Goal: Task Accomplishment & Management: Manage account settings

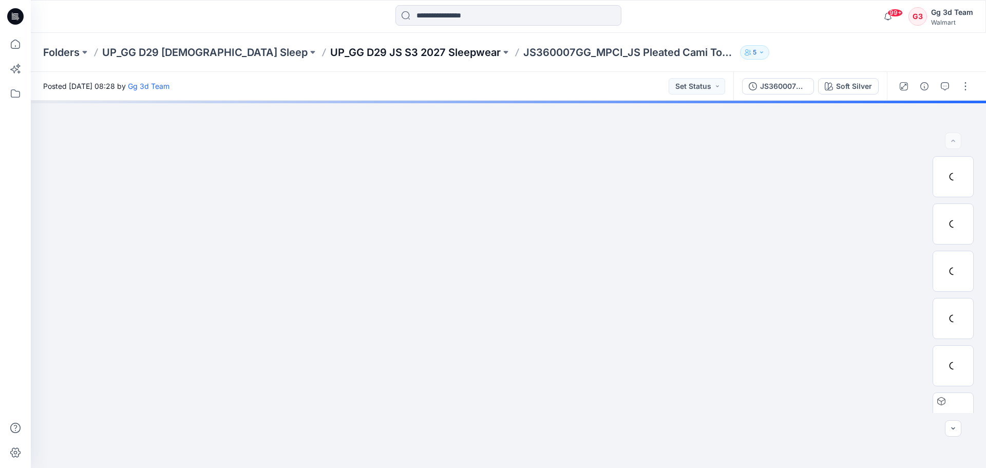
click at [330, 54] on p "UP_GG D29 JS S3 2027 Sleepwear" at bounding box center [415, 52] width 171 height 14
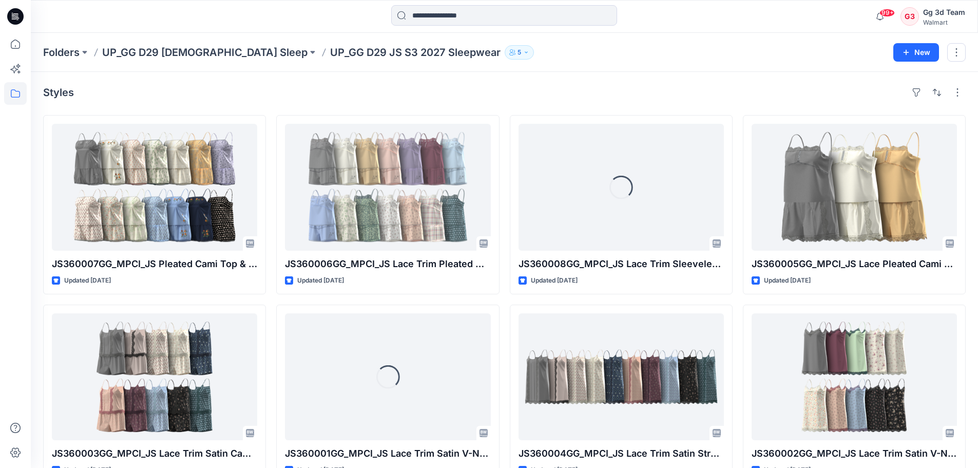
click at [574, 79] on div "Styles JS360007GG_MPCI_JS Pleated Cami Top & Shorts Set With Embroidery Updated…" at bounding box center [505, 284] width 948 height 424
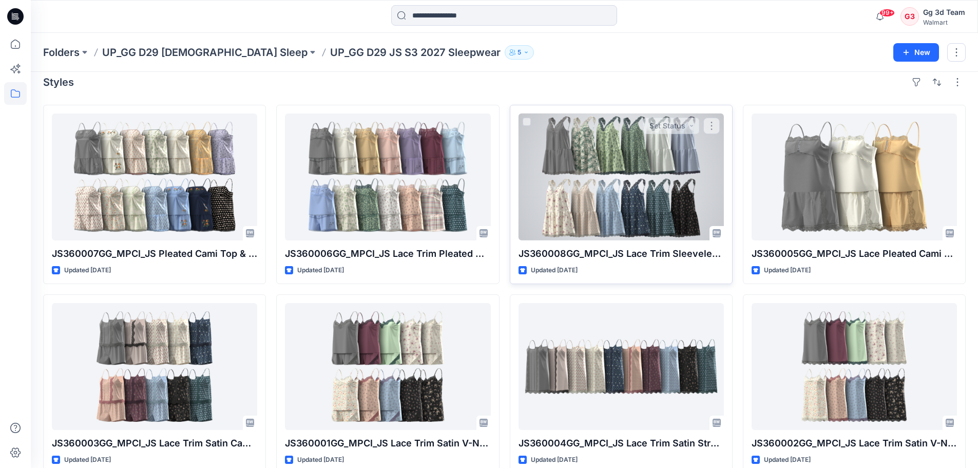
scroll to position [28, 0]
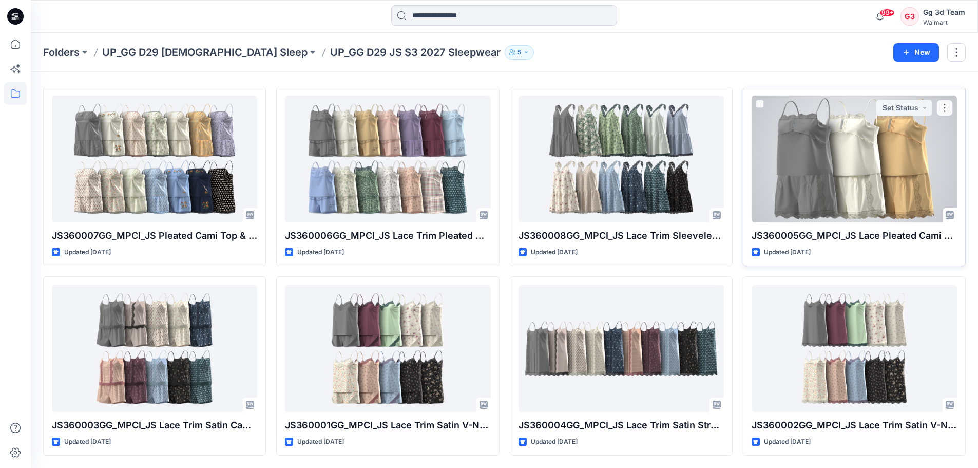
click at [848, 181] on div at bounding box center [854, 159] width 205 height 127
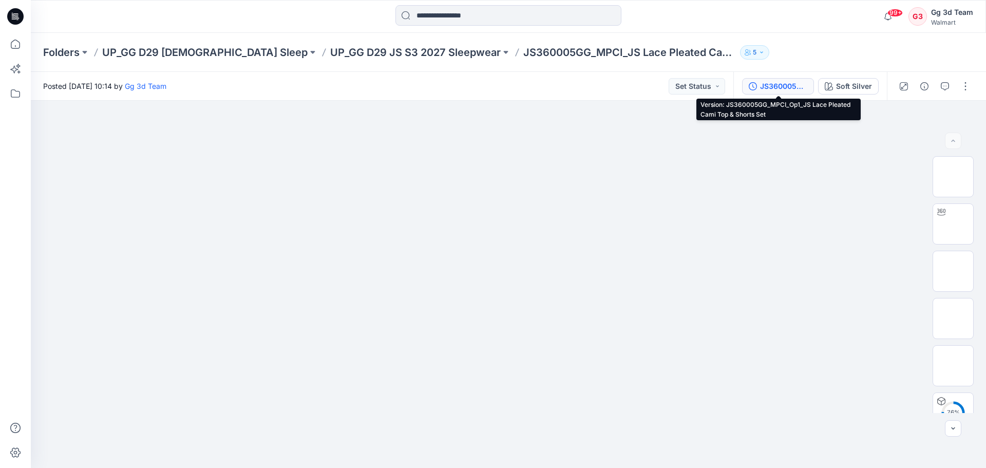
click at [803, 85] on div "JS360005GG_MPCI_Op1_JS Lace Pleated Cami Top & Shorts Set" at bounding box center [783, 86] width 47 height 11
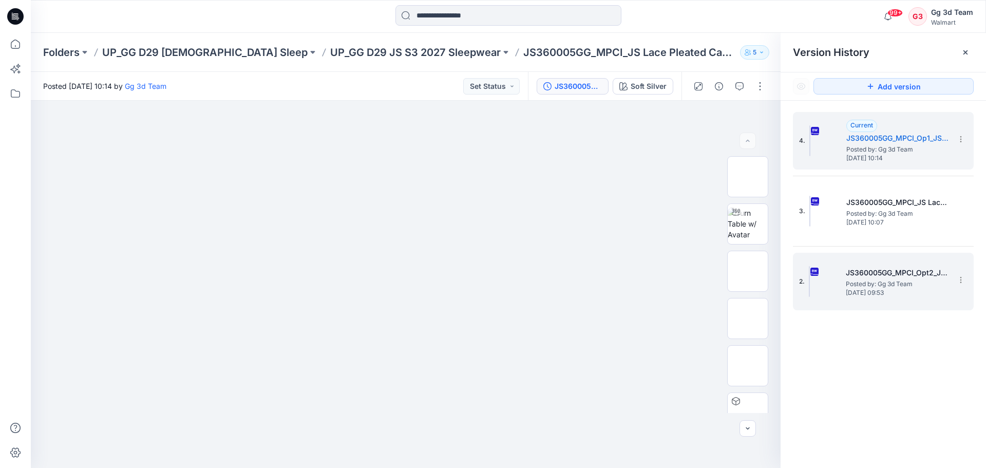
click at [882, 284] on span "Posted by: Gg 3d Team" at bounding box center [897, 284] width 103 height 10
click at [854, 129] on div "Current" at bounding box center [861, 126] width 31 height 12
click at [883, 273] on h5 "JS360005GG_MPCI_Opt2_JS Lace Pleated Cami Top & Shorts Set" at bounding box center [897, 273] width 103 height 12
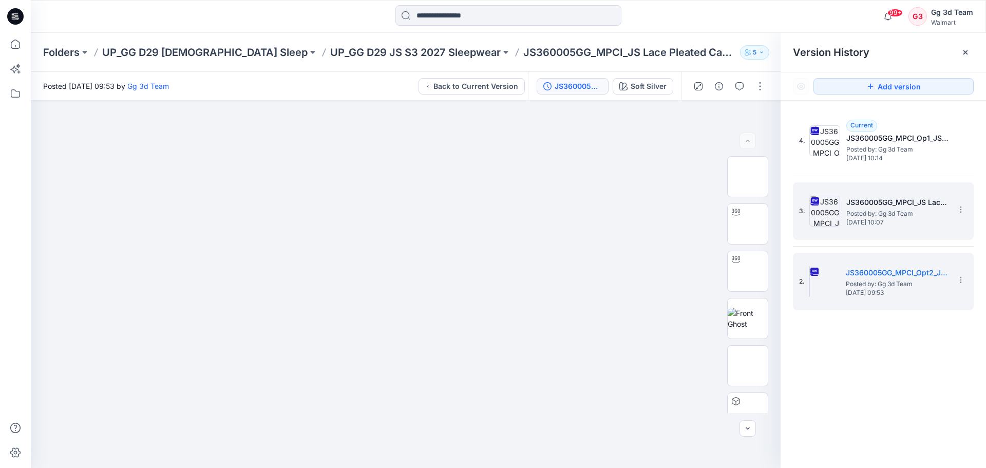
click at [873, 208] on h5 "JS360005GG_MPCI_JS Lace Pleated Shorts" at bounding box center [897, 202] width 103 height 12
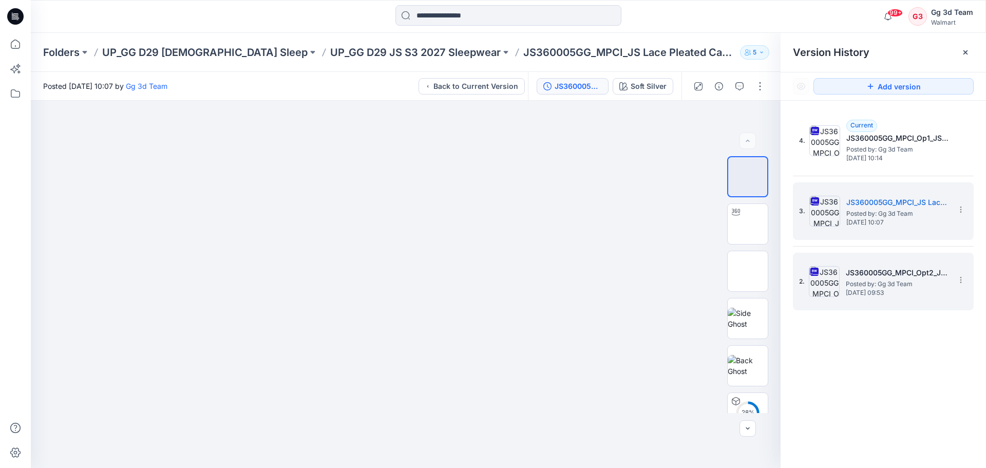
click at [878, 288] on span "Posted by: Gg 3d Team" at bounding box center [897, 284] width 103 height 10
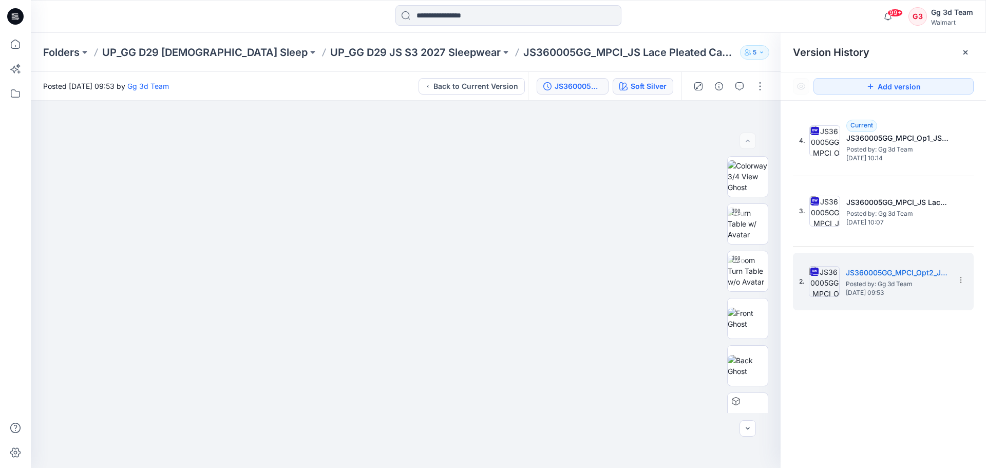
click at [632, 93] on div "JS360005GG_MPCI_Opt2_JS Lace Pleated Cami Top & Shorts Set Soft Silver" at bounding box center [605, 86] width 154 height 29
click at [632, 92] on button "Soft Silver" at bounding box center [643, 86] width 61 height 16
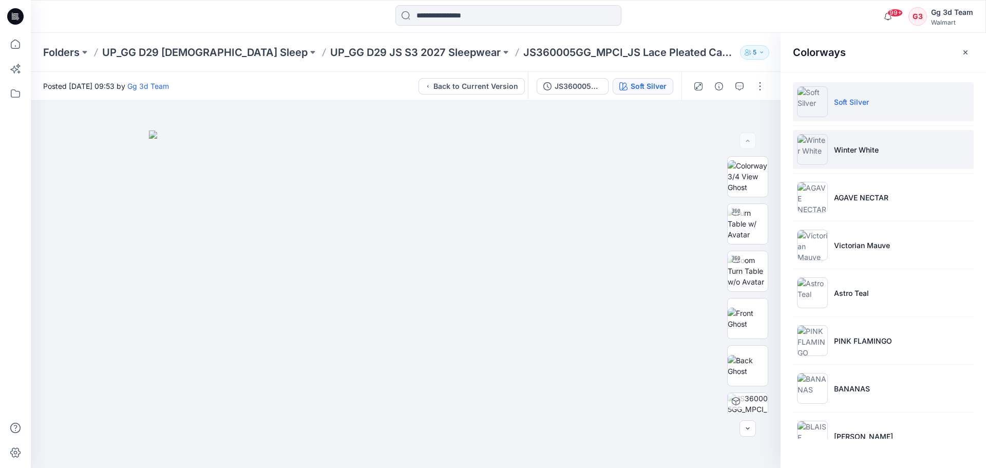
click at [880, 156] on li "Winter White" at bounding box center [883, 149] width 181 height 39
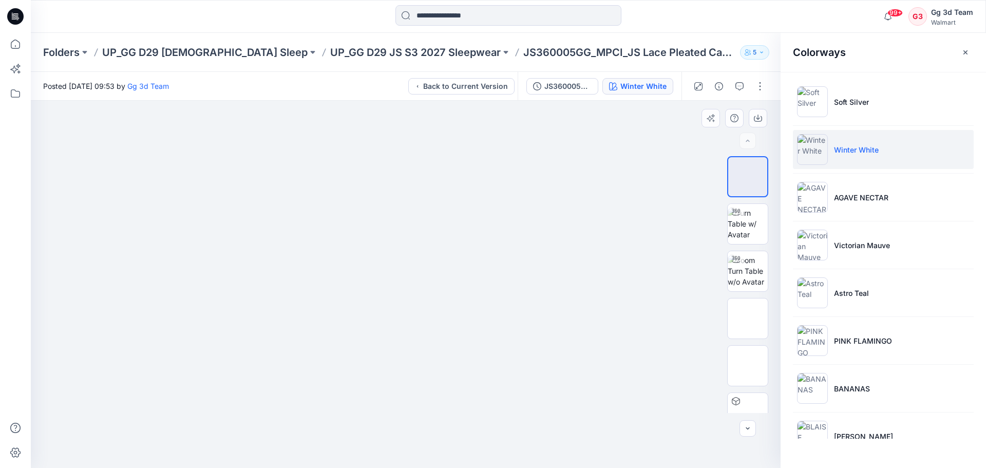
drag, startPoint x: 605, startPoint y: 444, endPoint x: 587, endPoint y: 415, distance: 34.8
click at [605, 444] on div at bounding box center [406, 284] width 750 height 367
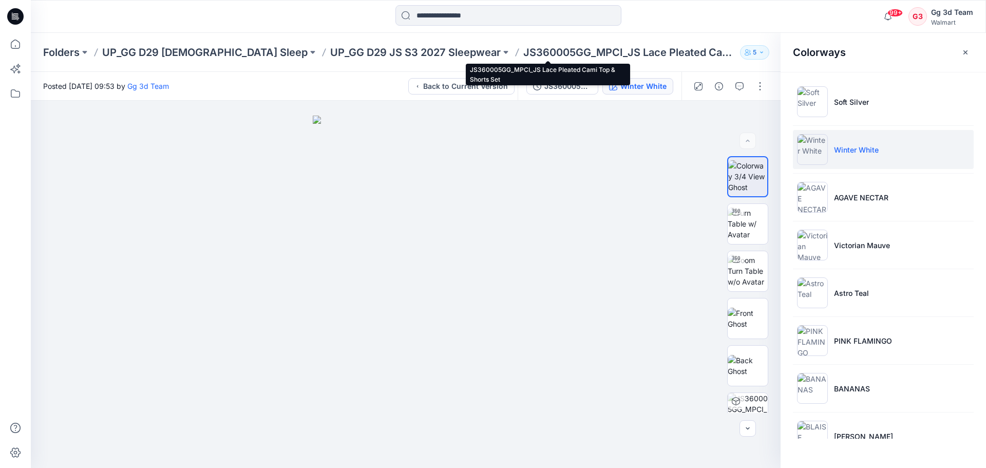
click at [548, 49] on p "JS360005GG_MPCI_JS Lace Pleated Cami Top & Shorts Set" at bounding box center [629, 52] width 213 height 14
click at [391, 56] on p "UP_GG D29 JS S3 2027 Sleepwear" at bounding box center [415, 52] width 171 height 14
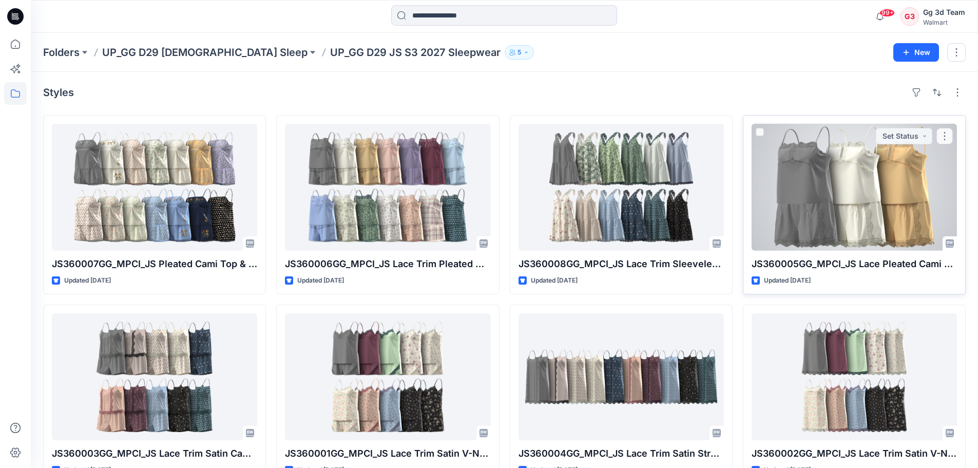
click at [847, 209] on div at bounding box center [854, 187] width 205 height 127
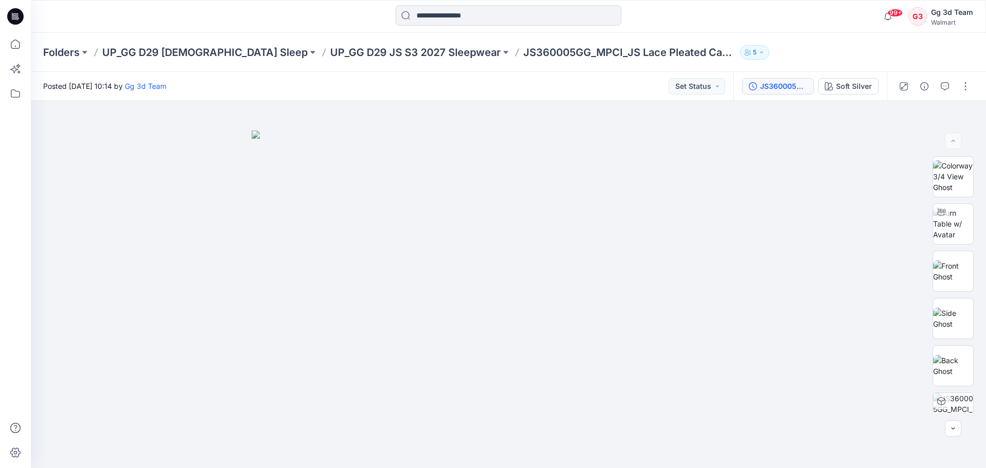
click at [792, 89] on div "JS360005GG_MPCI_Op1_JS Lace Pleated Cami Top & Shorts Set" at bounding box center [783, 86] width 47 height 11
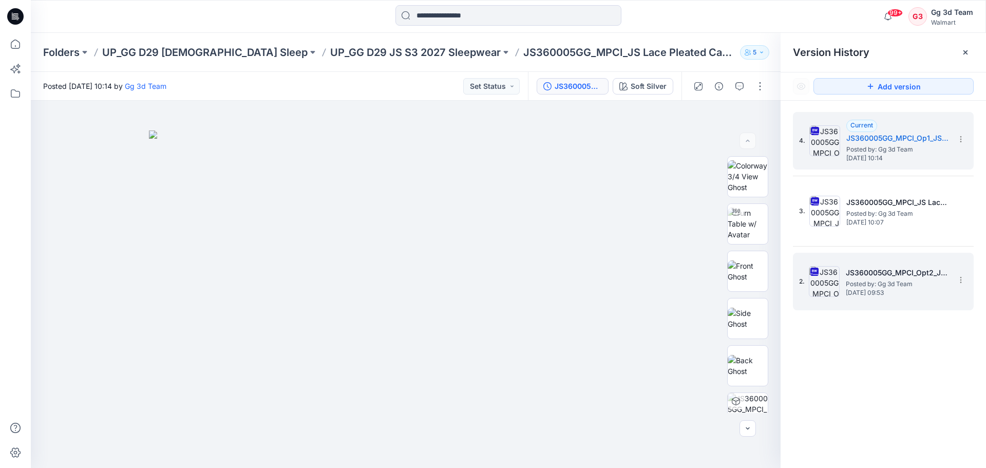
click at [903, 270] on h5 "JS360005GG_MPCI_Opt2_JS Lace Pleated Cami Top & Shorts Set" at bounding box center [897, 273] width 103 height 12
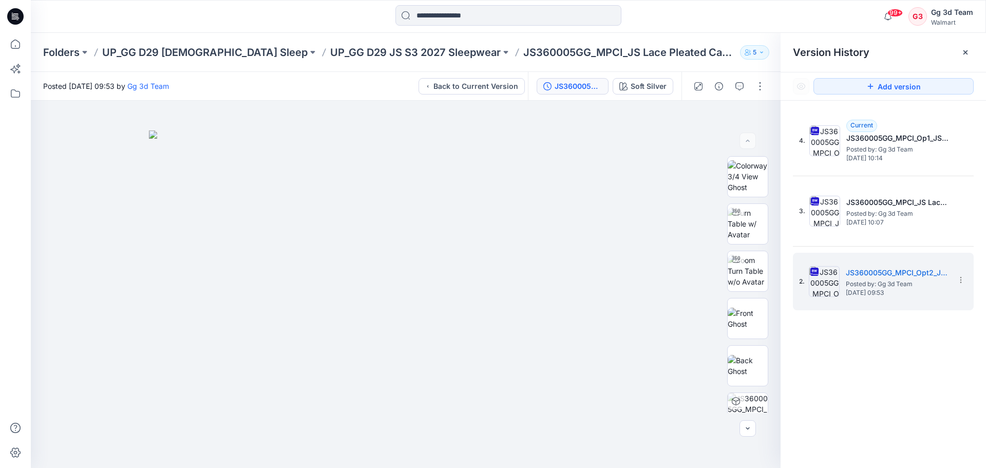
click at [911, 349] on div "4. Current JS360005GG_MPCI_Op1_JS Lace Pleated Cami Top & Shorts Set Posted by:…" at bounding box center [883, 292] width 205 height 382
click at [965, 275] on section at bounding box center [960, 279] width 16 height 16
click at [889, 418] on div "4. Current JS360005GG_MPCI_Op1_JS Lace Pleated Cami Top & Shorts Set Posted by:…" at bounding box center [883, 292] width 205 height 382
click at [361, 41] on div "Folders UP_GG D29 Ladies Sleep UP_GG D29 JS S3 2027 Sleepwear JS360005GG_MPCI_J…" at bounding box center [508, 52] width 955 height 39
click at [357, 50] on p "UP_GG D29 JS S3 2027 Sleepwear" at bounding box center [415, 52] width 171 height 14
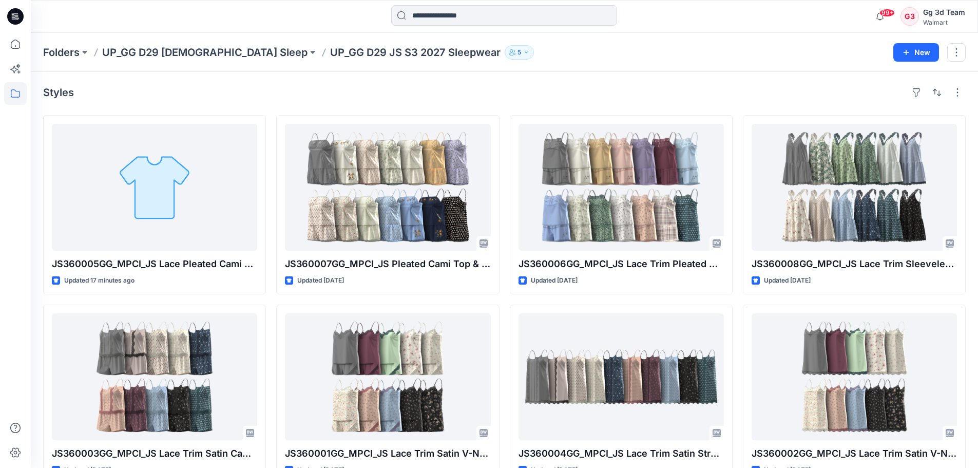
click at [663, 79] on div "Styles JS360005GG_MPCI_JS Lace Pleated Cami Top & Shorts Set Updated 17 minutes…" at bounding box center [505, 284] width 948 height 424
drag, startPoint x: 782, startPoint y: 82, endPoint x: 749, endPoint y: 74, distance: 34.4
click at [782, 82] on div "Styles JS360005GG_MPCI_JS Lace Pleated Cami Top & Shorts Set Updated 17 minutes…" at bounding box center [505, 284] width 948 height 424
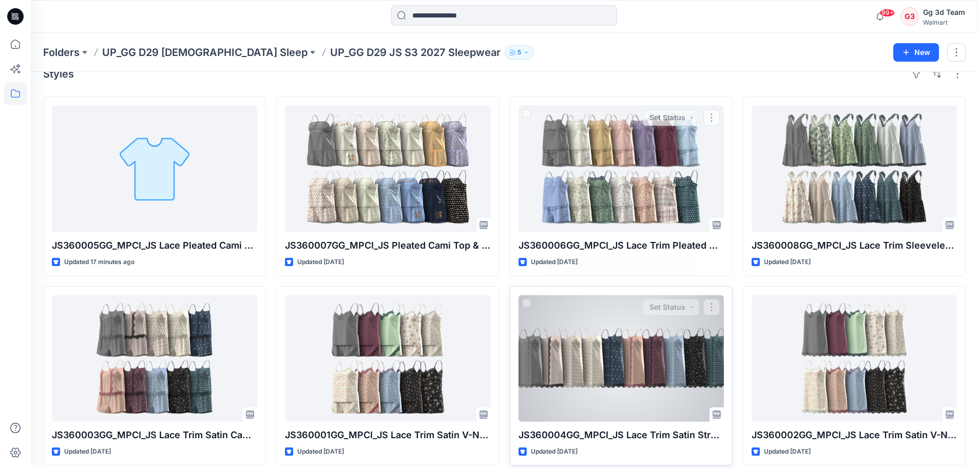
scroll to position [28, 0]
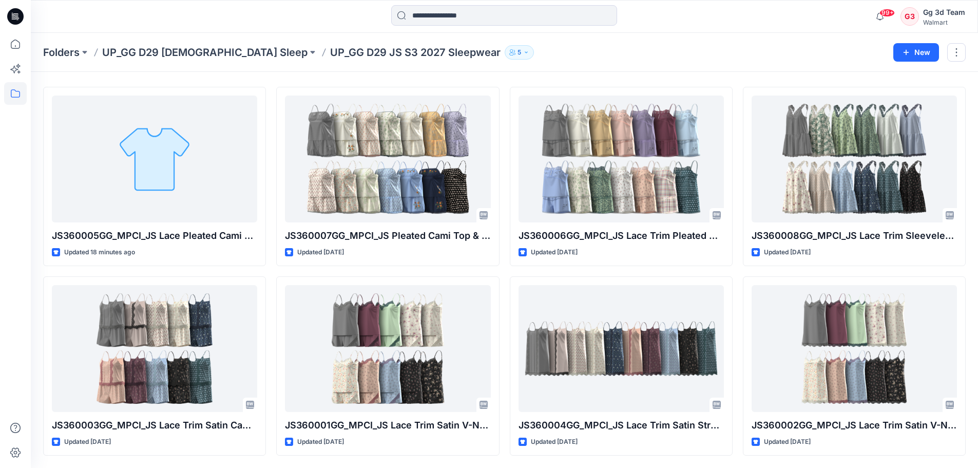
click at [506, 73] on div "Styles JS360005GG_MPCI_JS Lace Pleated Cami Top & Shorts Set Updated 18 minutes…" at bounding box center [505, 256] width 948 height 424
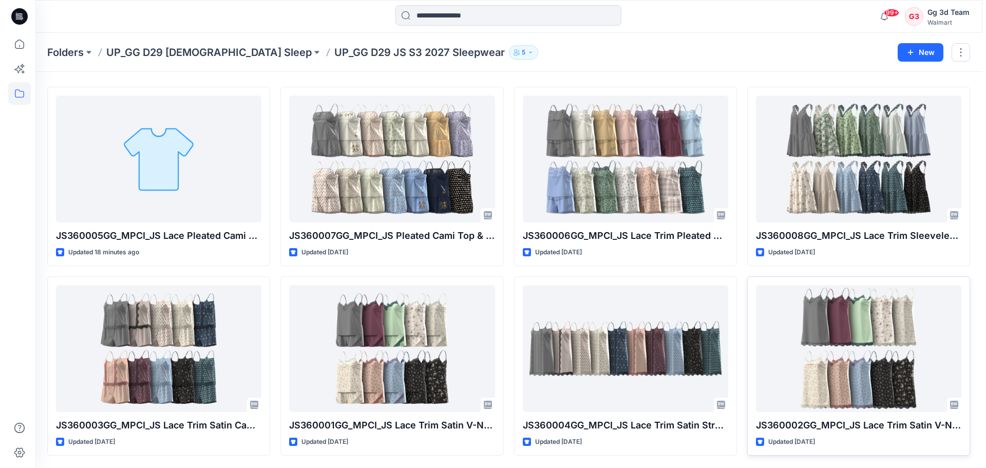
scroll to position [0, 0]
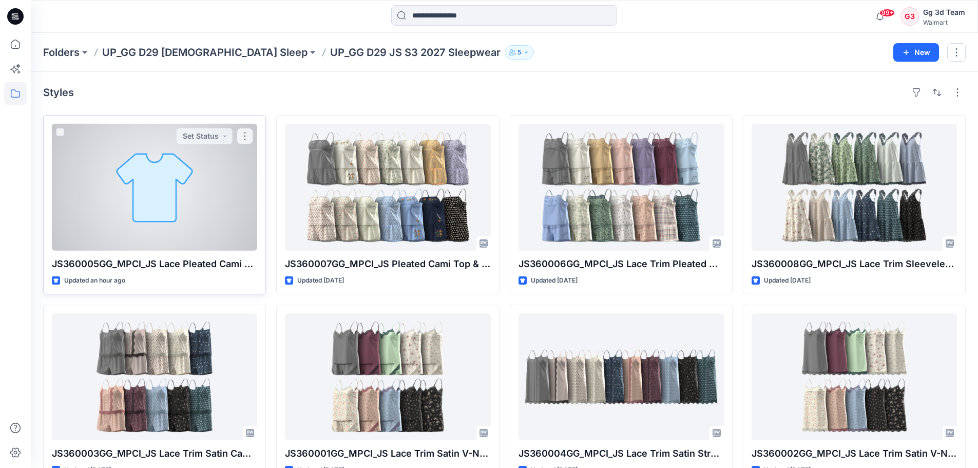
click at [160, 172] on div at bounding box center [154, 187] width 205 height 127
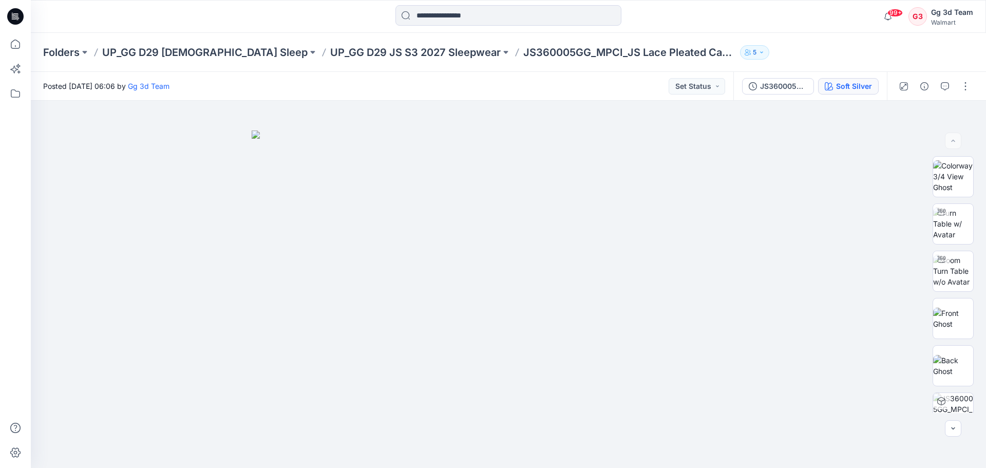
click at [851, 82] on div "Soft Silver" at bounding box center [854, 86] width 36 height 11
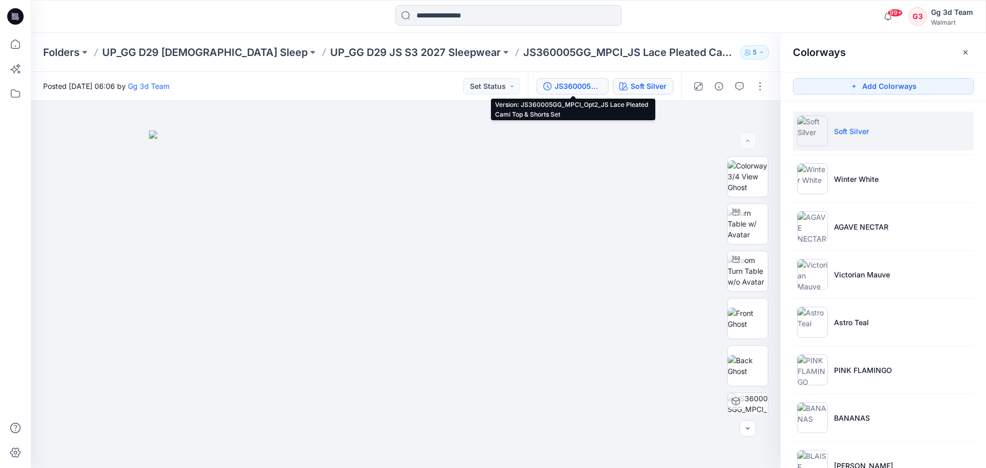
click at [589, 86] on div "JS360005GG_MPCI_Opt2_JS Lace Pleated Cami Top & Shorts Set" at bounding box center [578, 86] width 47 height 11
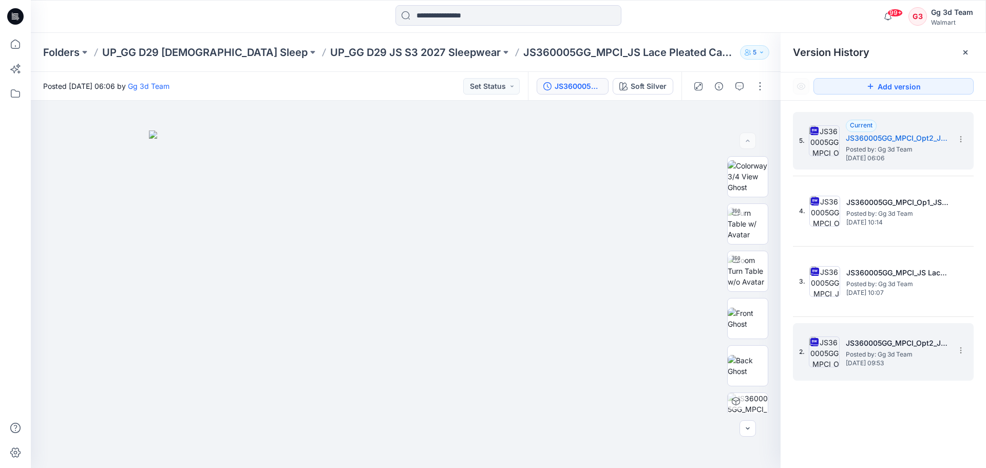
click at [869, 348] on h5 "JS360005GG_MPCI_Opt2_JS Lace Pleated Cami Top & Shorts Set" at bounding box center [897, 343] width 103 height 12
click at [833, 152] on img at bounding box center [824, 140] width 31 height 31
click at [877, 345] on h5 "JS360005GG_MPCI_Opt2_JS Lace Pleated Cami Top & Shorts Set" at bounding box center [897, 343] width 103 height 12
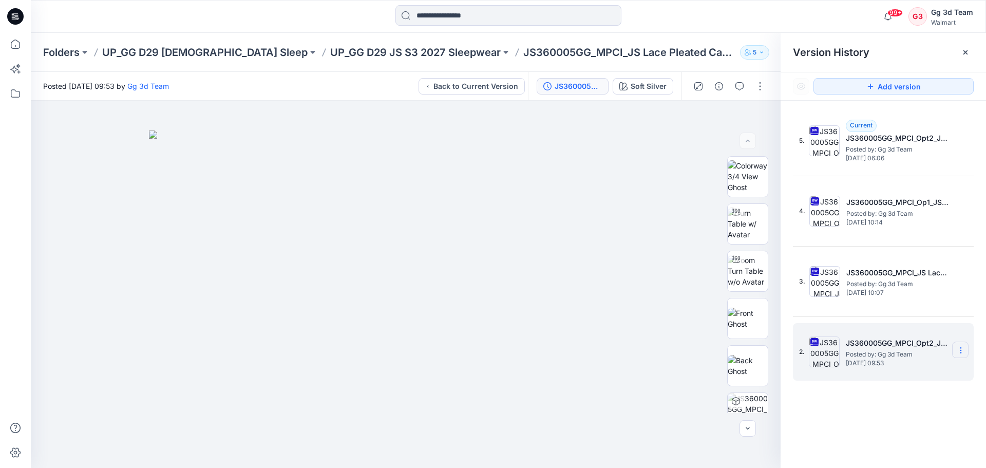
click at [964, 348] on icon at bounding box center [961, 350] width 8 height 8
click at [913, 448] on div "Delete Version" at bounding box center [898, 457] width 119 height 21
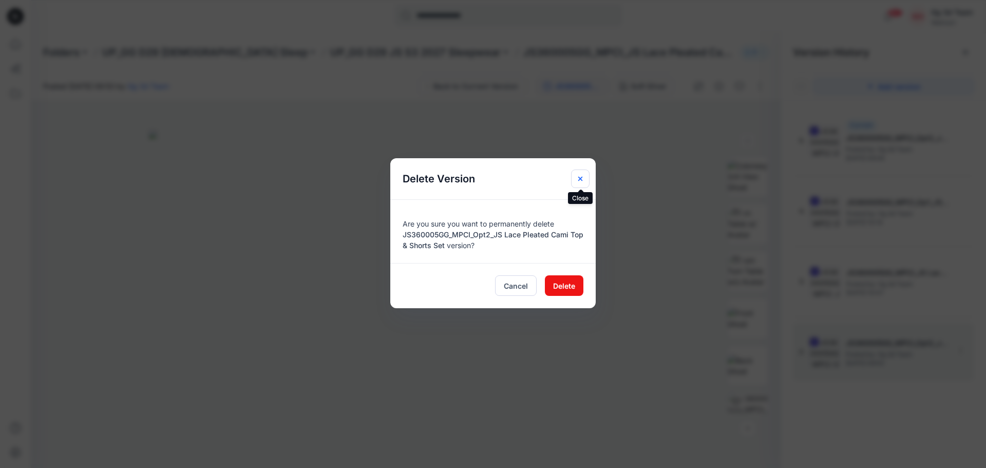
click at [581, 172] on button "Close" at bounding box center [580, 178] width 18 height 18
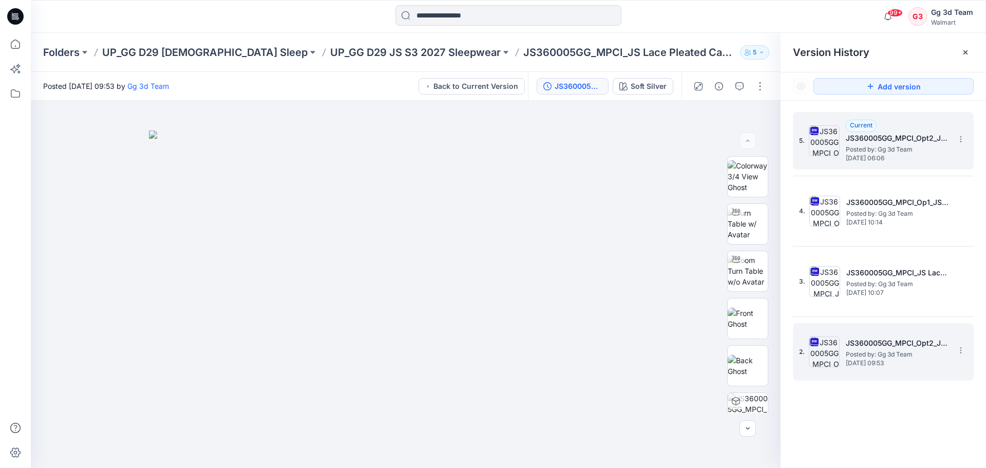
click at [861, 157] on span "[DATE] 06:06" at bounding box center [897, 158] width 103 height 7
click at [967, 354] on section at bounding box center [960, 350] width 16 height 16
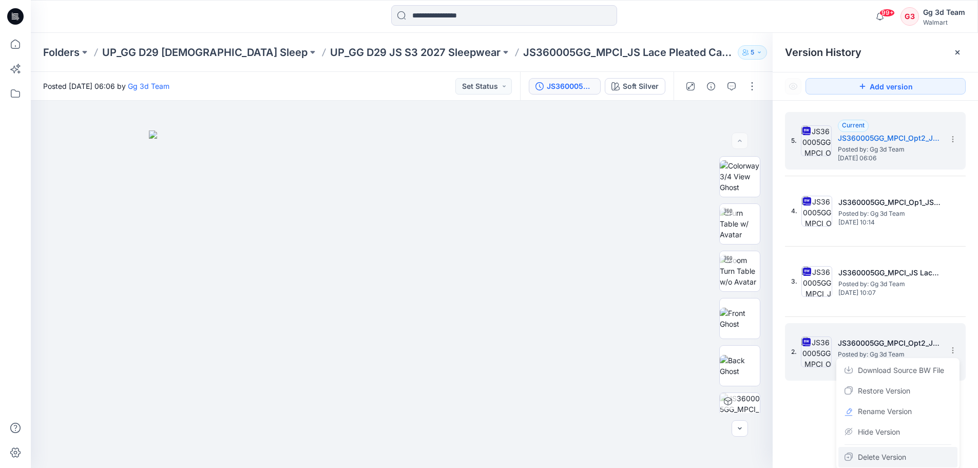
click at [902, 459] on span "Delete Version" at bounding box center [882, 457] width 48 height 12
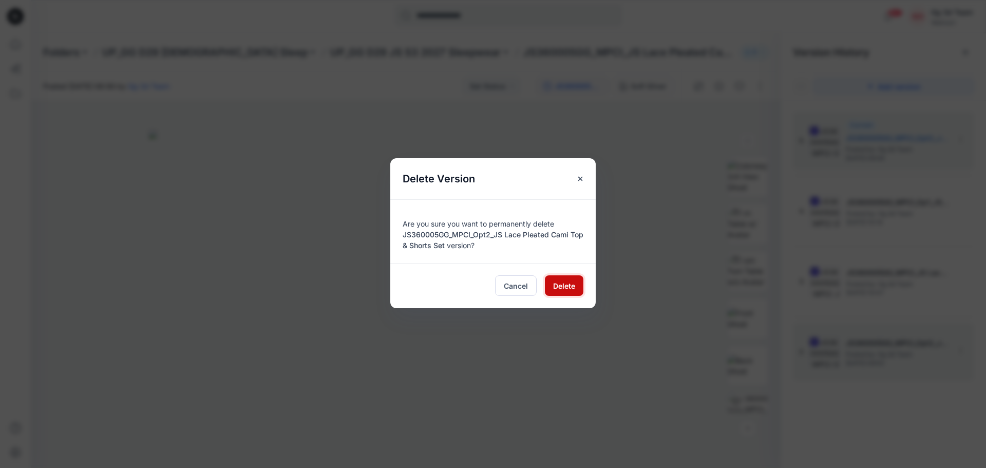
click at [559, 284] on span "Delete" at bounding box center [564, 285] width 22 height 11
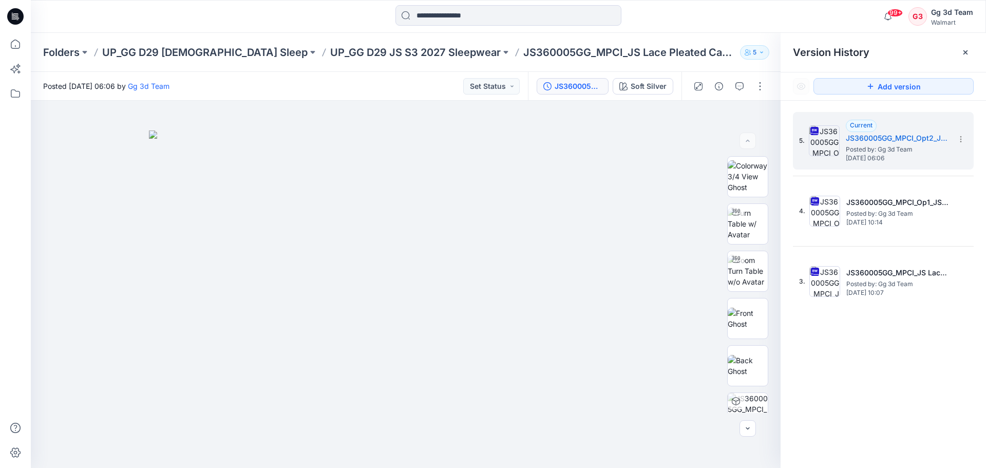
click at [944, 385] on div "5. Current JS360005GG_MPCI_Opt2_JS Lace Pleated Cami Top & Shorts Set Posted by…" at bounding box center [883, 292] width 205 height 382
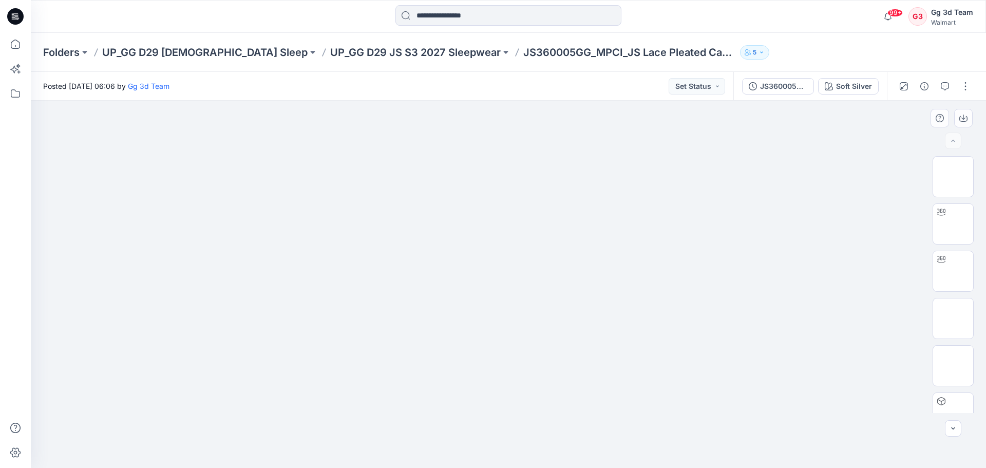
click at [821, 239] on div at bounding box center [508, 284] width 955 height 367
click at [844, 88] on div "Soft Silver" at bounding box center [854, 86] width 36 height 11
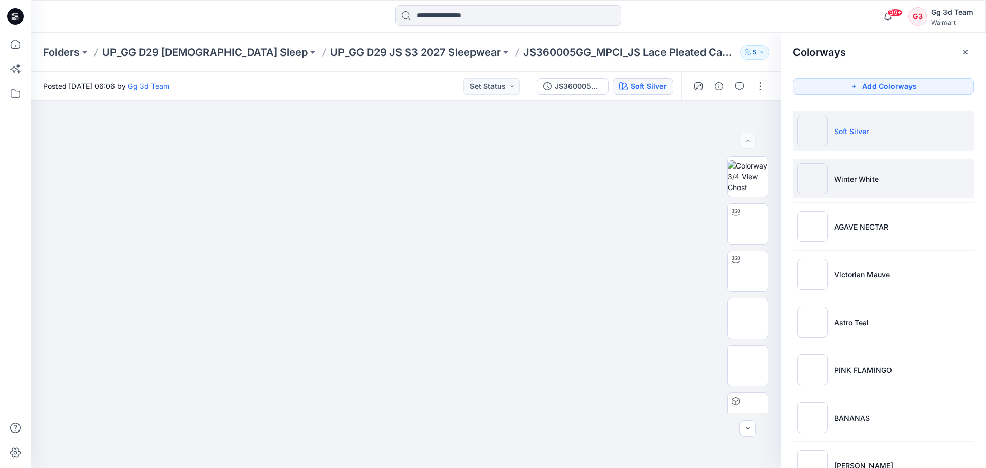
click at [873, 187] on li "Winter White" at bounding box center [883, 178] width 181 height 39
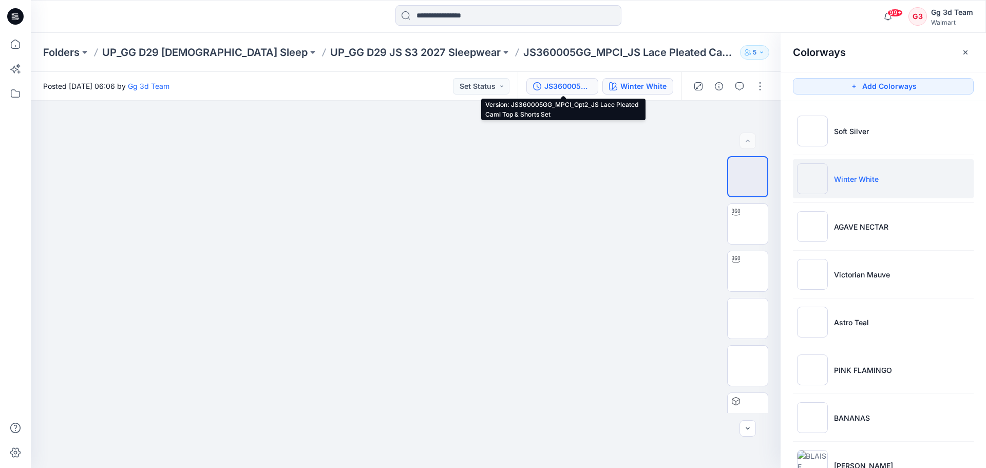
click at [585, 87] on div "JS360005GG_MPCI_Opt2_JS Lace Pleated Cami Top & Shorts Set" at bounding box center [567, 86] width 47 height 11
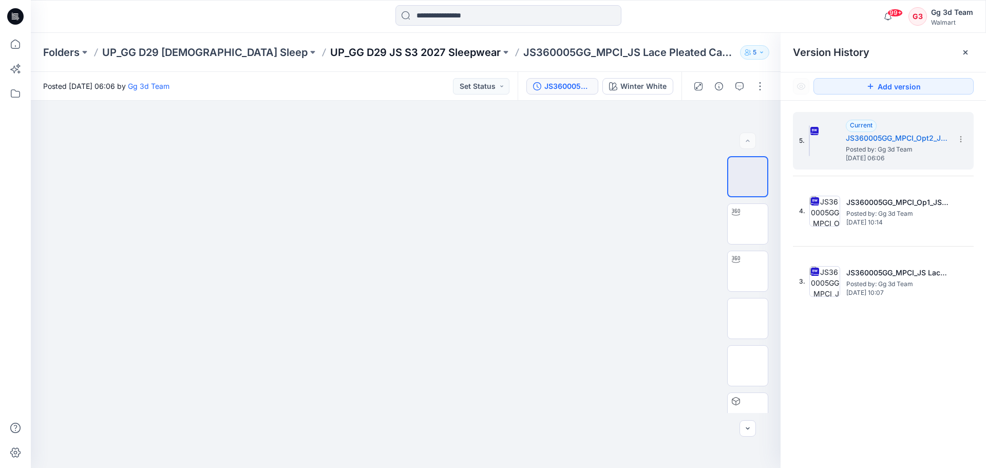
click at [335, 53] on p "UP_GG D29 JS S3 2027 Sleepwear" at bounding box center [415, 52] width 171 height 14
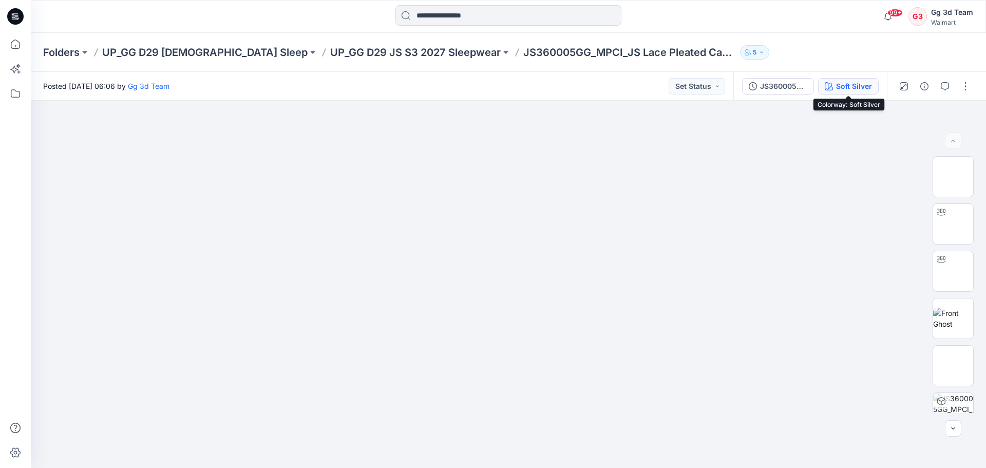
click at [847, 83] on div "Soft Silver" at bounding box center [854, 86] width 36 height 11
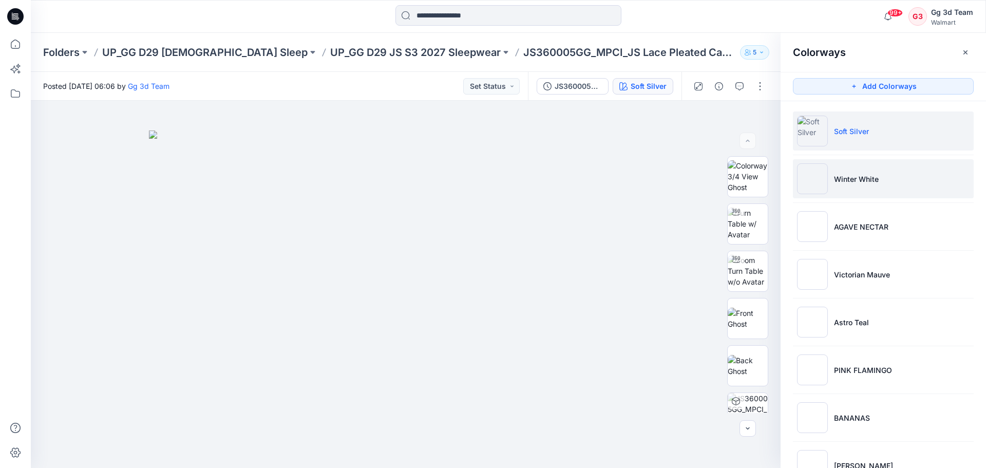
click at [843, 177] on p "Winter White" at bounding box center [856, 179] width 45 height 11
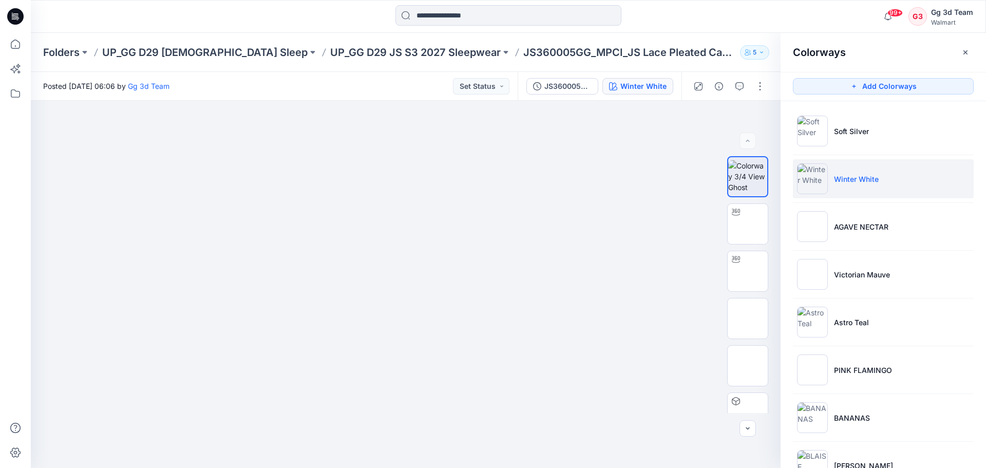
click at [876, 253] on ul "Soft Silver Winter White AGAVE NECTAR Victorian Mauve Astro Teal PINK FLAMINGO …" at bounding box center [883, 441] width 205 height 681
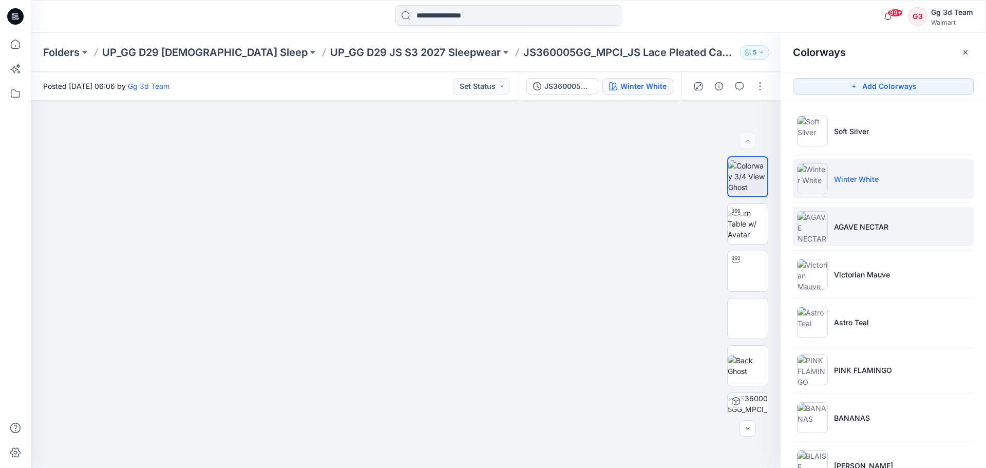
click at [861, 238] on li "AGAVE NECTAR" at bounding box center [883, 226] width 181 height 39
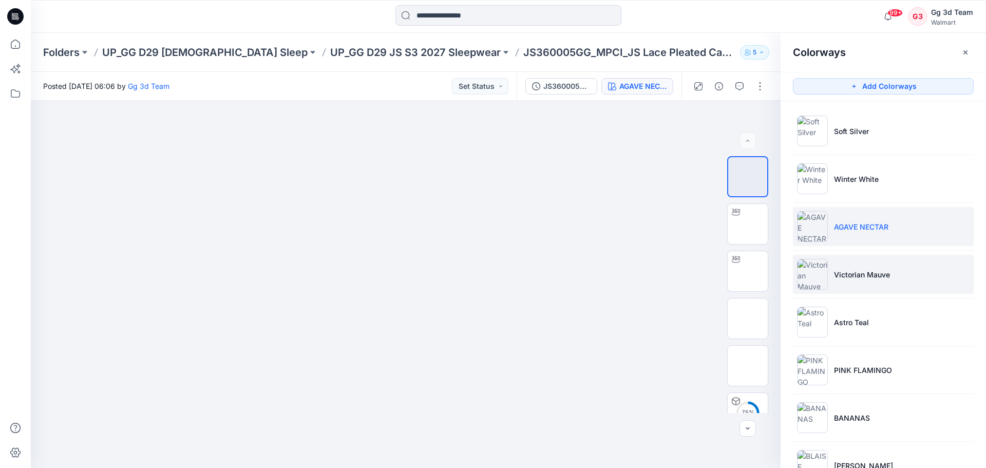
click at [879, 285] on li "Victorian Mauve" at bounding box center [883, 274] width 181 height 39
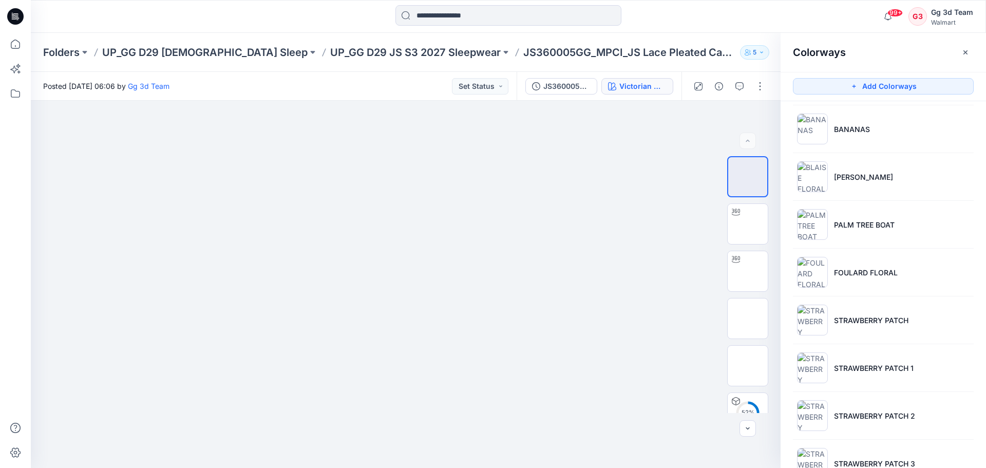
scroll to position [322, 0]
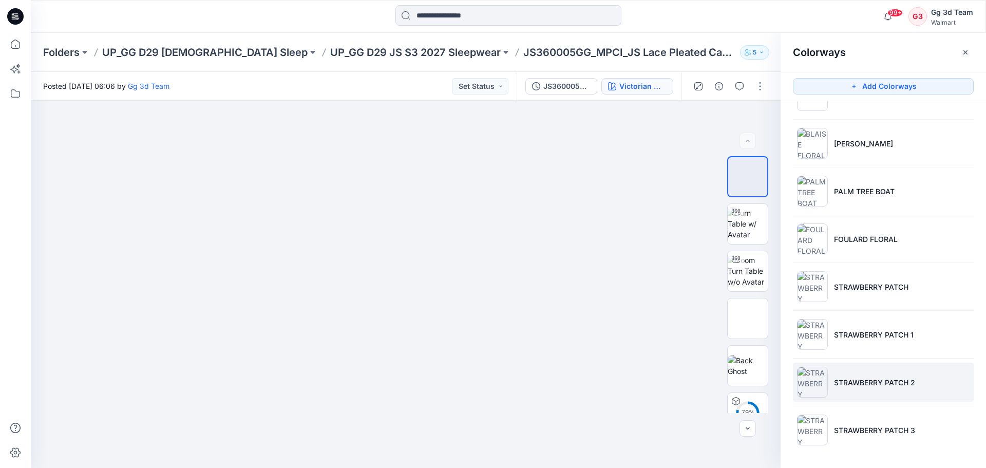
click at [850, 391] on li "STRAWBERRY PATCH 2" at bounding box center [883, 382] width 181 height 39
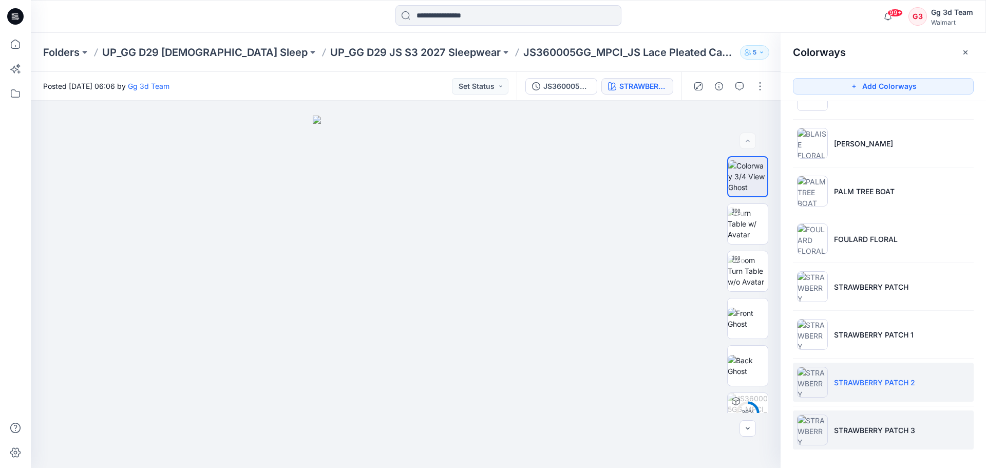
click at [856, 423] on li "STRAWBERRY PATCH 3" at bounding box center [883, 429] width 181 height 39
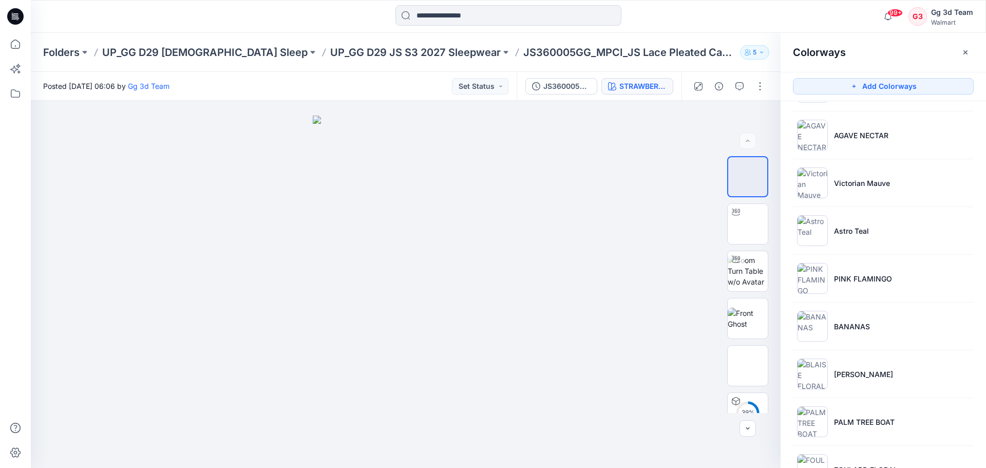
scroll to position [0, 0]
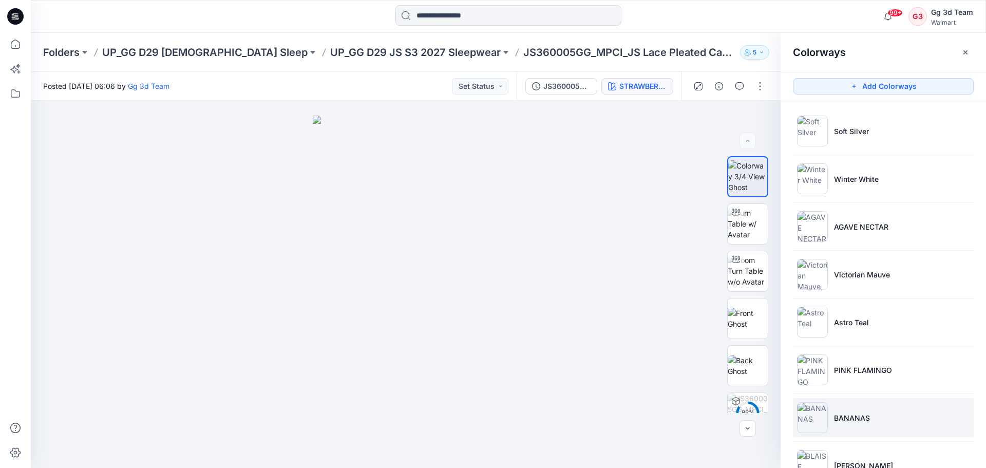
click at [857, 411] on li "BANANAS" at bounding box center [883, 417] width 181 height 39
click at [620, 85] on icon "button" at bounding box center [623, 86] width 8 height 8
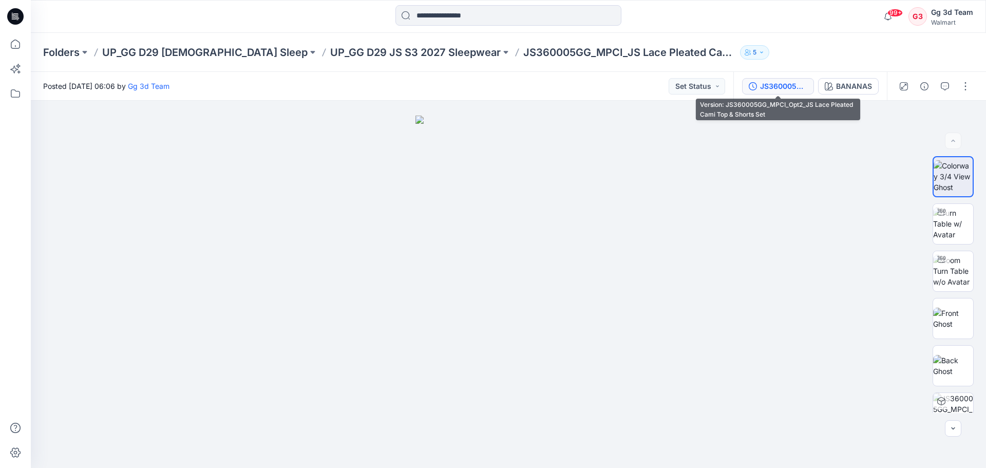
click at [801, 86] on div "JS360005GG_MPCI_Opt2_JS Lace Pleated Cami Top & Shorts Set" at bounding box center [783, 86] width 47 height 11
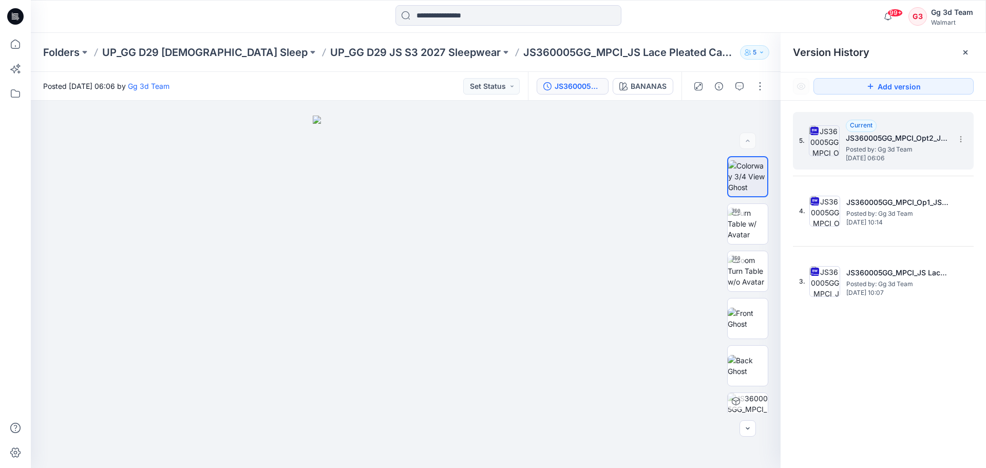
click at [872, 144] on h5 "JS360005GG_MPCI_Opt2_JS Lace Pleated Cami Top & Shorts Set" at bounding box center [897, 138] width 103 height 12
click at [811, 135] on icon at bounding box center [815, 131] width 8 height 8
click at [816, 141] on img at bounding box center [824, 140] width 31 height 31
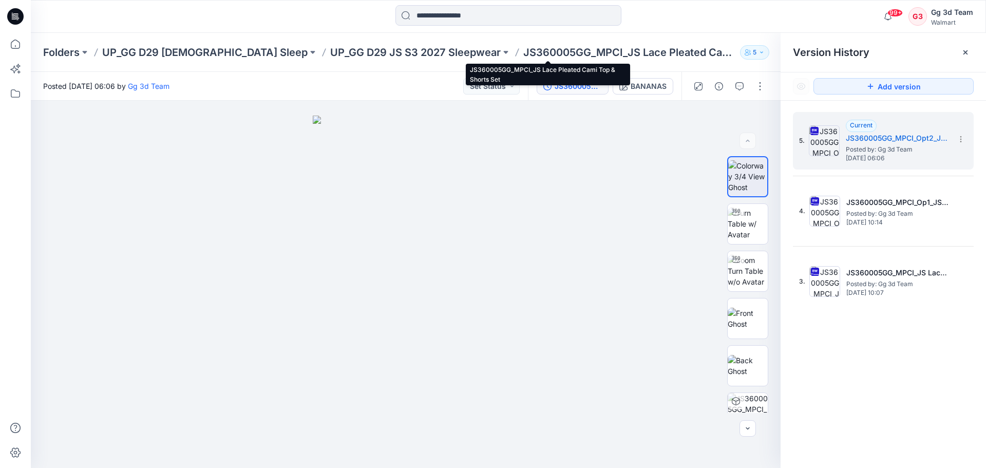
click at [549, 56] on p "JS360005GG_MPCI_JS Lace Pleated Cami Top & Shorts Set" at bounding box center [629, 52] width 213 height 14
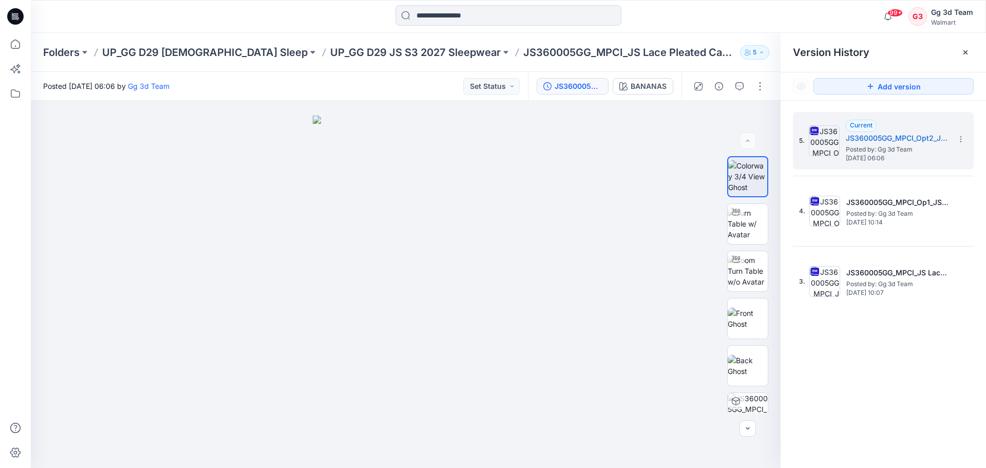
click at [537, 50] on p "JS360005GG_MPCI_JS Lace Pleated Cami Top & Shorts Set" at bounding box center [629, 52] width 213 height 14
click at [647, 88] on div "BANANAS" at bounding box center [649, 86] width 36 height 11
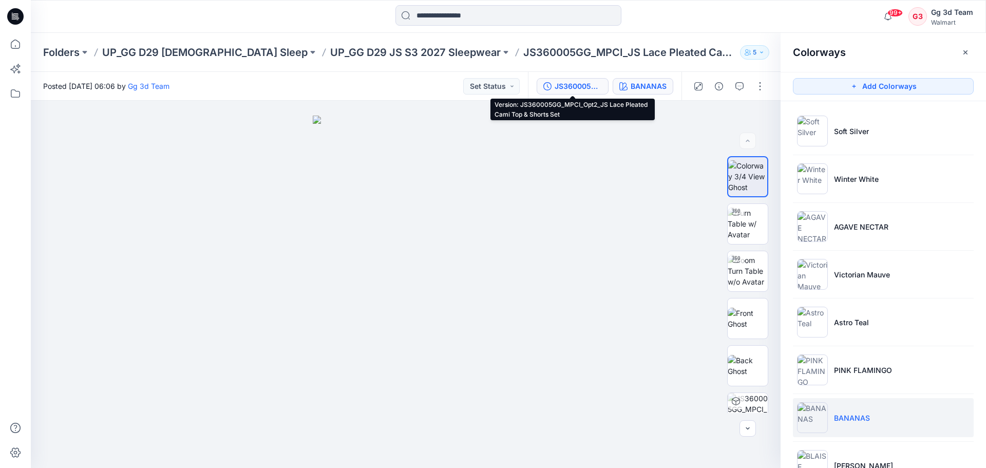
click at [572, 82] on div "JS360005GG_MPCI_Opt2_JS Lace Pleated Cami Top & Shorts Set" at bounding box center [578, 86] width 47 height 11
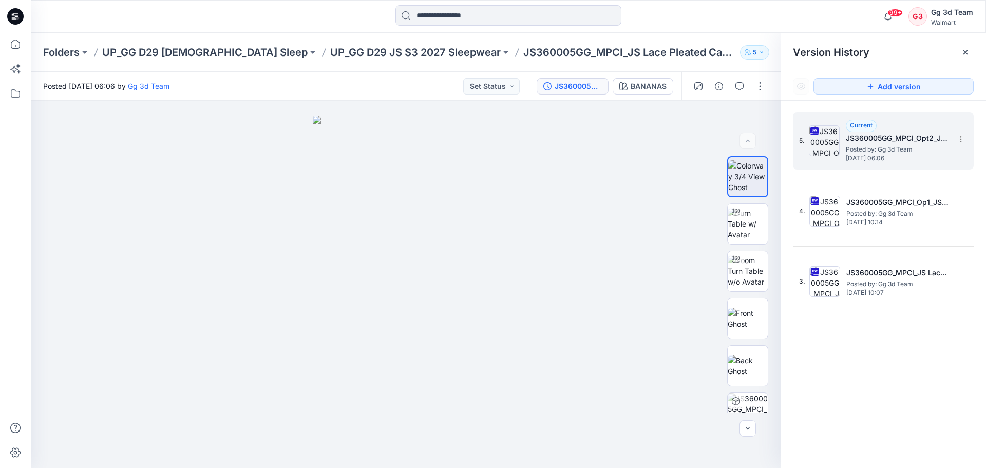
click at [896, 148] on span "Posted by: Gg 3d Team" at bounding box center [897, 149] width 103 height 10
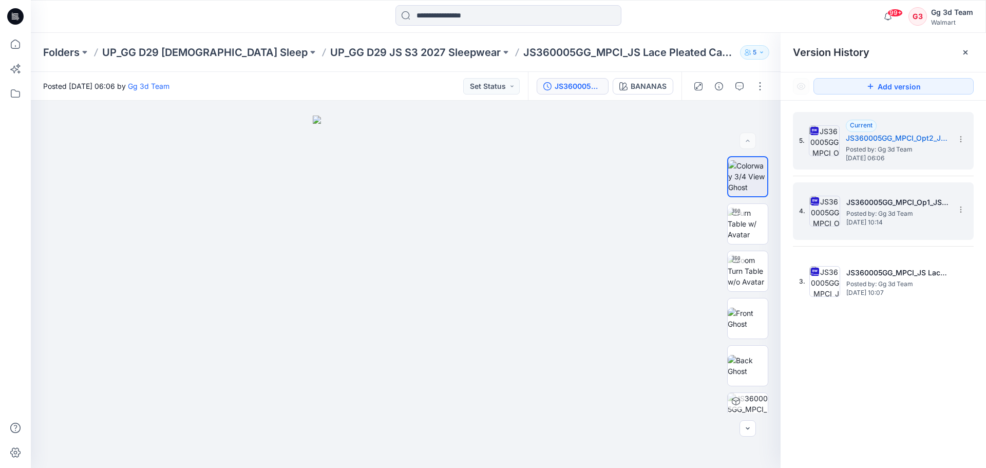
click at [875, 209] on span "Posted by: Gg 3d Team" at bounding box center [897, 214] width 103 height 10
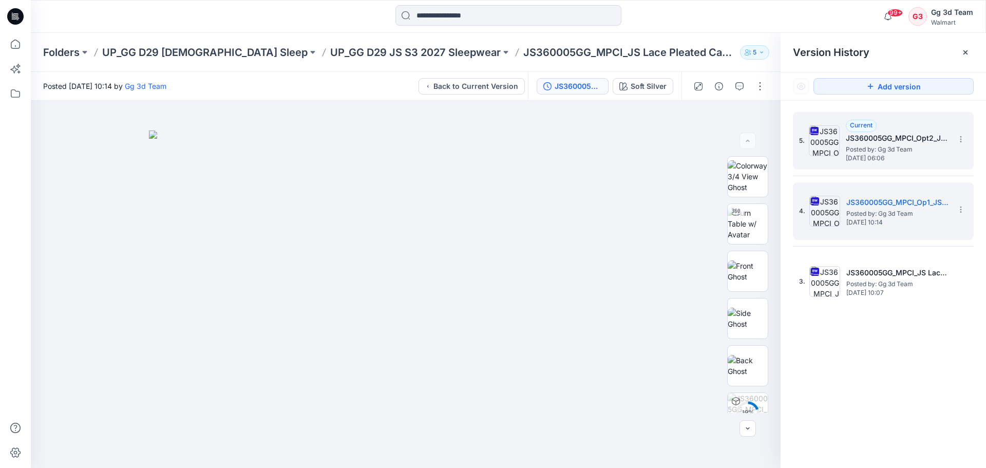
click at [834, 148] on img at bounding box center [824, 140] width 31 height 31
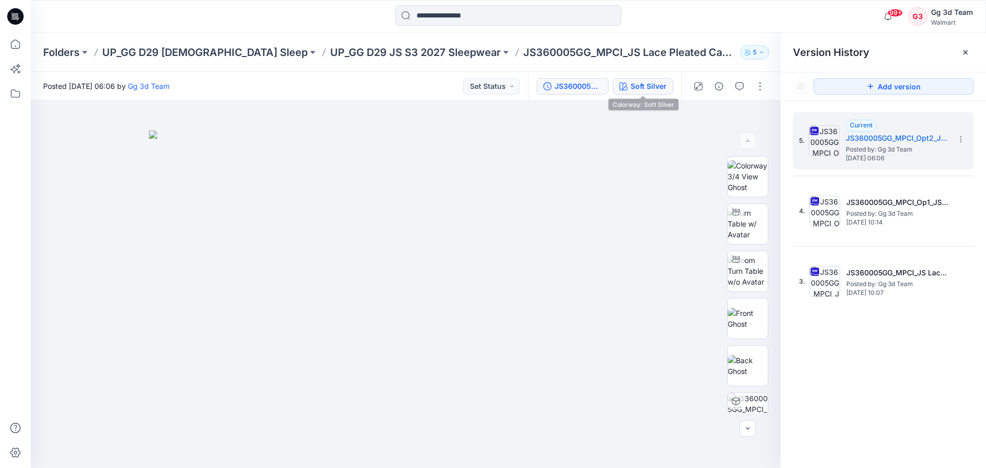
click at [644, 87] on div "Soft Silver" at bounding box center [649, 86] width 36 height 11
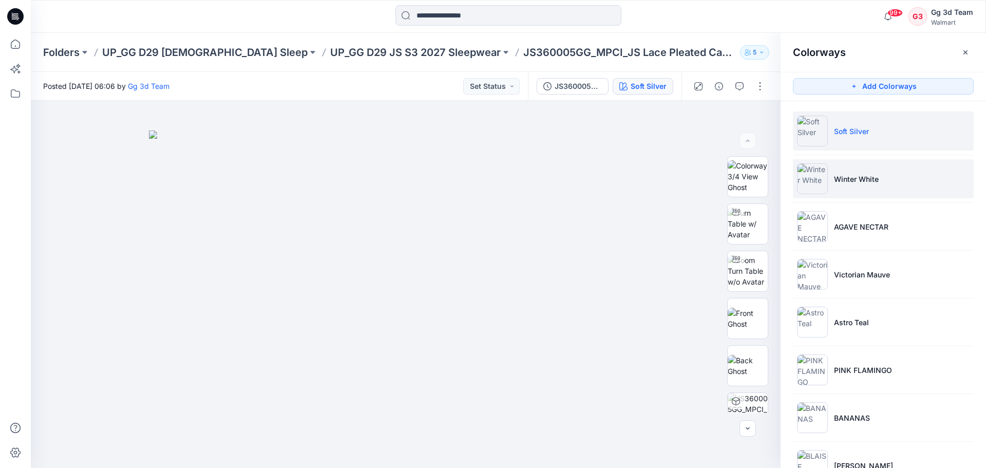
click at [875, 186] on li "Winter White" at bounding box center [883, 178] width 181 height 39
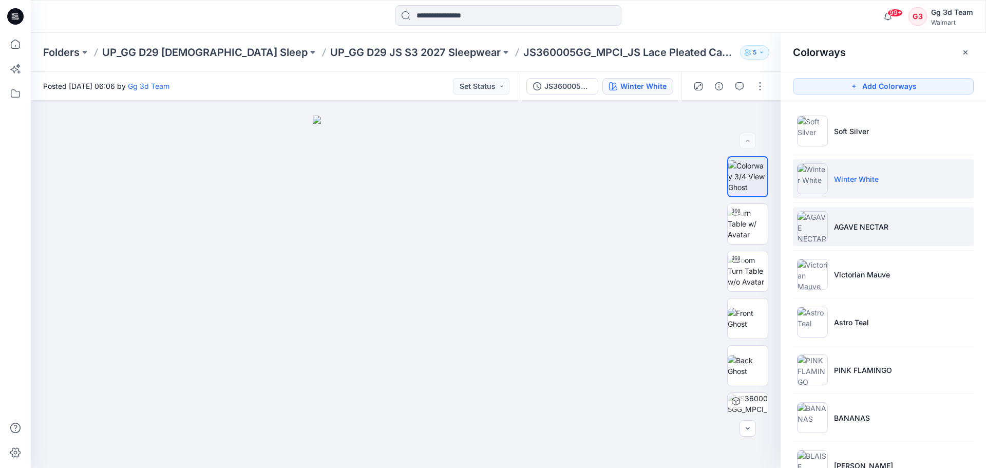
click at [819, 238] on img at bounding box center [812, 226] width 31 height 31
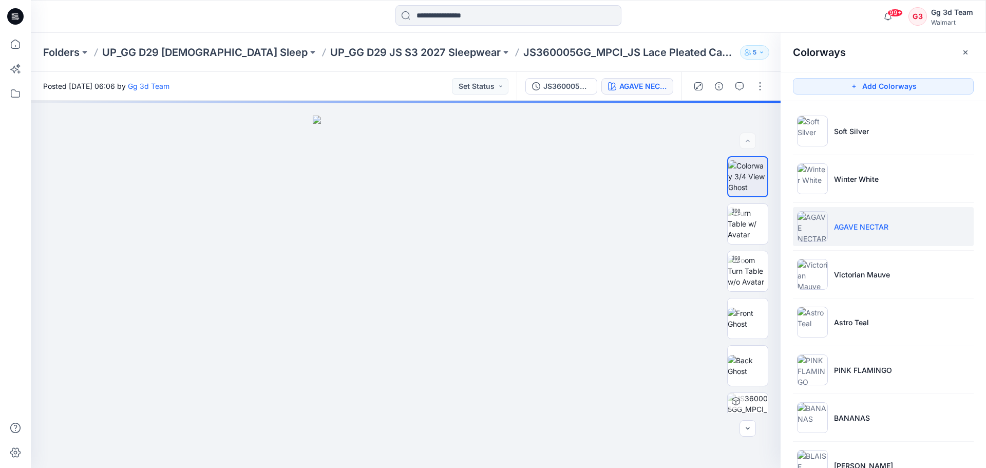
click at [806, 228] on img at bounding box center [812, 226] width 31 height 31
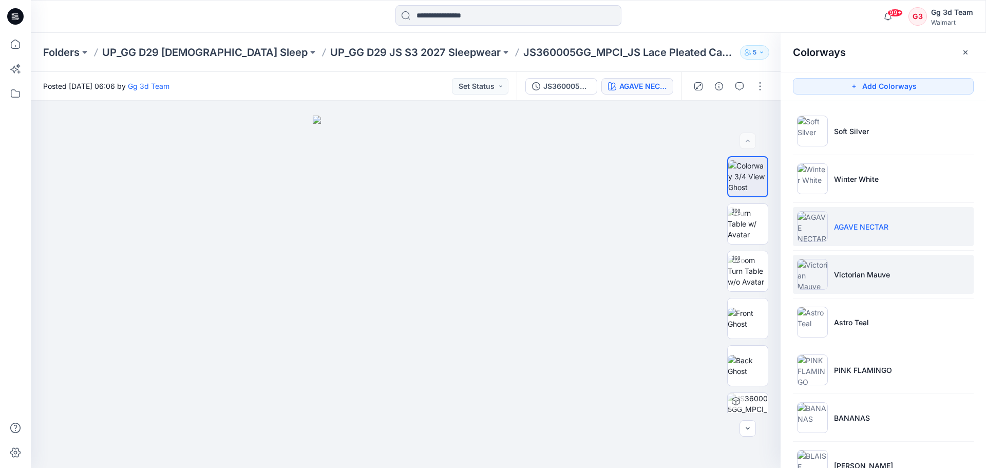
click at [806, 271] on img at bounding box center [812, 274] width 31 height 31
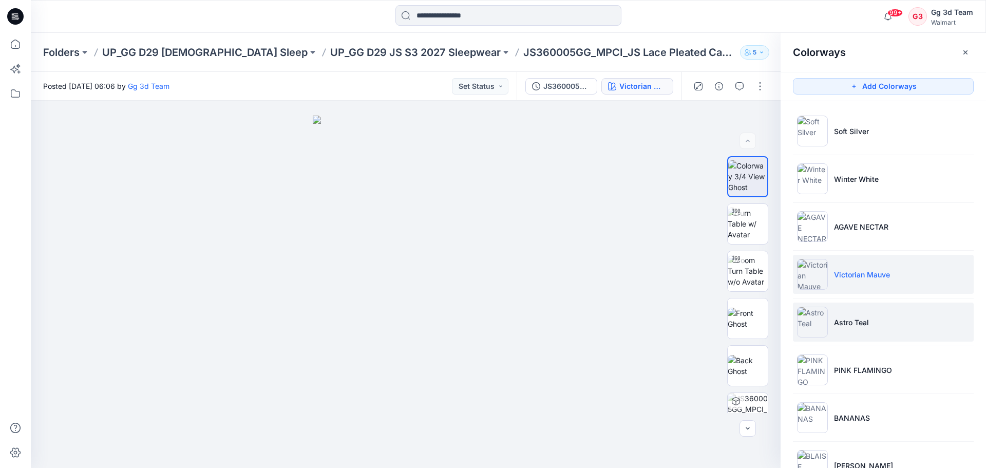
click at [807, 311] on img at bounding box center [812, 322] width 31 height 31
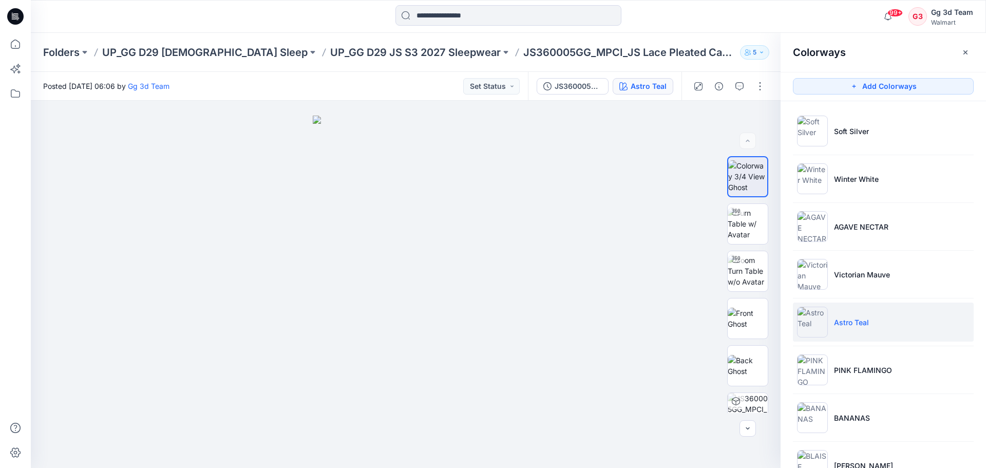
scroll to position [51, 0]
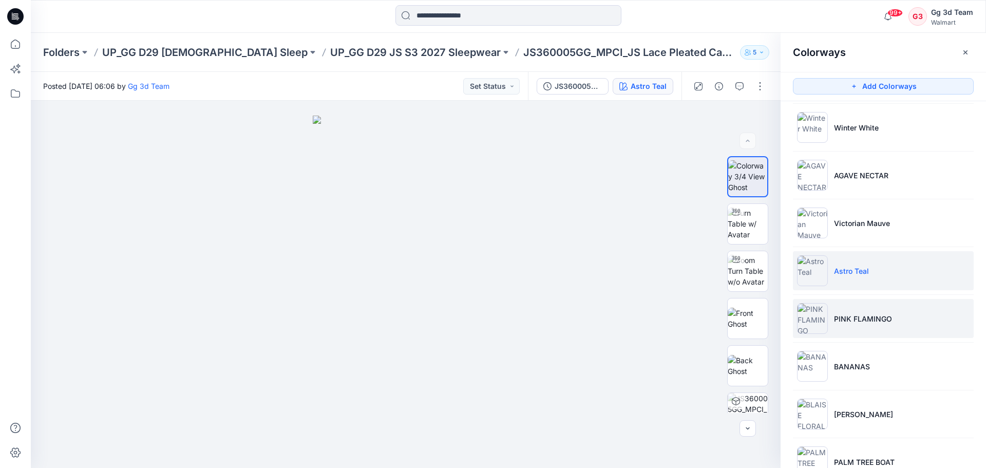
click at [815, 315] on img at bounding box center [812, 318] width 31 height 31
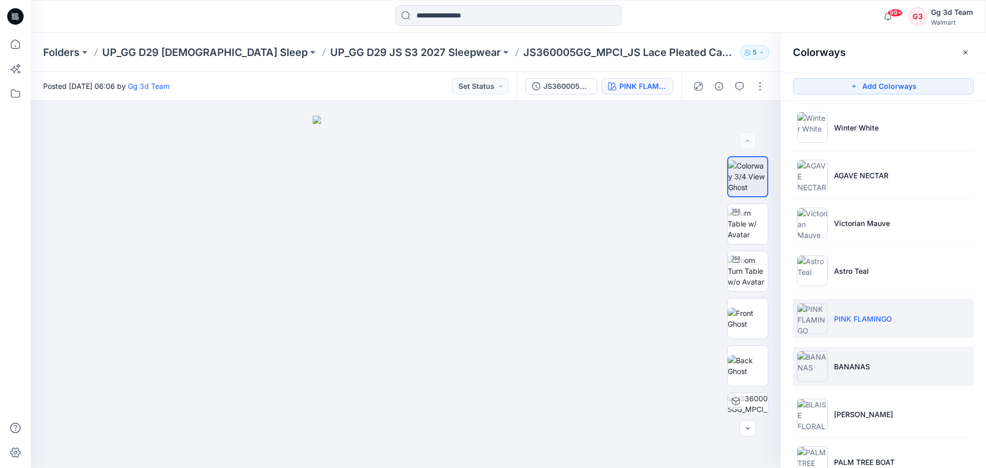
click at [817, 367] on img at bounding box center [812, 366] width 31 height 31
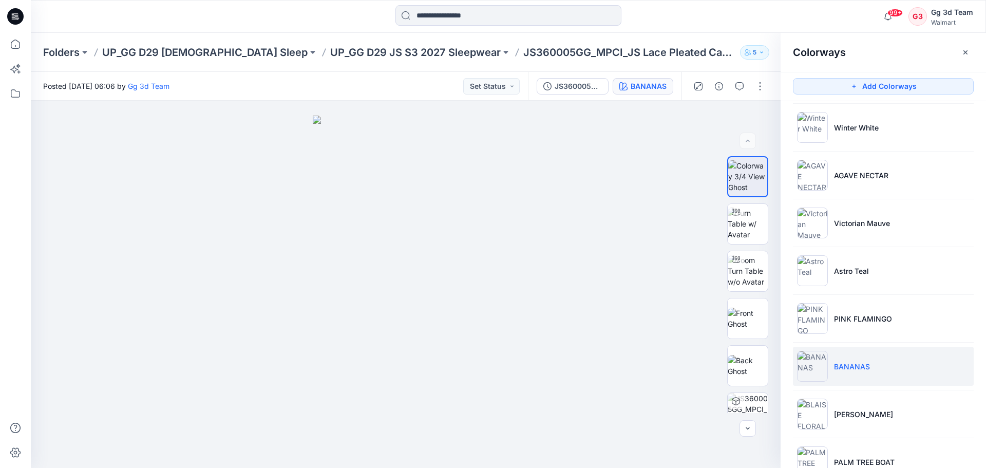
click at [806, 437] on ul "Soft Silver Winter White AGAVE NECTAR Victorian Mauve Astro Teal PINK FLAMINGO …" at bounding box center [883, 390] width 205 height 681
click at [807, 425] on img at bounding box center [812, 414] width 31 height 31
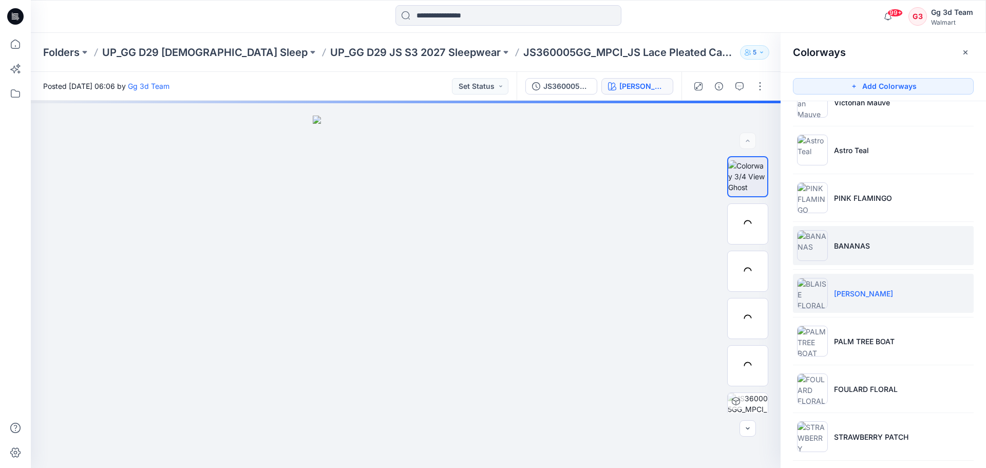
scroll to position [257, 0]
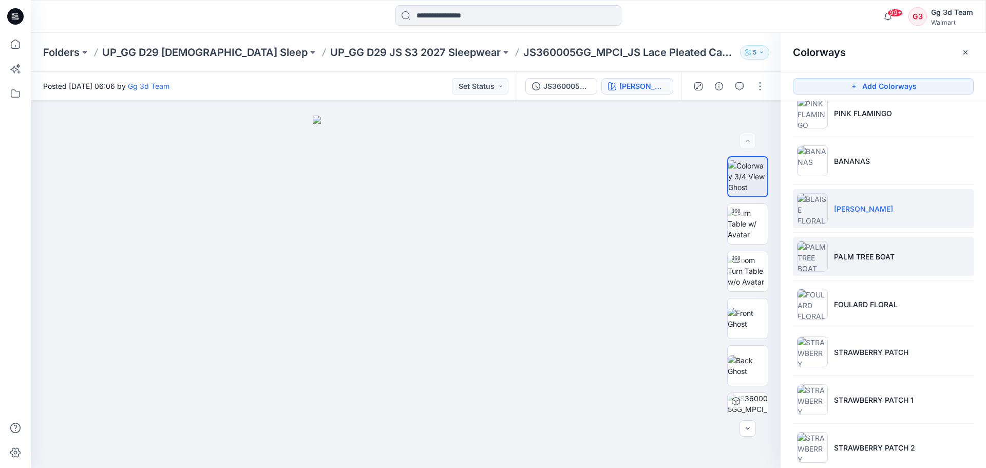
click at [818, 255] on img at bounding box center [812, 256] width 31 height 31
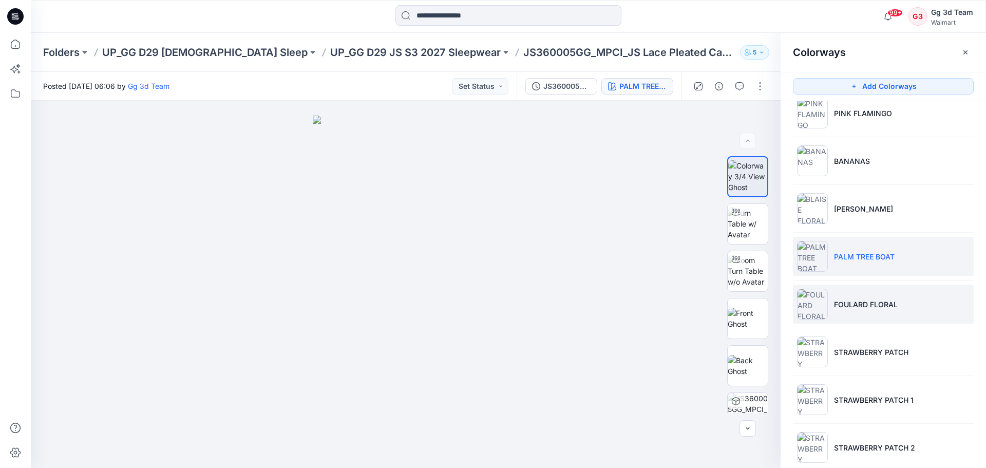
click at [820, 300] on img at bounding box center [812, 304] width 31 height 31
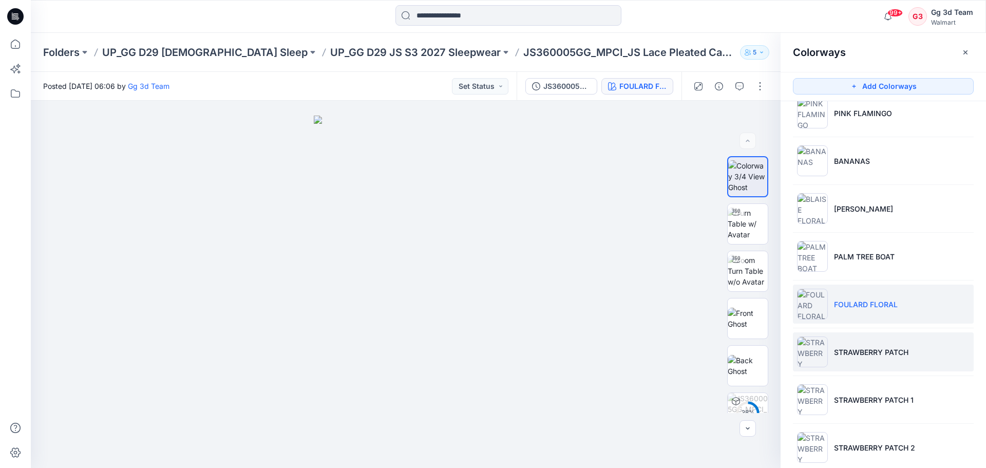
click at [817, 356] on img at bounding box center [812, 351] width 31 height 31
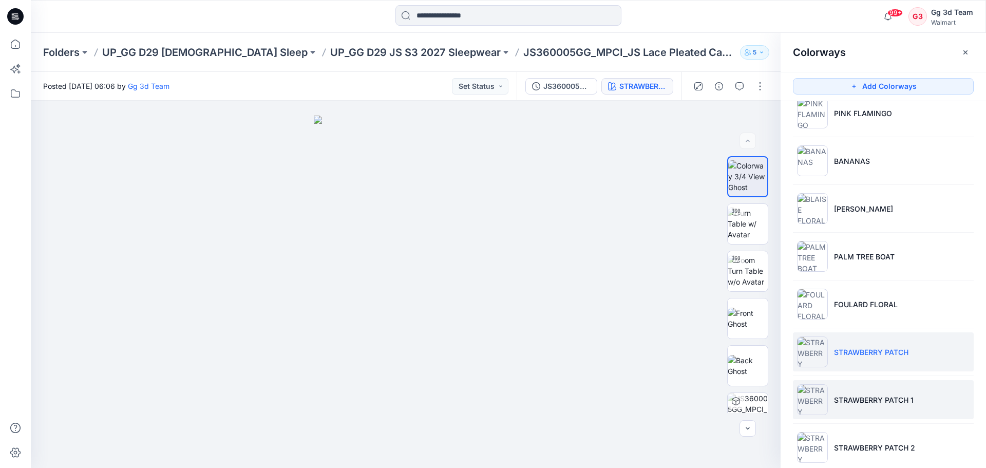
click at [823, 403] on img at bounding box center [812, 399] width 31 height 31
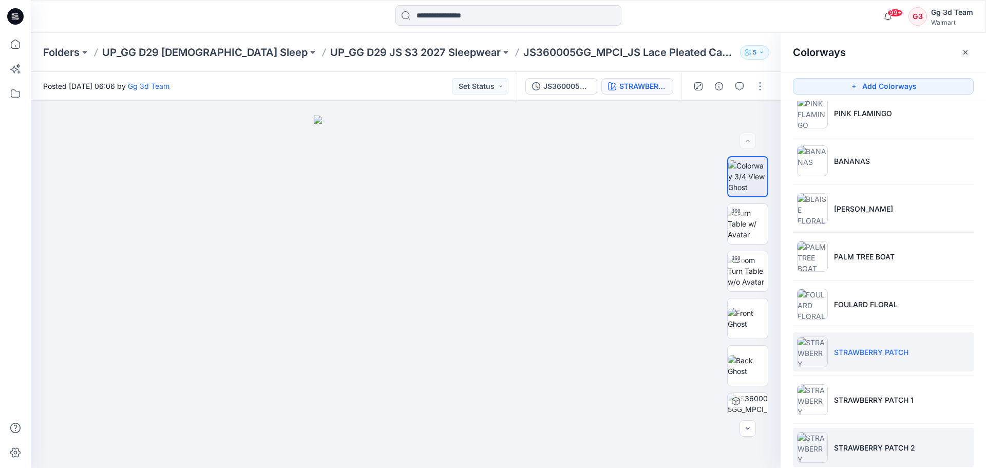
click at [811, 438] on img at bounding box center [812, 447] width 31 height 31
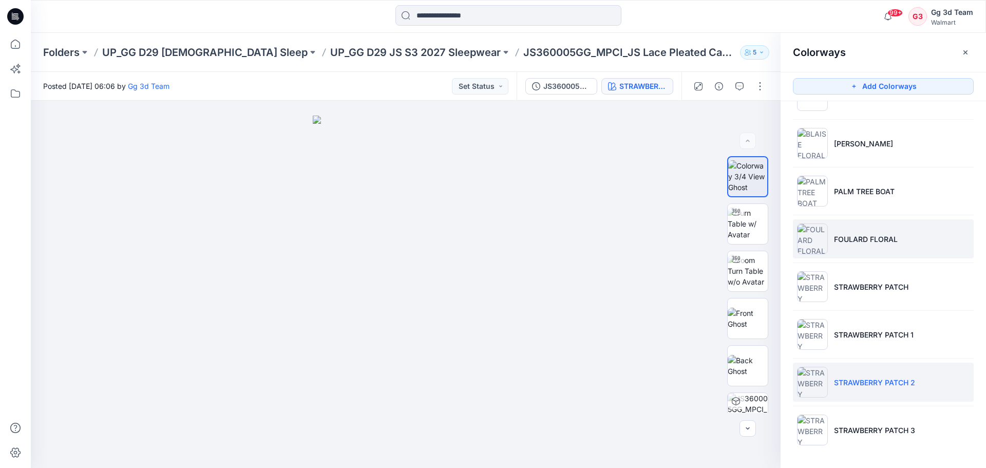
scroll to position [219, 0]
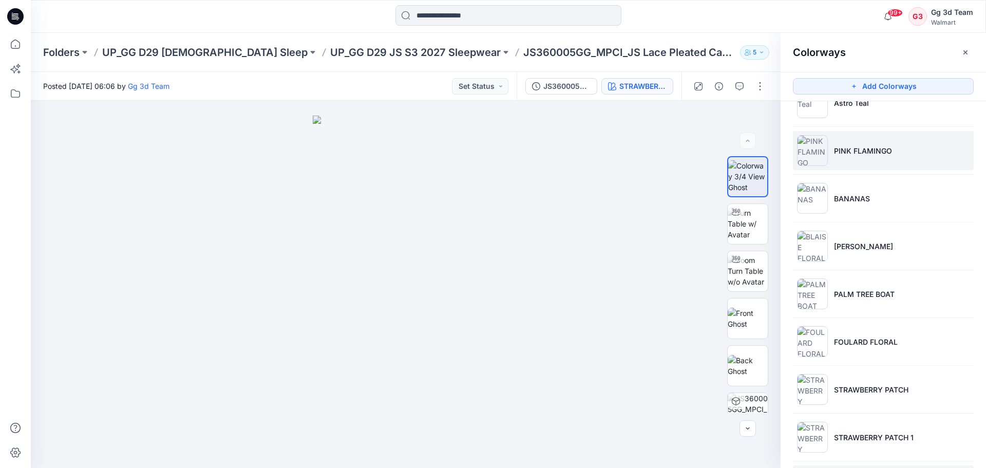
click at [884, 158] on li "PINK FLAMINGO" at bounding box center [883, 150] width 181 height 39
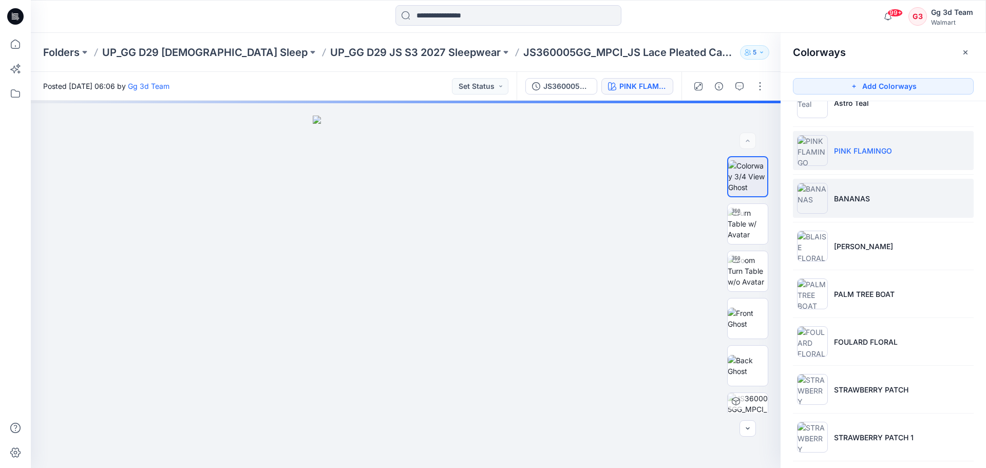
click at [871, 190] on li "BANANAS" at bounding box center [883, 198] width 181 height 39
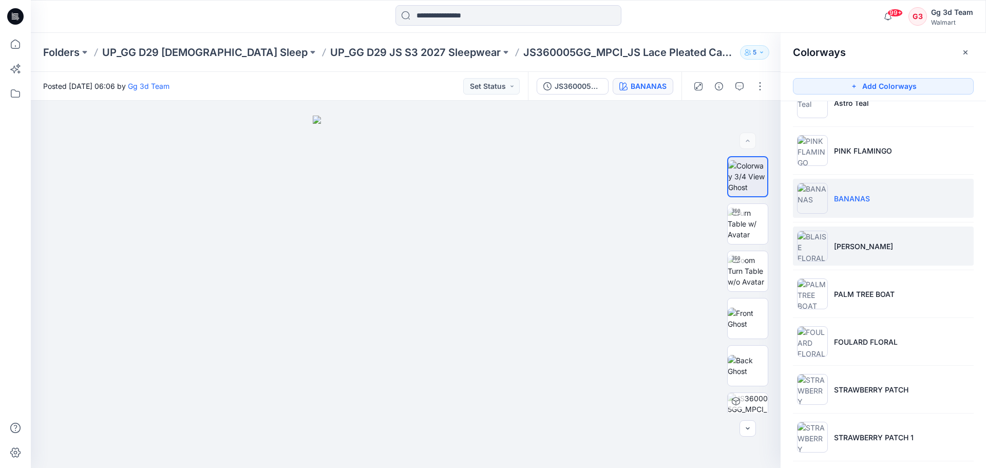
click at [862, 250] on p "[PERSON_NAME]" at bounding box center [863, 246] width 59 height 11
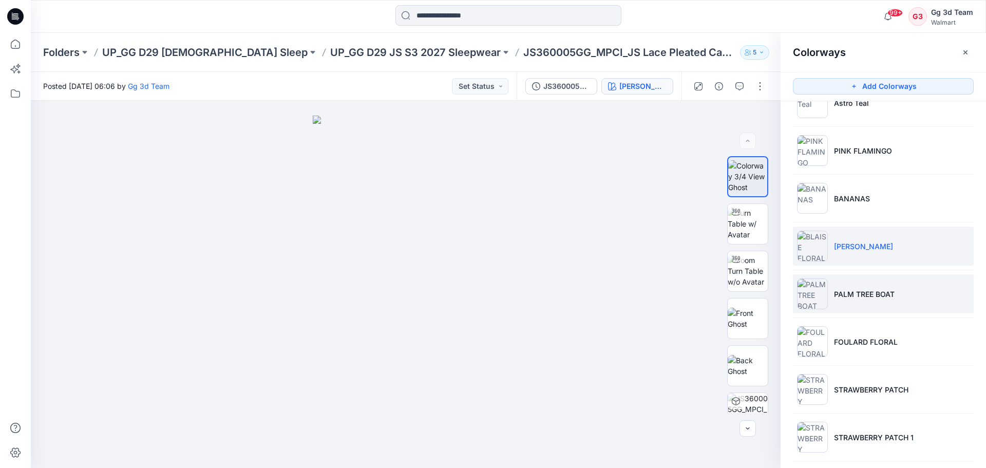
click at [853, 309] on li "PALM TREE BOAT" at bounding box center [883, 293] width 181 height 39
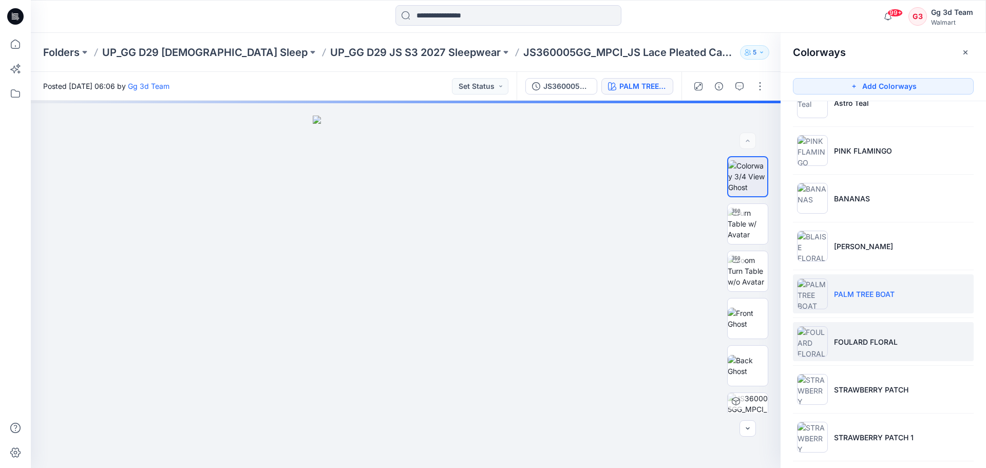
click at [855, 335] on li "FOULARD FLORAL" at bounding box center [883, 341] width 181 height 39
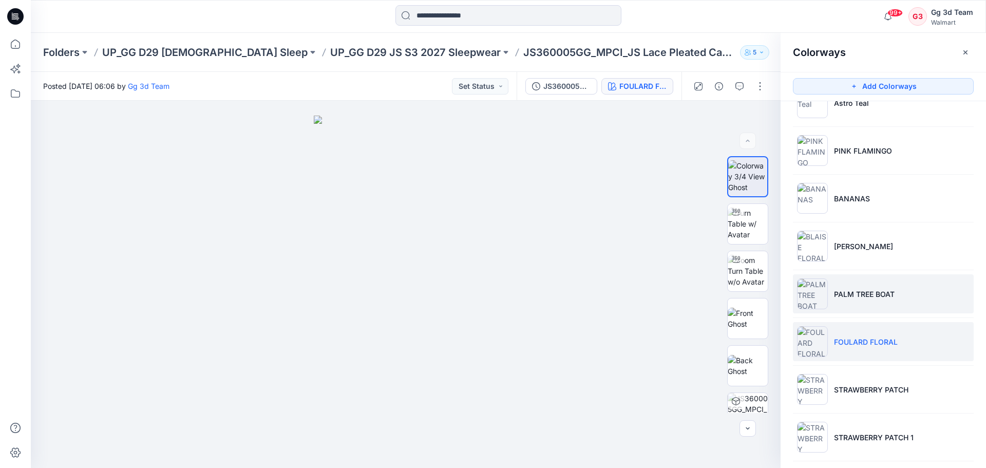
click at [889, 295] on p "PALM TREE BOAT" at bounding box center [864, 294] width 61 height 11
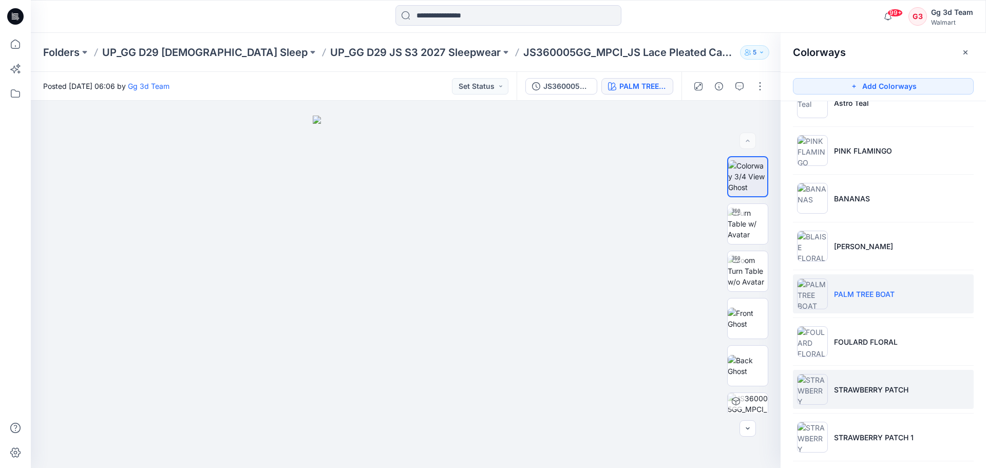
click at [884, 398] on li "STRAWBERRY PATCH" at bounding box center [883, 389] width 181 height 39
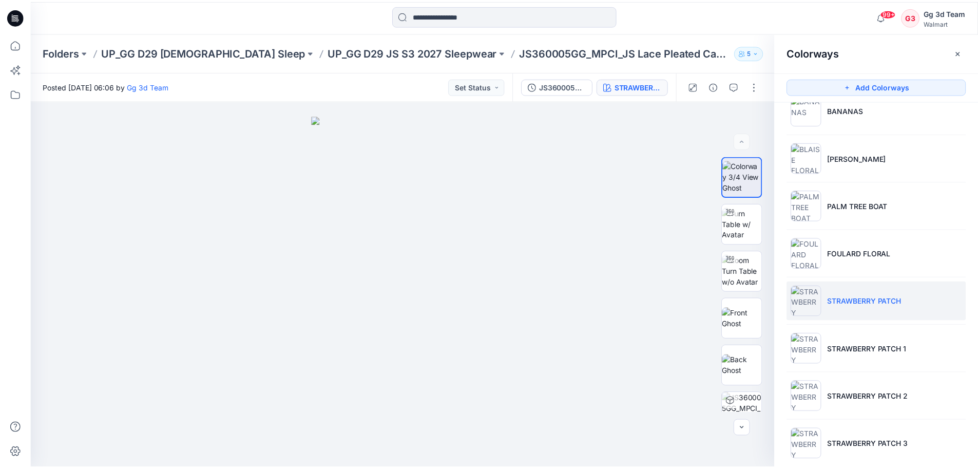
scroll to position [322, 0]
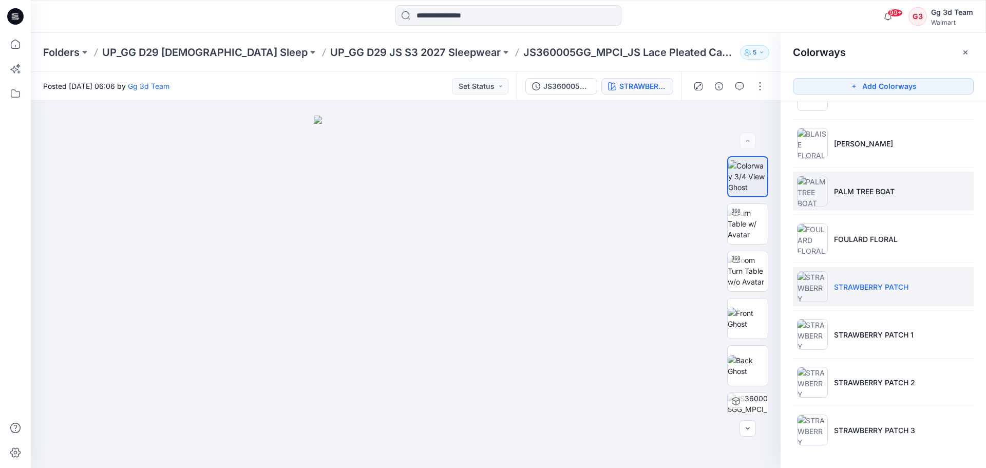
click at [884, 203] on li "PALM TREE BOAT" at bounding box center [883, 191] width 181 height 39
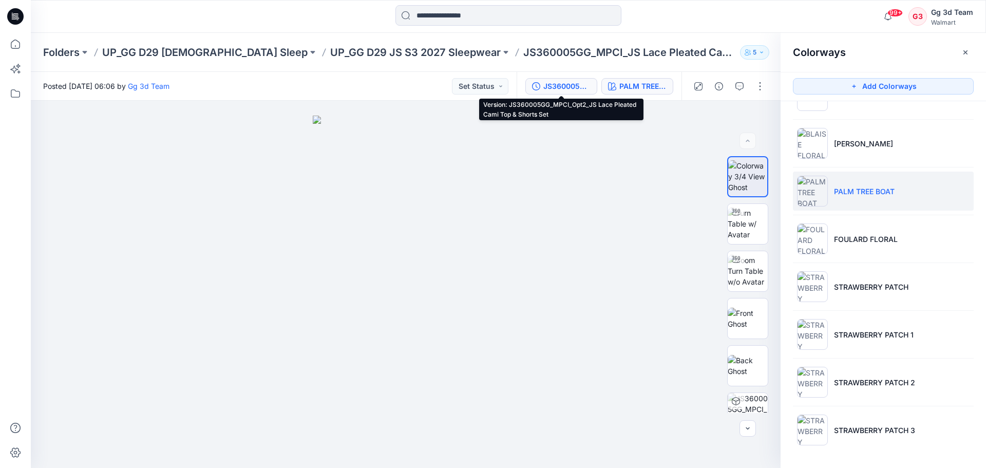
click at [548, 88] on div "JS360005GG_MPCI_Opt2_JS Lace Pleated Cami Top & Shorts Set" at bounding box center [566, 86] width 47 height 11
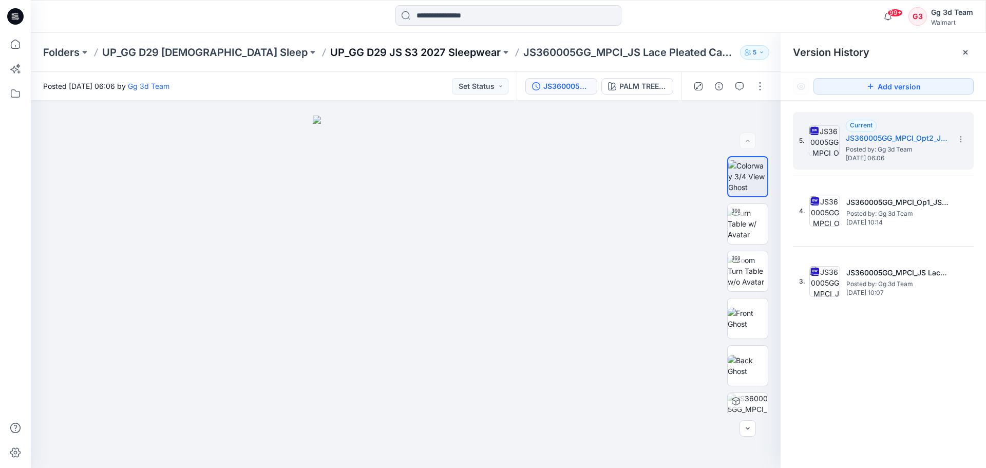
click at [330, 58] on p "UP_GG D29 JS S3 2027 Sleepwear" at bounding box center [415, 52] width 171 height 14
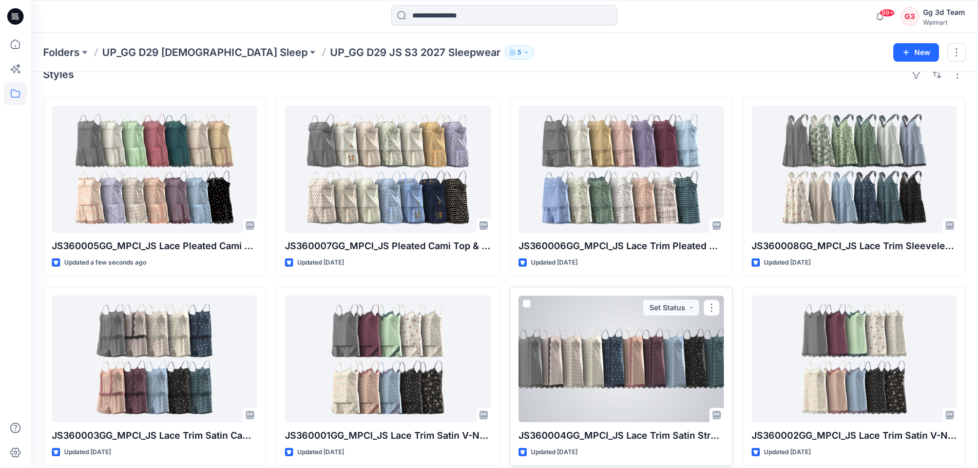
scroll to position [28, 0]
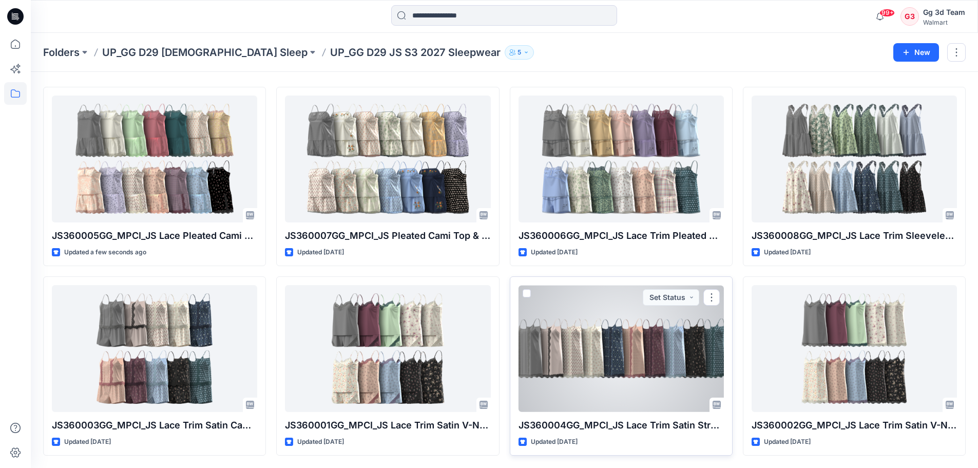
click at [609, 362] on div at bounding box center [621, 348] width 205 height 127
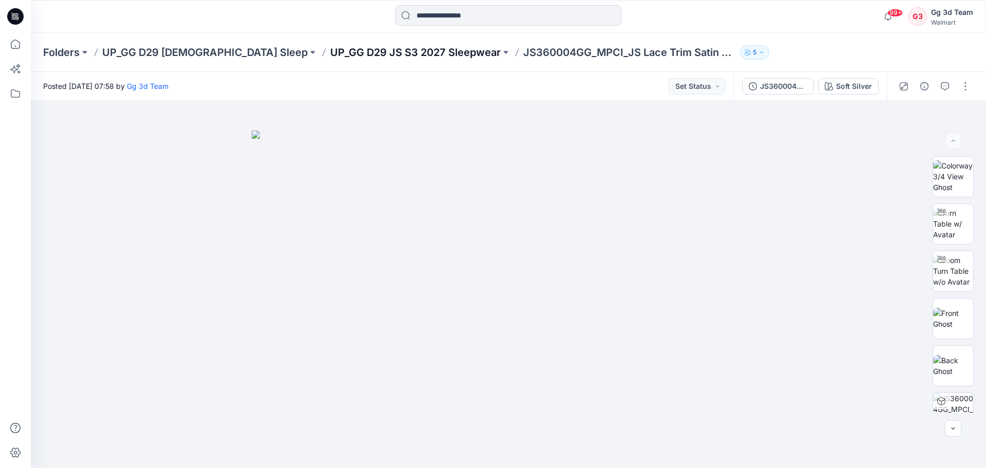
click at [351, 56] on p "UP_GG D29 JS S3 2027 Sleepwear" at bounding box center [415, 52] width 171 height 14
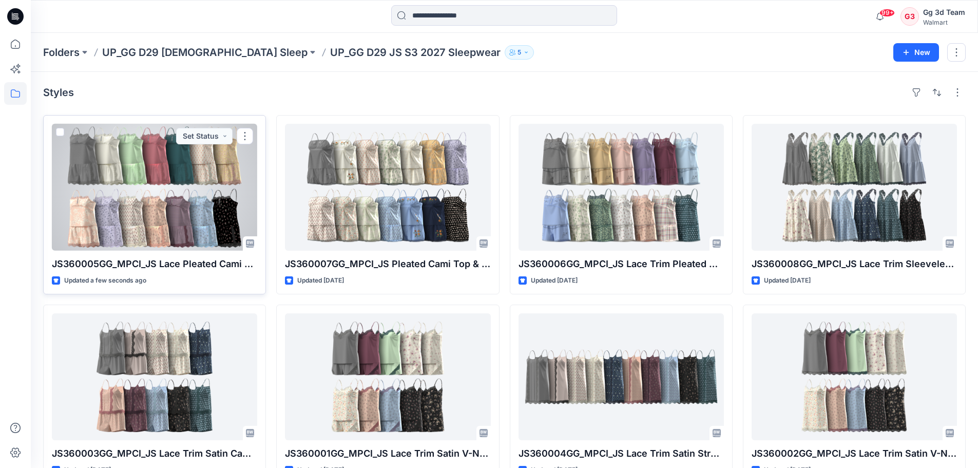
click at [112, 207] on div at bounding box center [154, 187] width 205 height 127
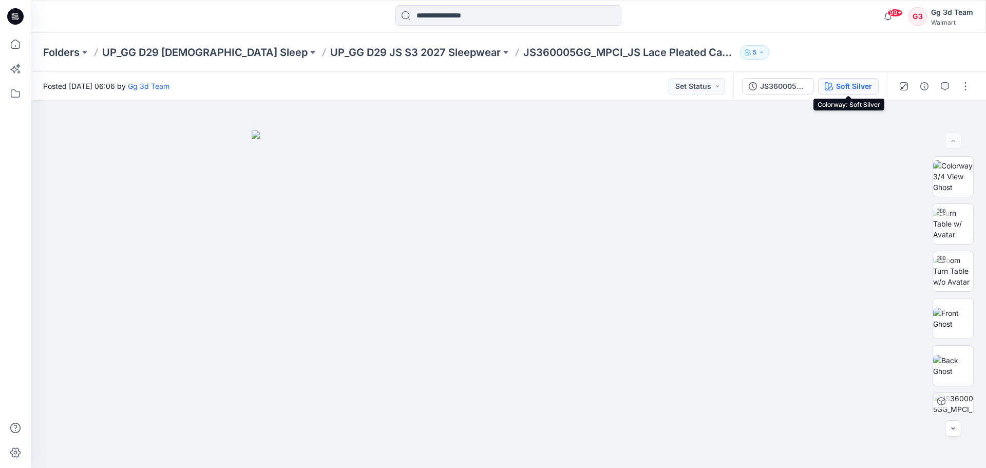
click at [841, 89] on div "Soft Silver" at bounding box center [854, 86] width 36 height 11
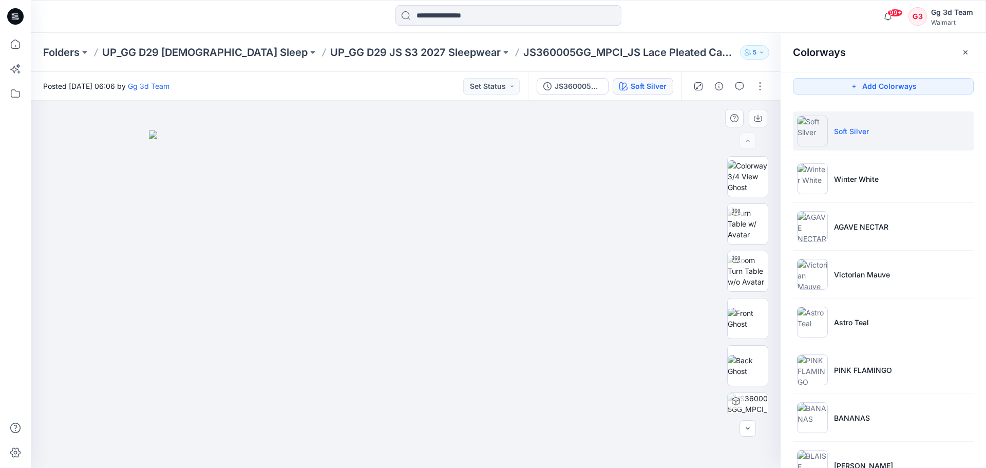
click at [668, 139] on div at bounding box center [406, 284] width 750 height 367
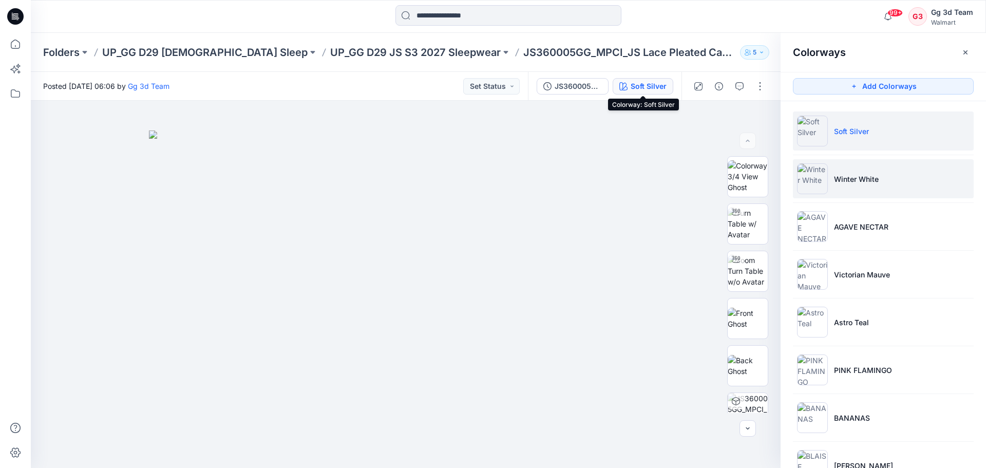
click at [893, 185] on li "Winter White" at bounding box center [883, 178] width 181 height 39
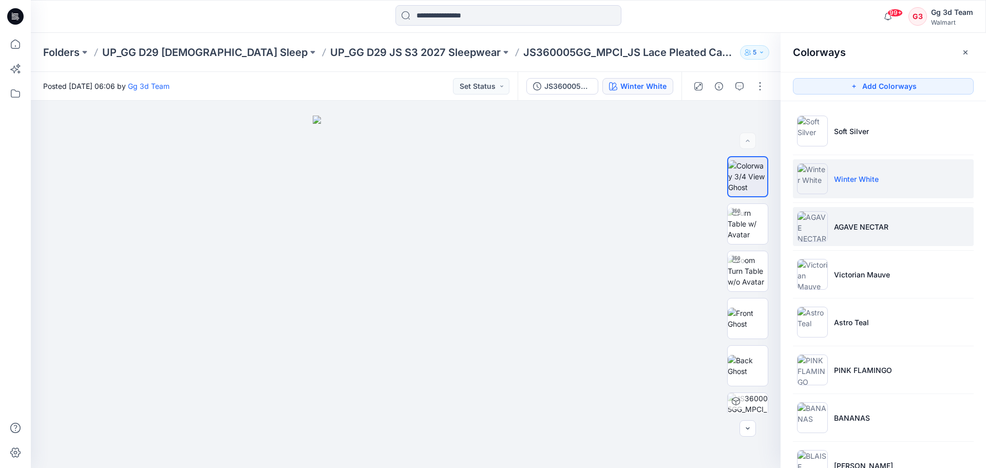
click at [843, 216] on li "AGAVE NECTAR" at bounding box center [883, 226] width 181 height 39
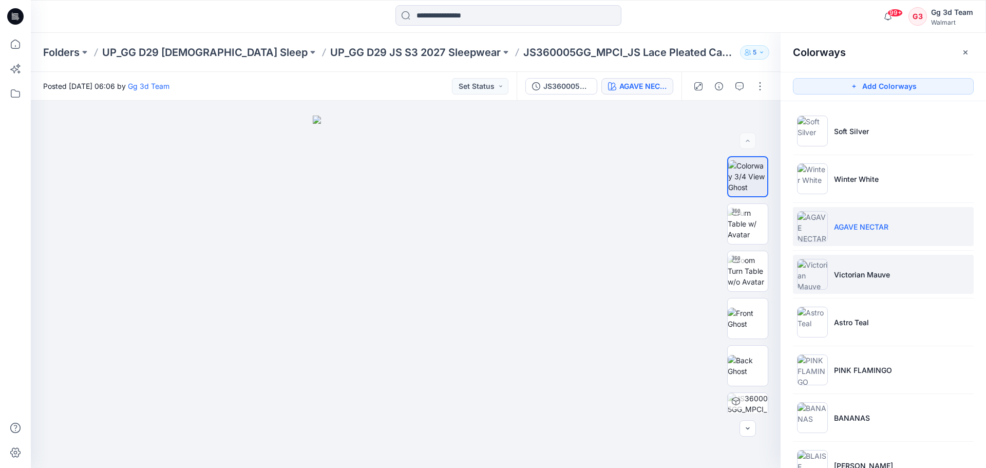
click at [853, 282] on li "Victorian Mauve" at bounding box center [883, 274] width 181 height 39
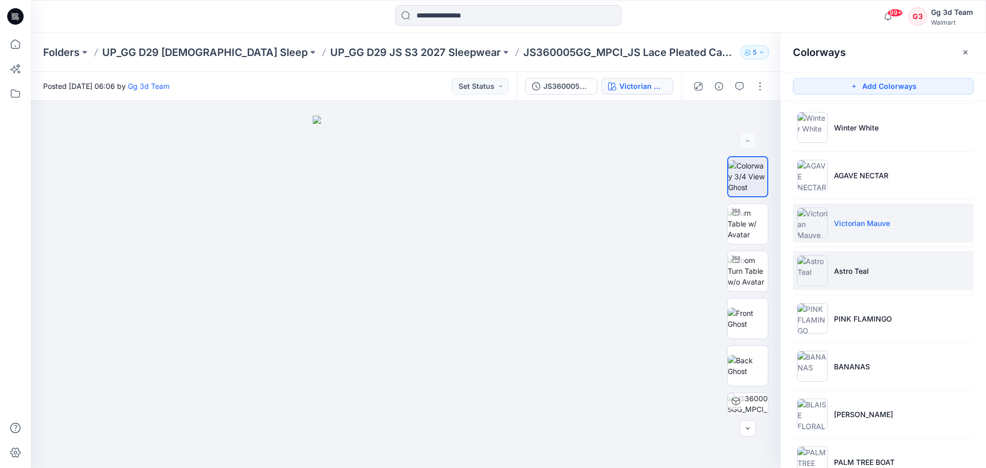
scroll to position [103, 0]
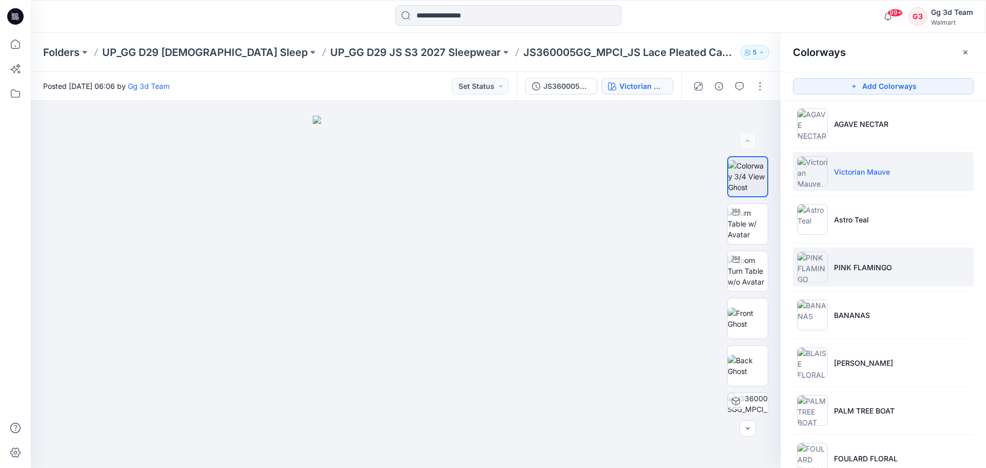
click at [870, 266] on p "PINK FLAMINGO" at bounding box center [863, 267] width 58 height 11
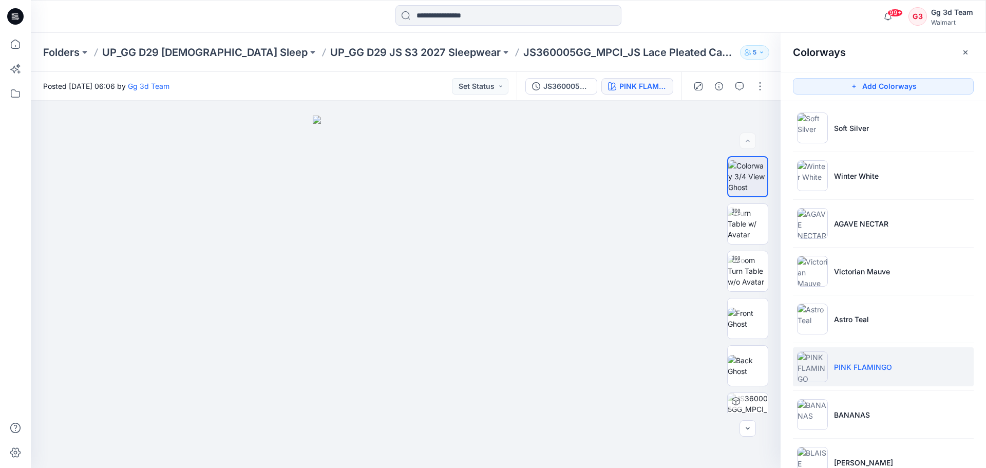
scroll to position [0, 0]
click at [394, 57] on p "UP_GG D29 JS S3 2027 Sleepwear" at bounding box center [415, 52] width 171 height 14
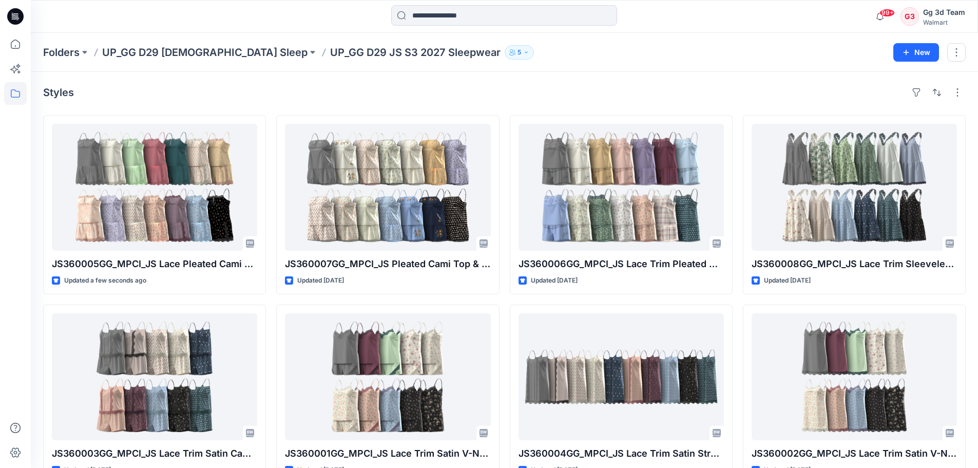
click at [504, 95] on div "Styles" at bounding box center [504, 92] width 923 height 16
click at [747, 49] on div "Folders UP_GG D29 Ladies Sleep UP_GG D29 JS S3 2027 Sleepwear 5" at bounding box center [464, 52] width 843 height 14
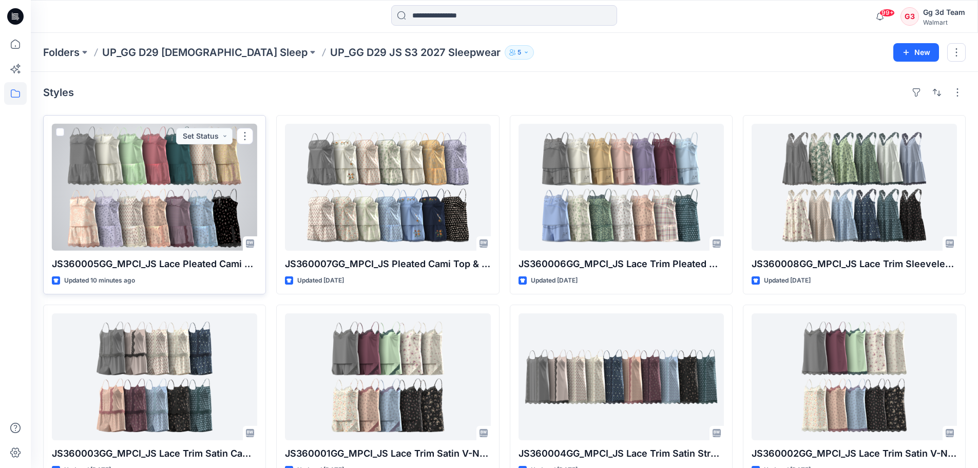
click at [174, 191] on div at bounding box center [154, 187] width 205 height 127
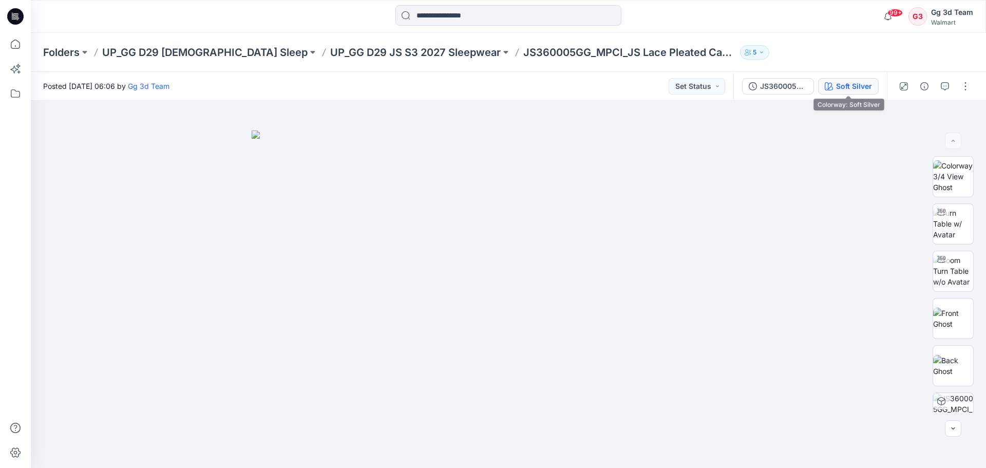
click at [859, 92] on button "Soft Silver" at bounding box center [848, 86] width 61 height 16
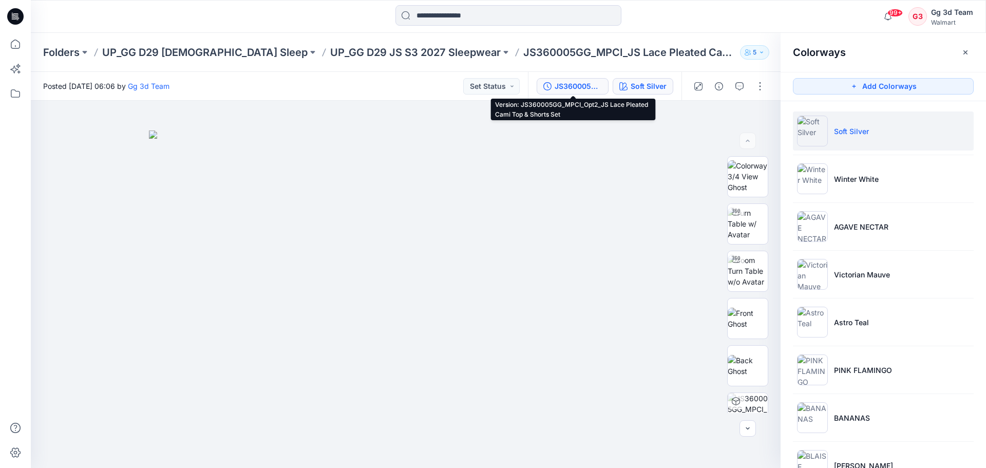
click at [581, 89] on div "JS360005GG_MPCI_Opt2_JS Lace Pleated Cami Top & Shorts Set" at bounding box center [578, 86] width 47 height 11
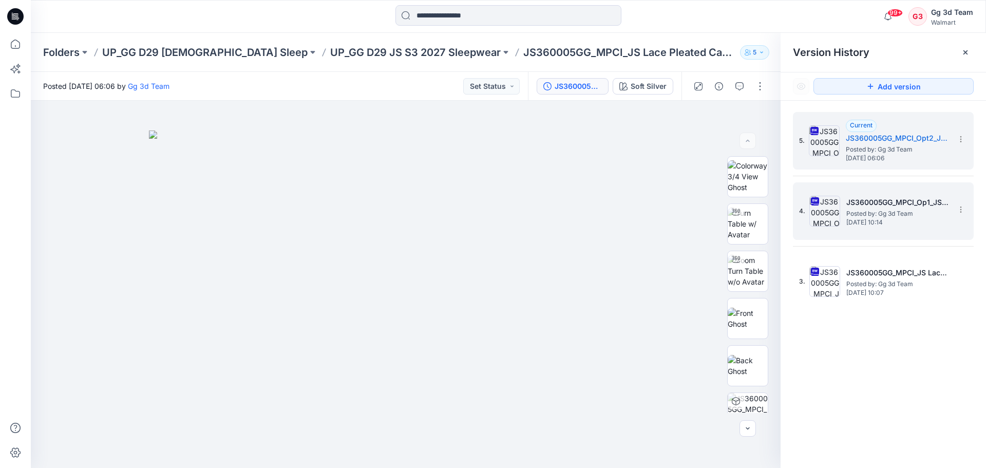
click at [878, 197] on h5 "JS360005GG_MPCI_Op1_JS Lace Pleated Cami Top & Shorts Set" at bounding box center [897, 202] width 103 height 12
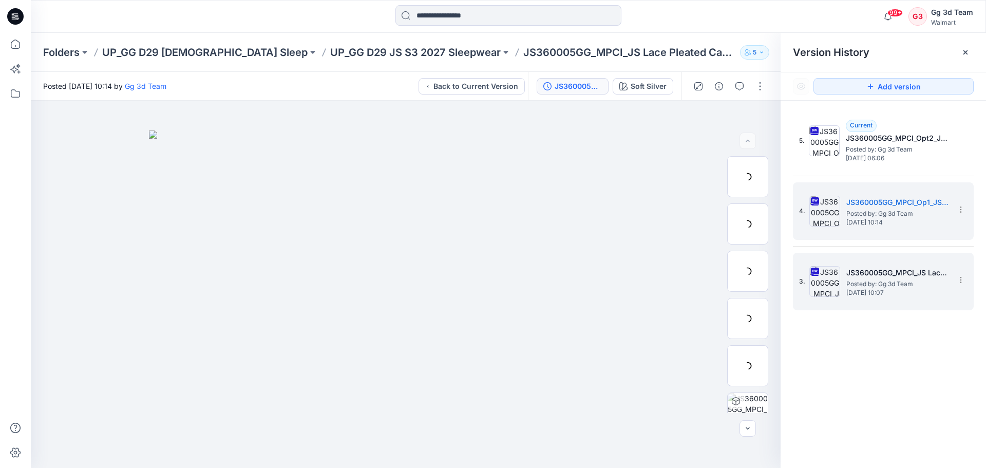
click at [890, 263] on div "3. JS360005GG_MPCI_JS Lace Pleated Shorts Posted by: Gg 3d Team Thursday, Octob…" at bounding box center [876, 281] width 154 height 49
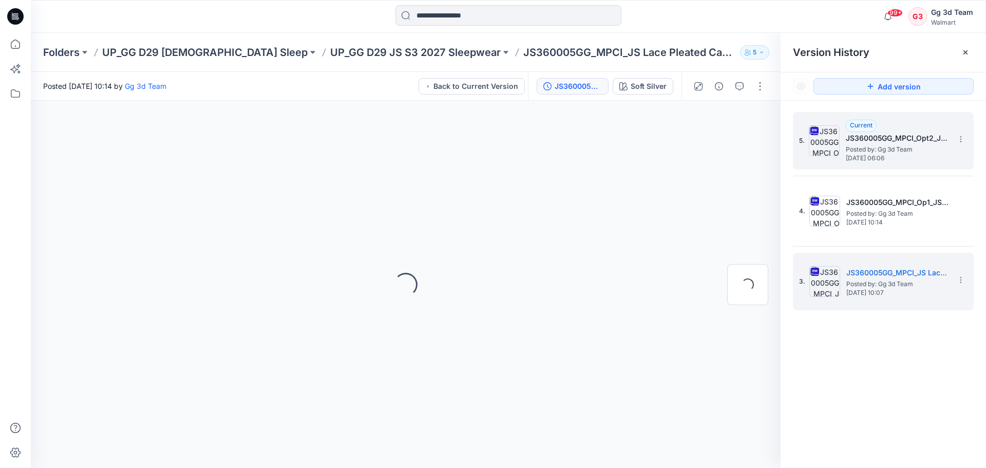
click at [884, 153] on span "Posted by: Gg 3d Team" at bounding box center [897, 149] width 103 height 10
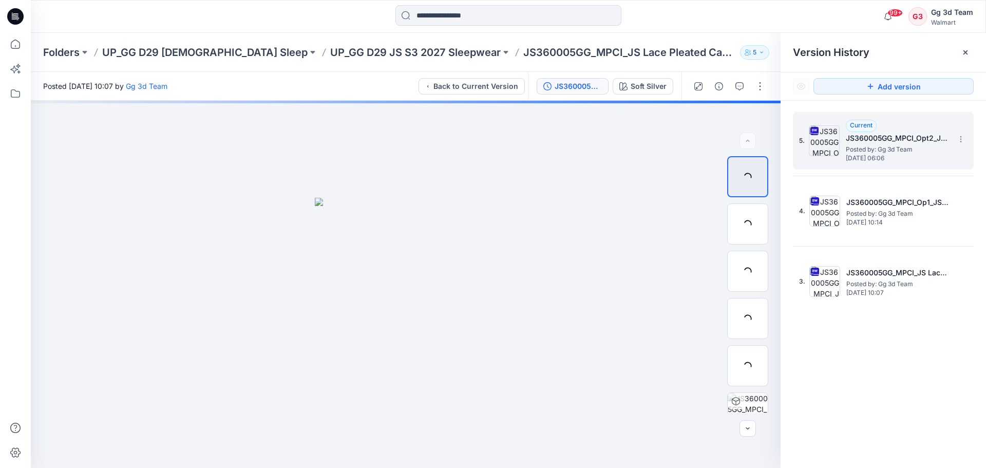
click at [884, 153] on span "Posted by: Gg 3d Team" at bounding box center [897, 149] width 103 height 10
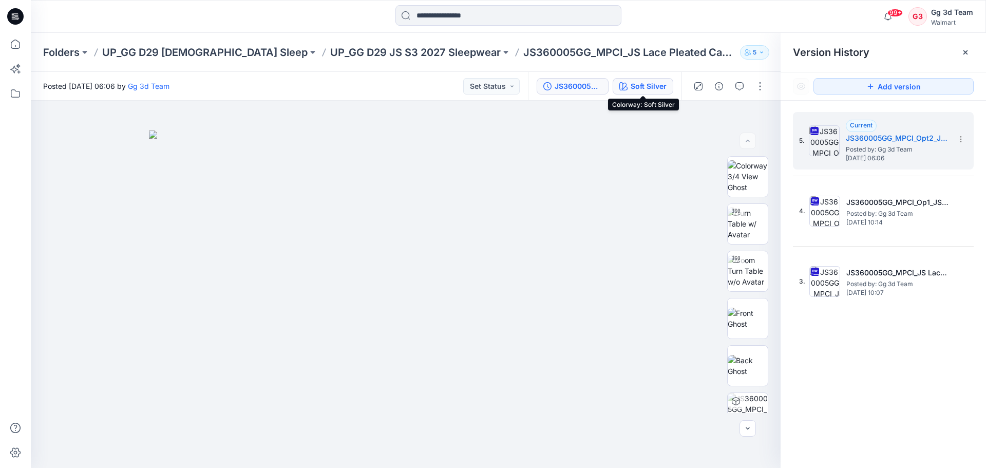
click at [652, 90] on div "Soft Silver" at bounding box center [649, 86] width 36 height 11
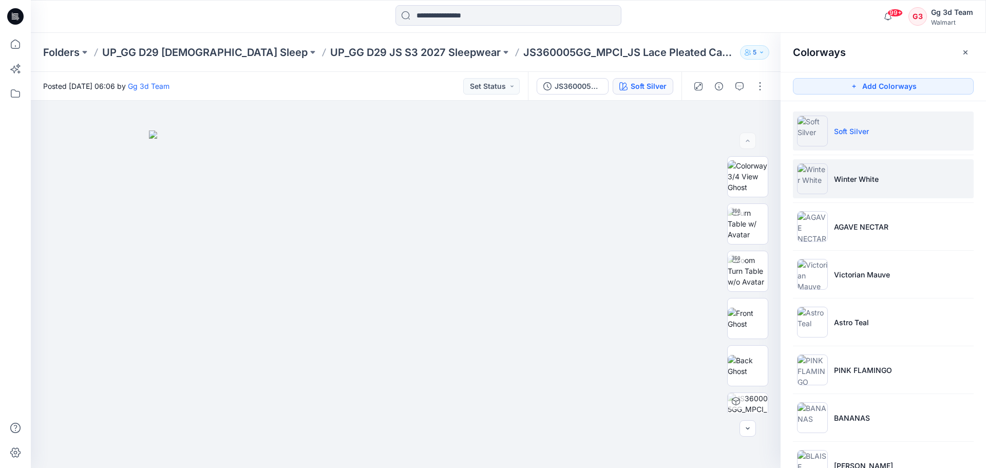
click at [872, 188] on li "Winter White" at bounding box center [883, 178] width 181 height 39
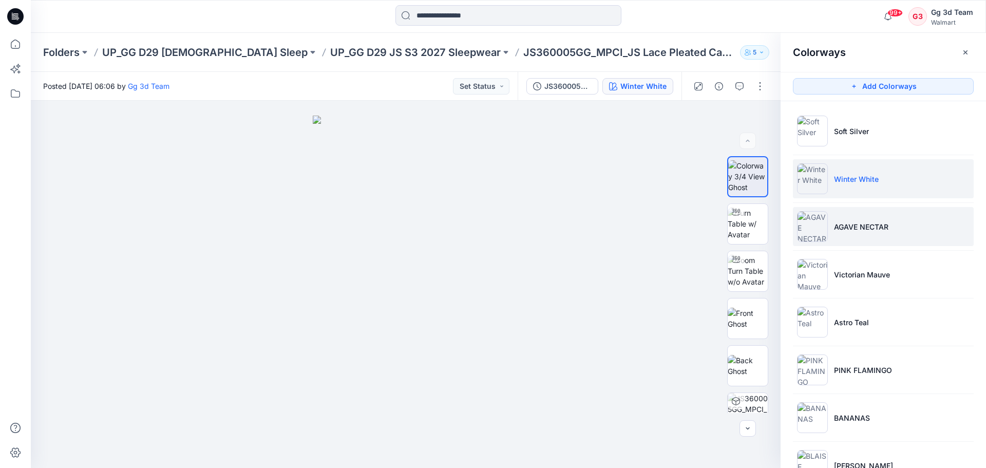
click at [812, 219] on img at bounding box center [812, 226] width 31 height 31
click at [815, 228] on img at bounding box center [812, 226] width 31 height 31
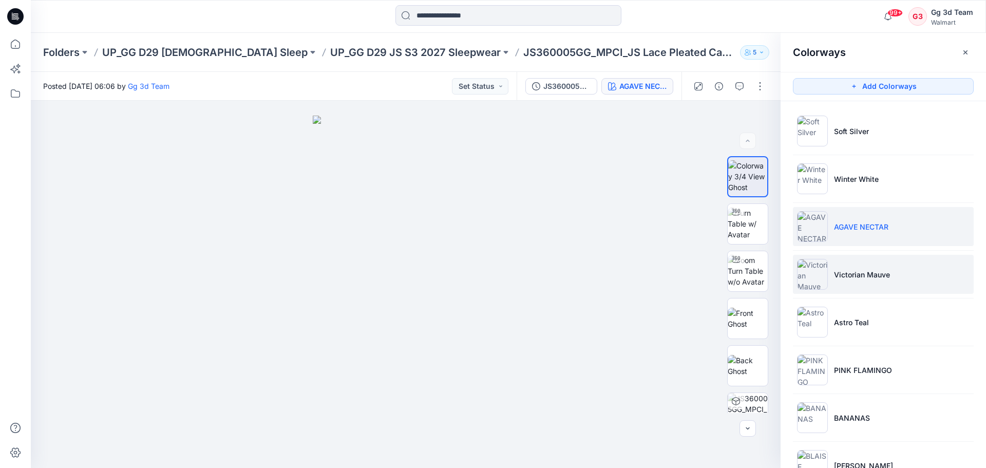
click at [824, 290] on li "Victorian Mauve" at bounding box center [883, 274] width 181 height 39
click at [818, 279] on img at bounding box center [812, 274] width 31 height 31
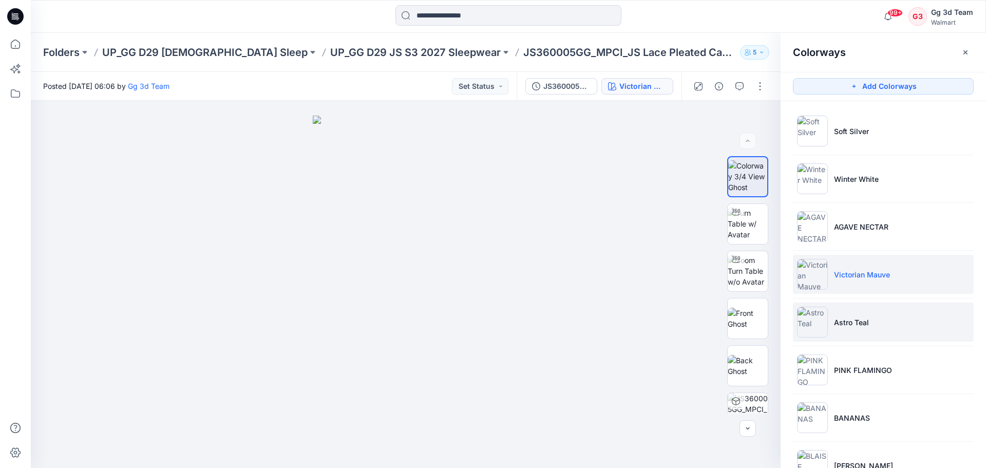
click at [815, 317] on img at bounding box center [812, 322] width 31 height 31
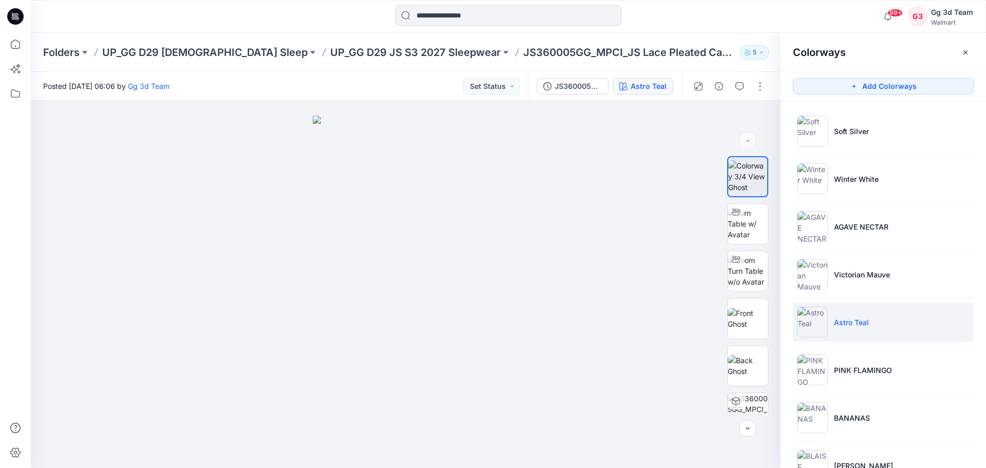
click at [178, 44] on div "Folders UP_GG D29 Ladies Sleep UP_GG D29 JS S3 2027 Sleepwear JS360005GG_MPCI_J…" at bounding box center [508, 52] width 955 height 39
click at [176, 50] on p "UP_GG D29 [DEMOGRAPHIC_DATA] Sleep" at bounding box center [204, 52] width 205 height 14
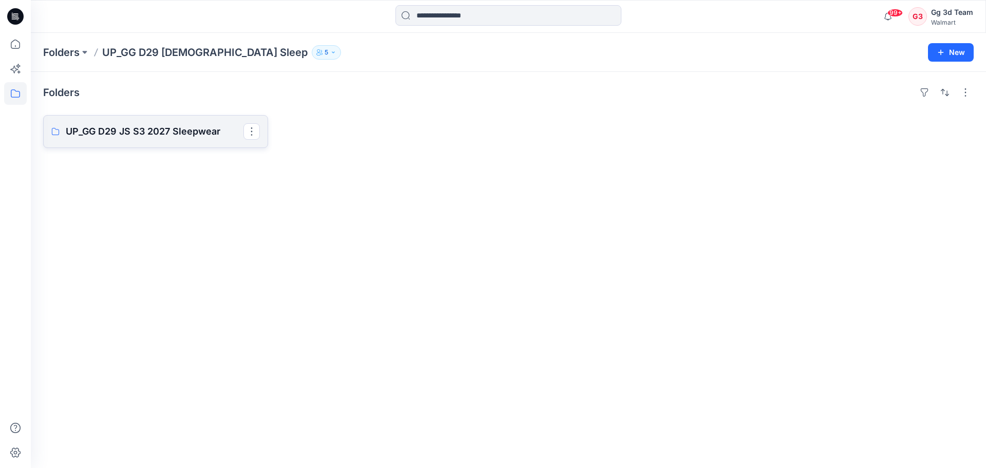
click at [171, 136] on p "UP_GG D29 JS S3 2027 Sleepwear" at bounding box center [155, 131] width 178 height 14
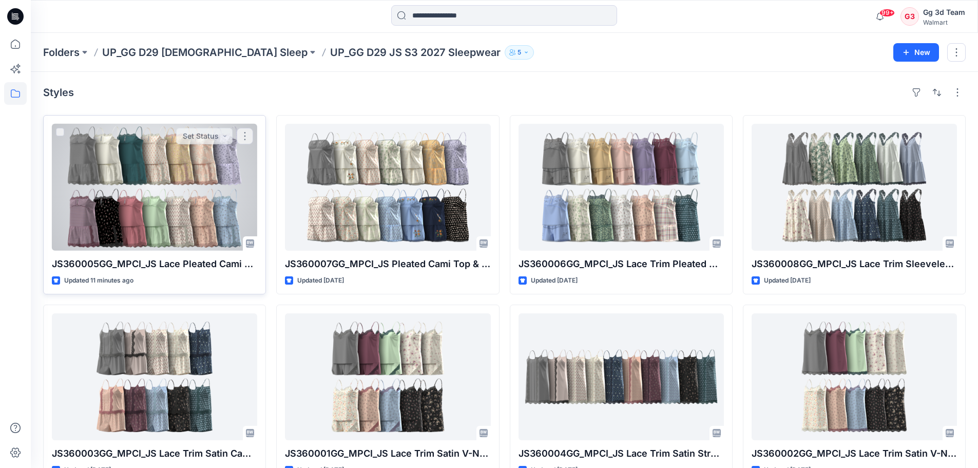
click at [149, 193] on div at bounding box center [154, 187] width 205 height 127
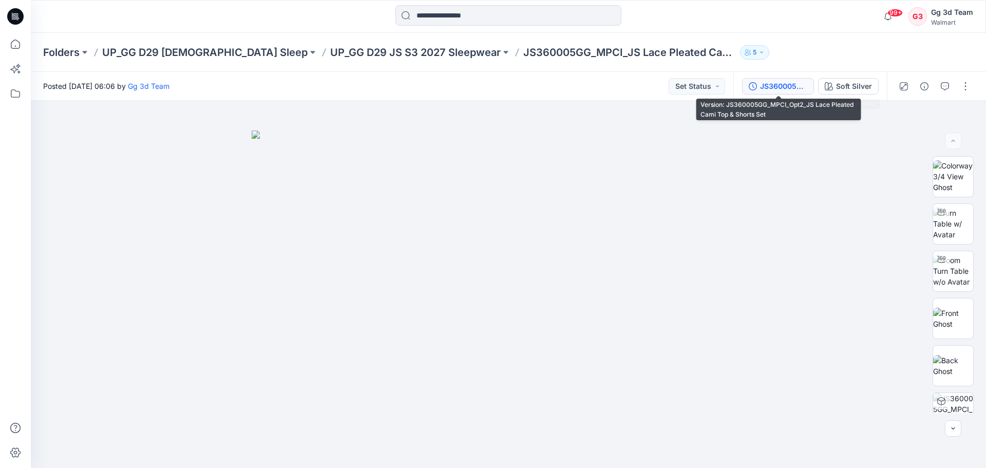
click at [766, 89] on div "JS360005GG_MPCI_Opt2_JS Lace Pleated Cami Top & Shorts Set" at bounding box center [783, 86] width 47 height 11
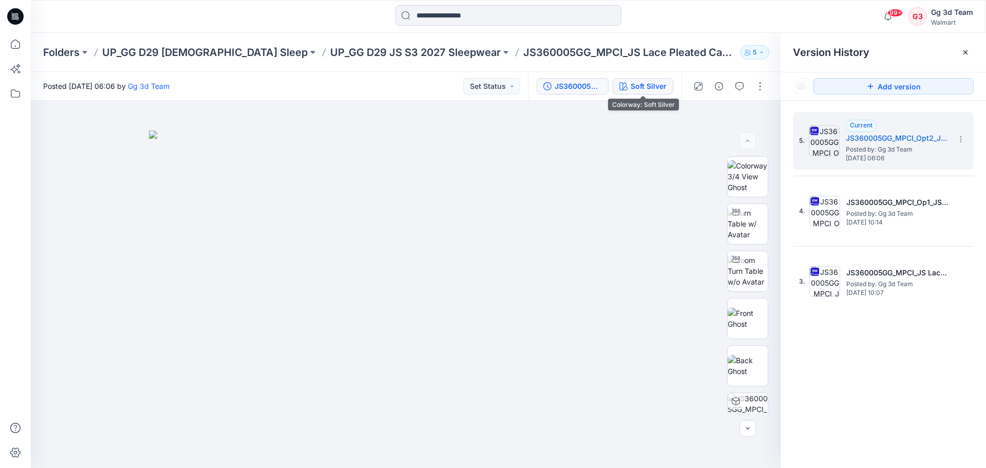
click at [629, 92] on button "Soft Silver" at bounding box center [643, 86] width 61 height 16
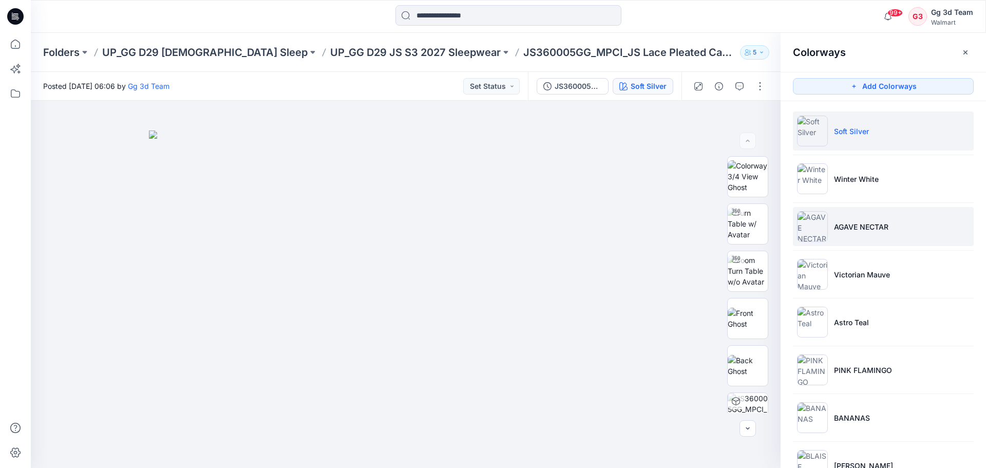
click at [824, 236] on img at bounding box center [812, 226] width 31 height 31
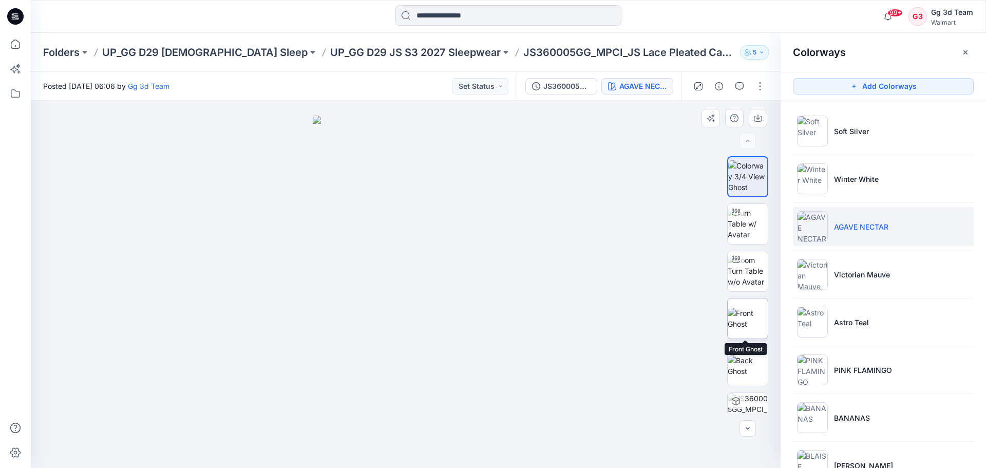
click at [750, 328] on img at bounding box center [748, 319] width 40 height 22
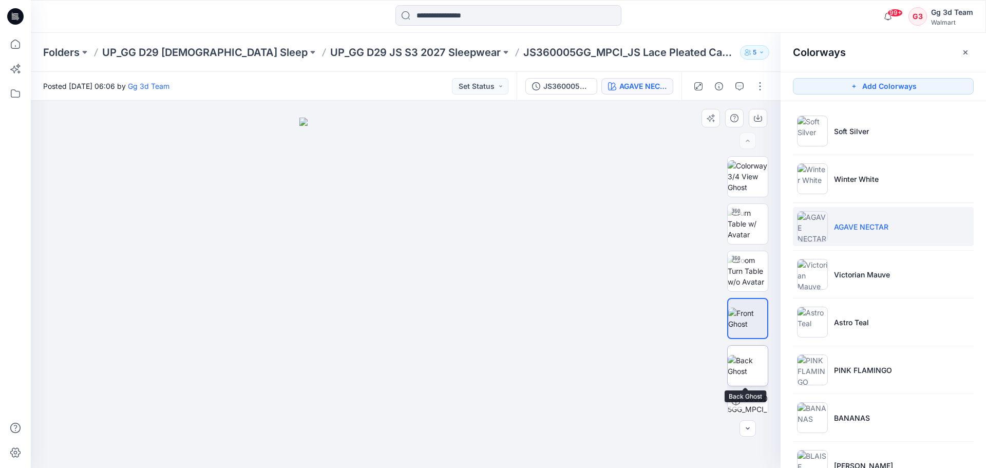
click at [745, 367] on img at bounding box center [748, 366] width 40 height 22
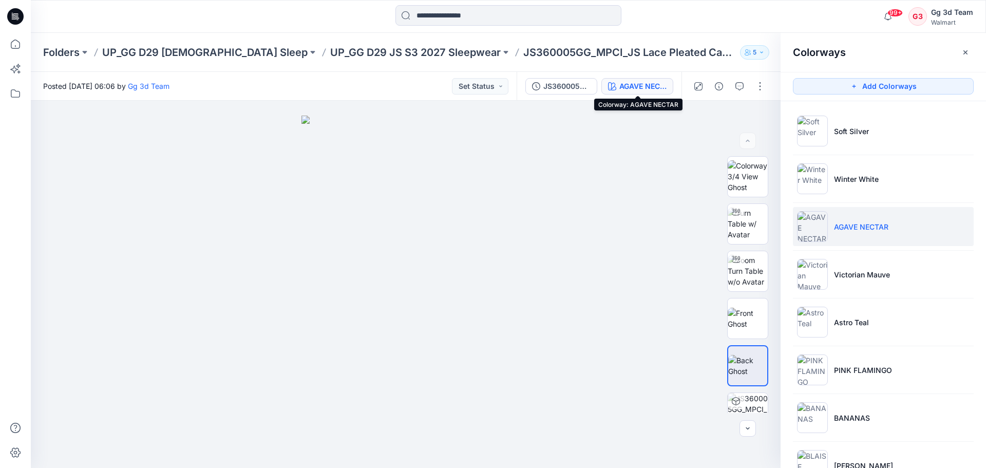
click at [655, 89] on div "AGAVE NECTAR" at bounding box center [642, 86] width 47 height 11
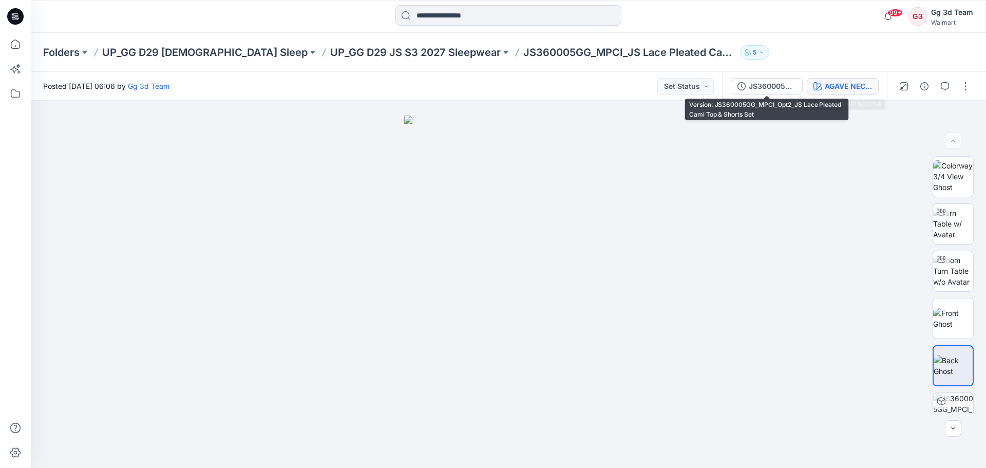
click at [828, 87] on div "AGAVE NECTAR" at bounding box center [848, 86] width 47 height 11
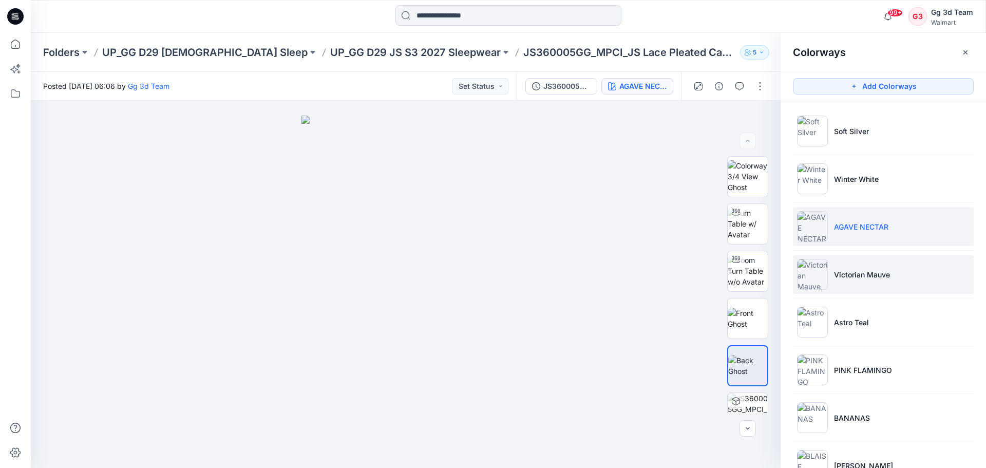
click at [821, 277] on img at bounding box center [812, 274] width 31 height 31
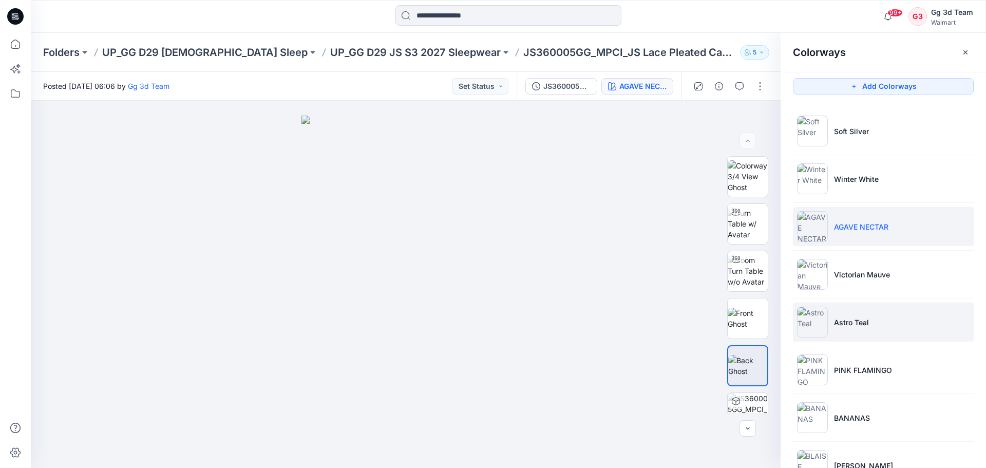
click at [817, 328] on img at bounding box center [812, 322] width 31 height 31
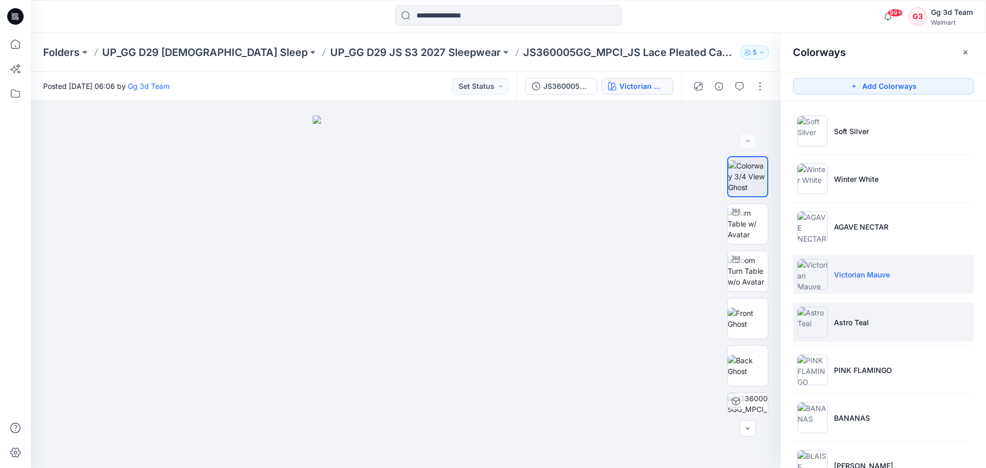
scroll to position [322, 0]
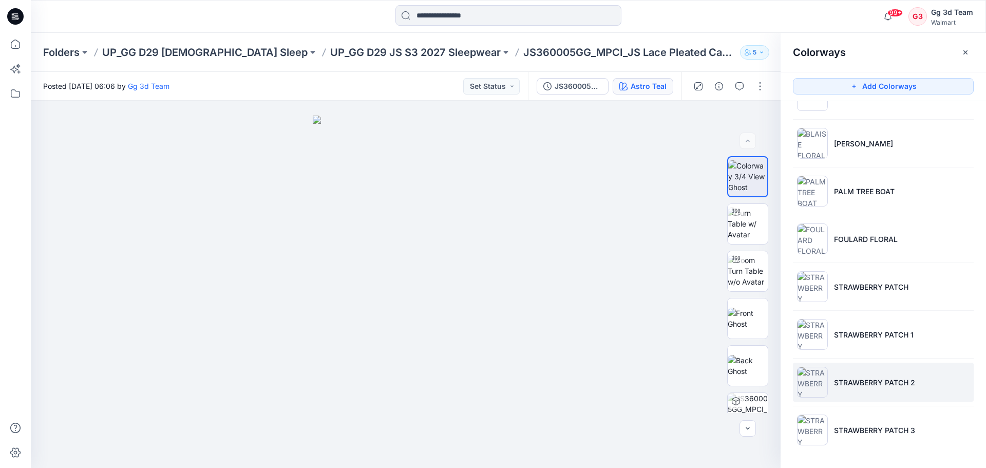
click at [822, 378] on img at bounding box center [812, 382] width 31 height 31
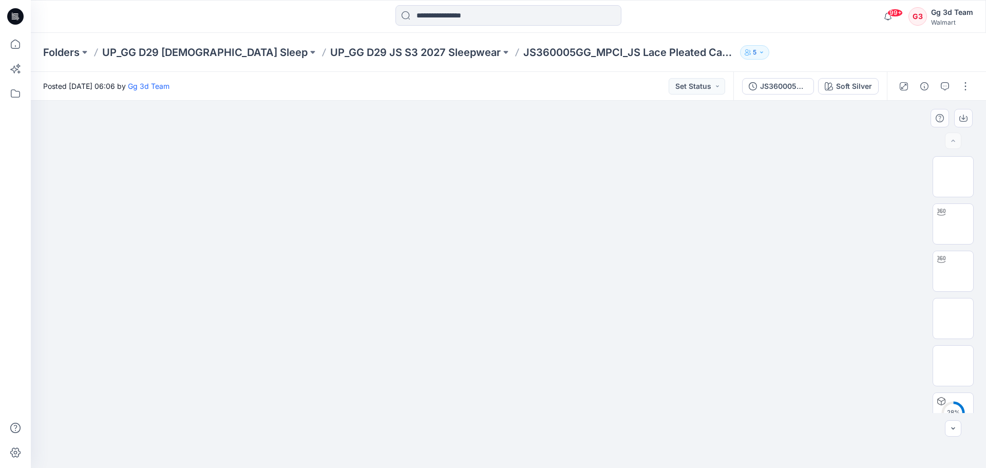
click at [602, 130] on img at bounding box center [509, 130] width 514 height 0
click at [838, 89] on div "Soft Silver" at bounding box center [854, 86] width 36 height 11
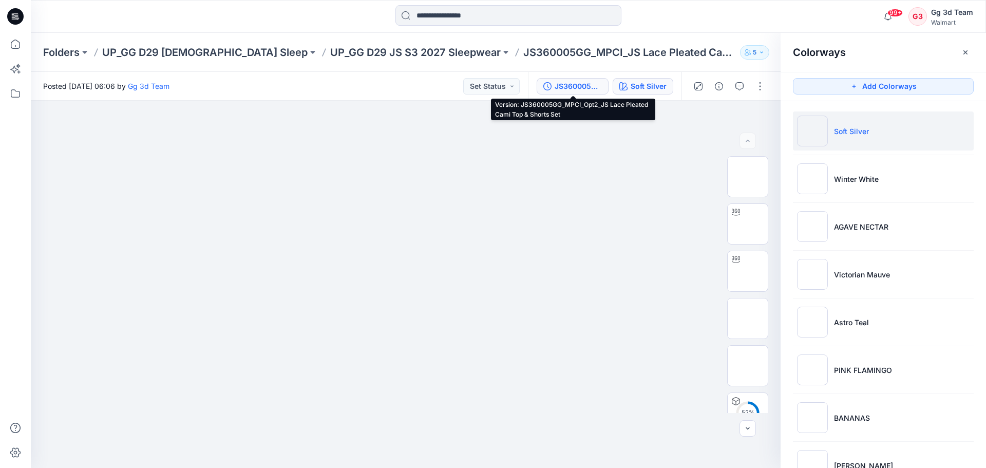
click at [592, 89] on div "JS360005GG_MPCI_Opt2_JS Lace Pleated Cami Top & Shorts Set" at bounding box center [578, 86] width 47 height 11
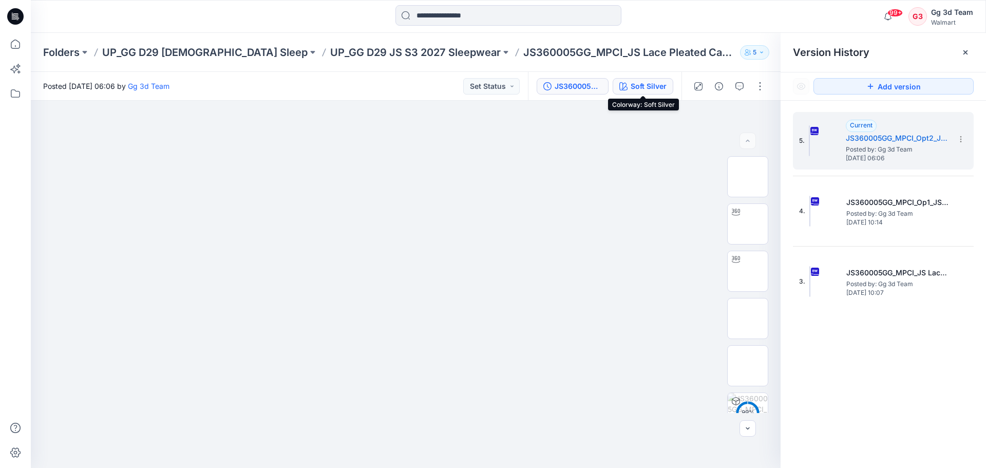
click at [639, 87] on div "Soft Silver" at bounding box center [649, 86] width 36 height 11
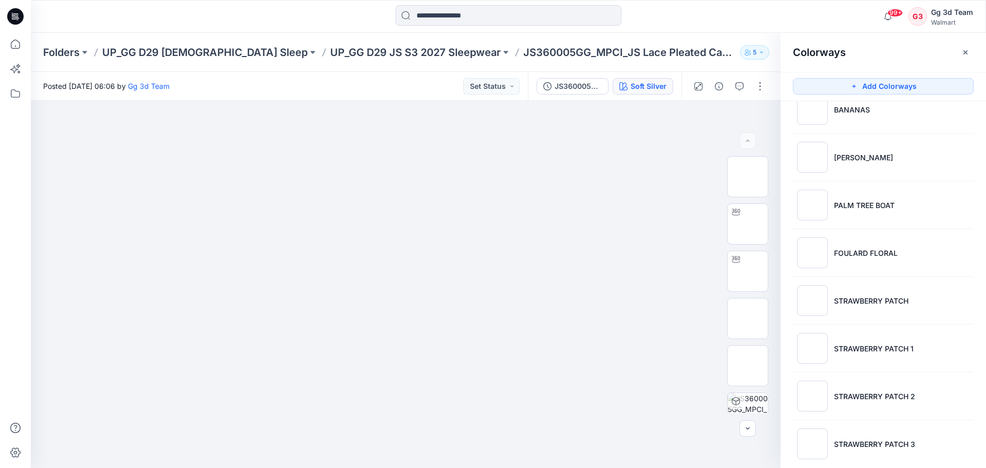
scroll to position [322, 0]
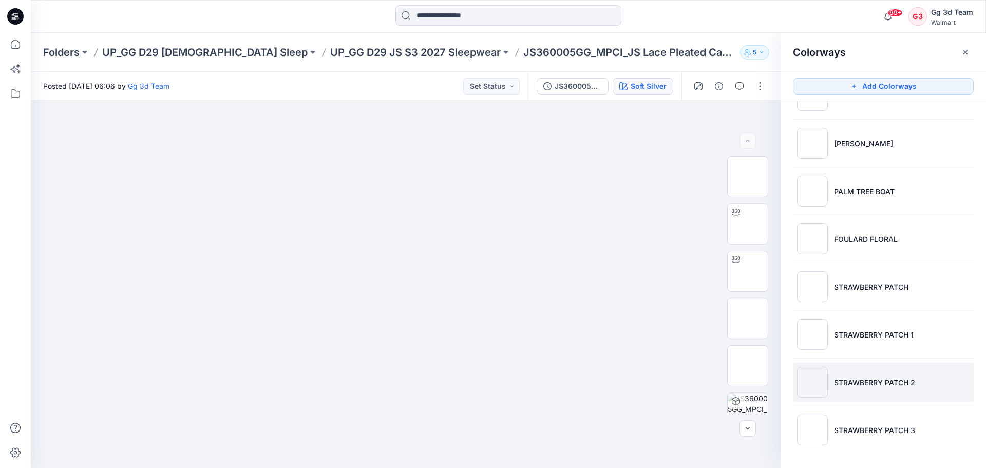
click at [876, 382] on p "STRAWBERRY PATCH 2" at bounding box center [874, 382] width 81 height 11
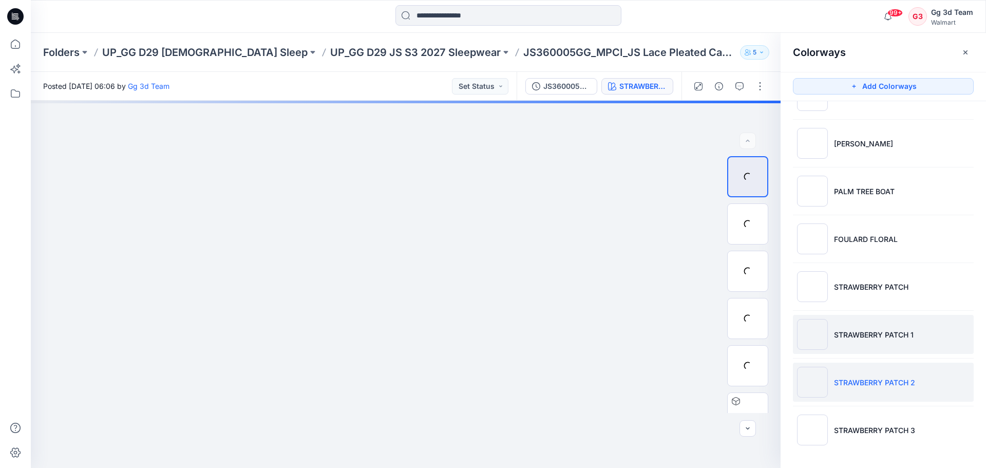
click at [808, 344] on img at bounding box center [812, 334] width 31 height 31
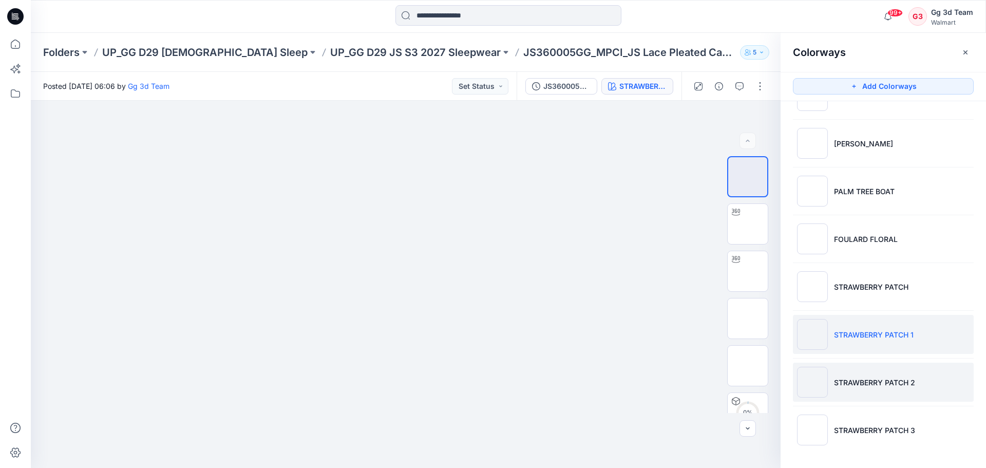
click at [807, 375] on img at bounding box center [812, 382] width 31 height 31
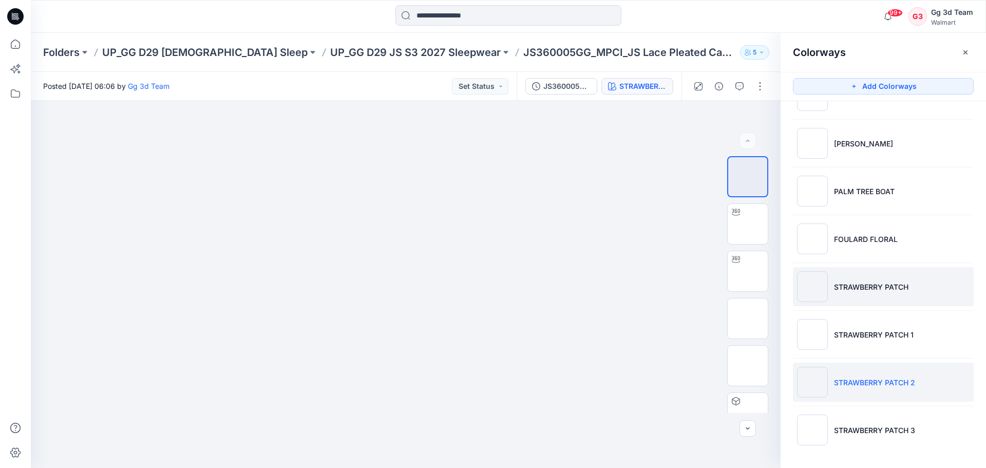
click at [811, 280] on img at bounding box center [812, 286] width 31 height 31
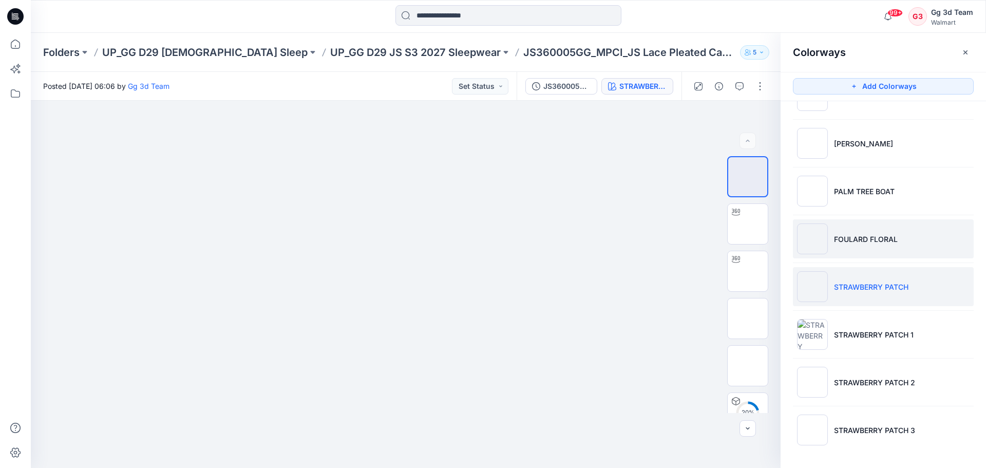
click at [809, 241] on img at bounding box center [812, 238] width 31 height 31
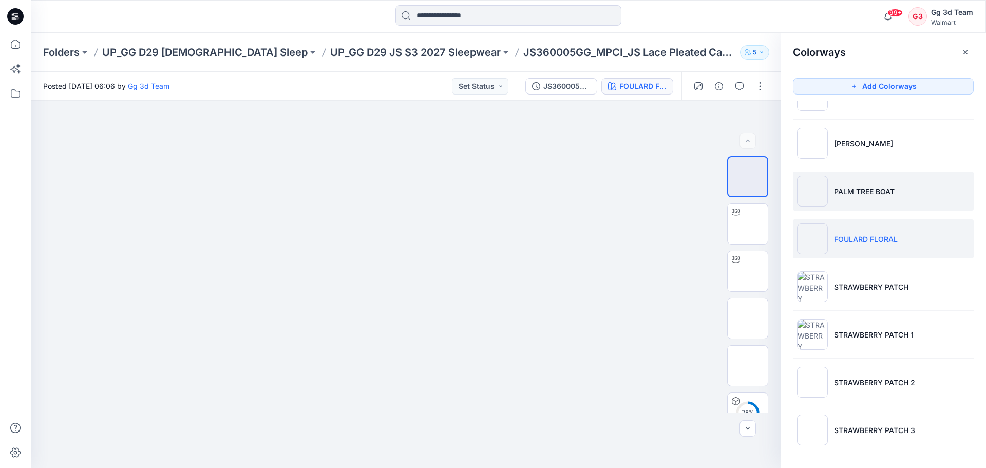
click at [811, 195] on img at bounding box center [812, 191] width 31 height 31
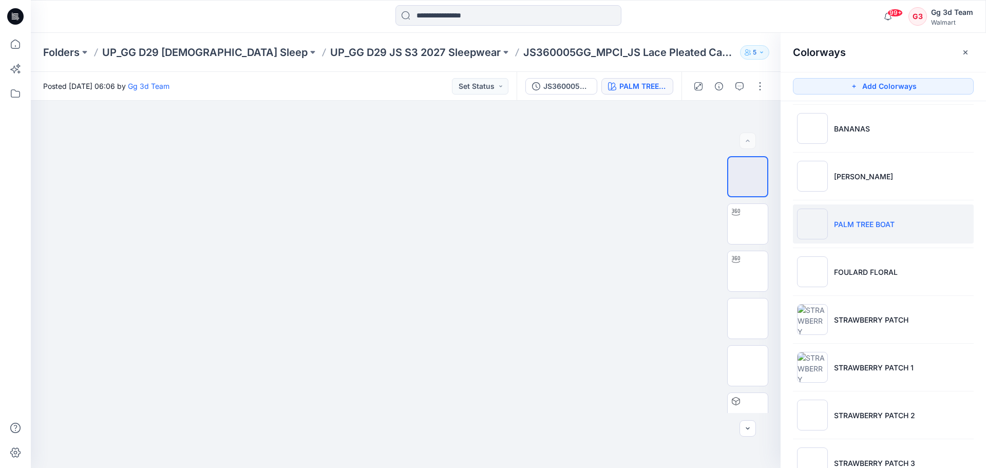
scroll to position [271, 0]
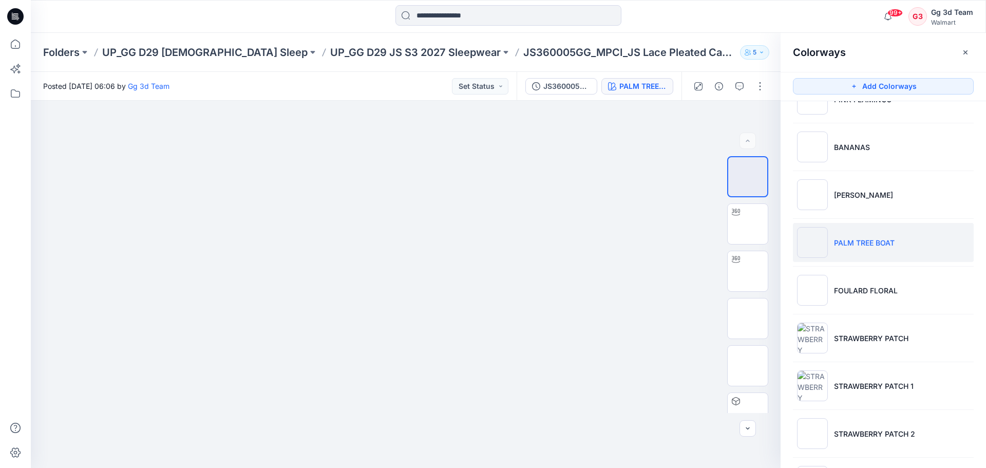
click at [816, 184] on img at bounding box center [812, 194] width 31 height 31
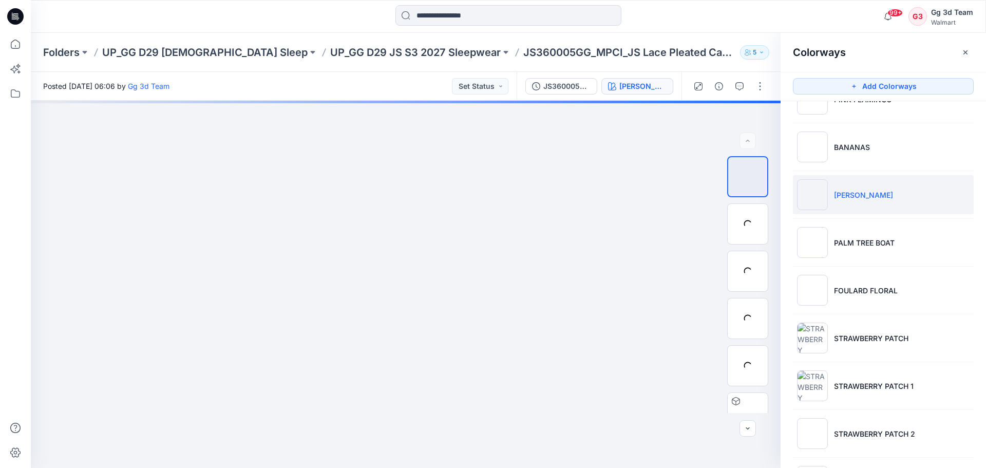
click at [816, 202] on img at bounding box center [812, 194] width 31 height 31
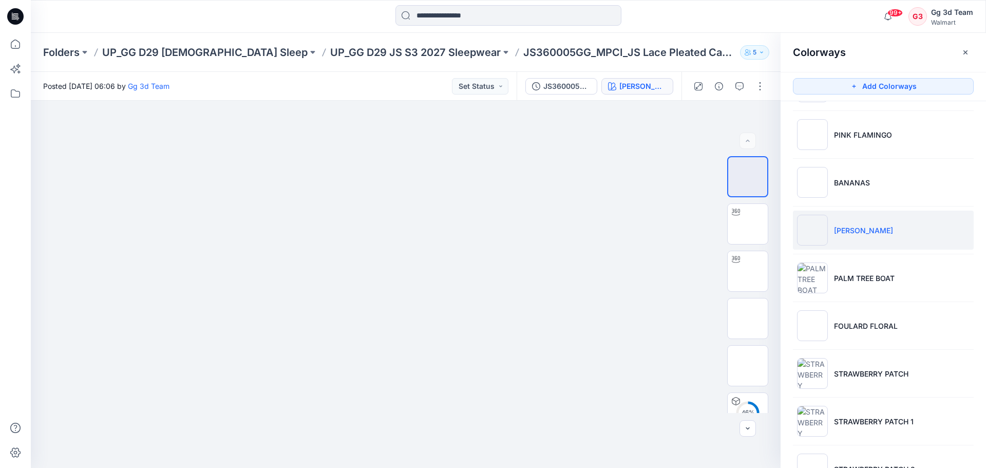
scroll to position [219, 0]
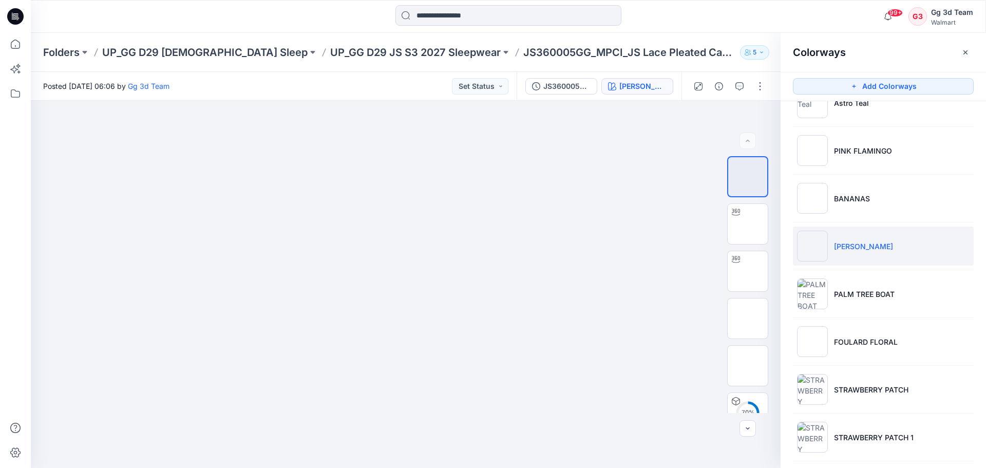
click at [816, 202] on img at bounding box center [812, 198] width 31 height 31
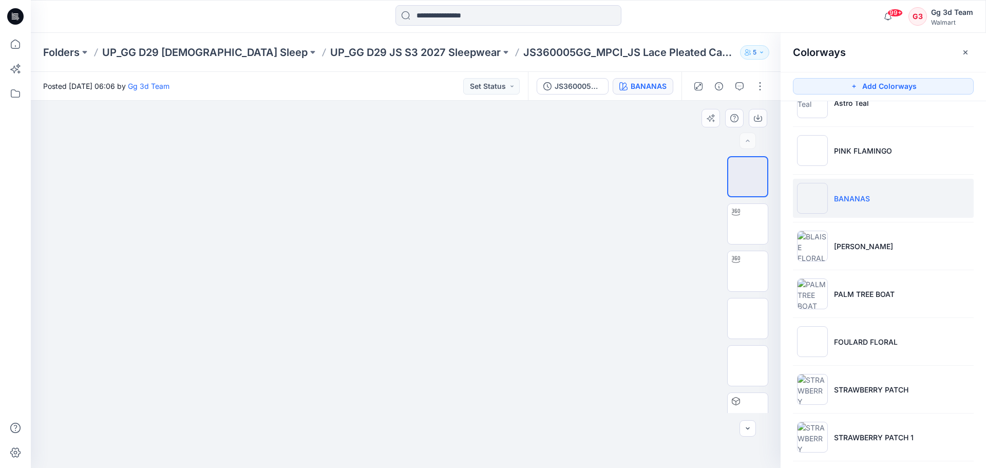
click at [587, 312] on div at bounding box center [406, 284] width 750 height 367
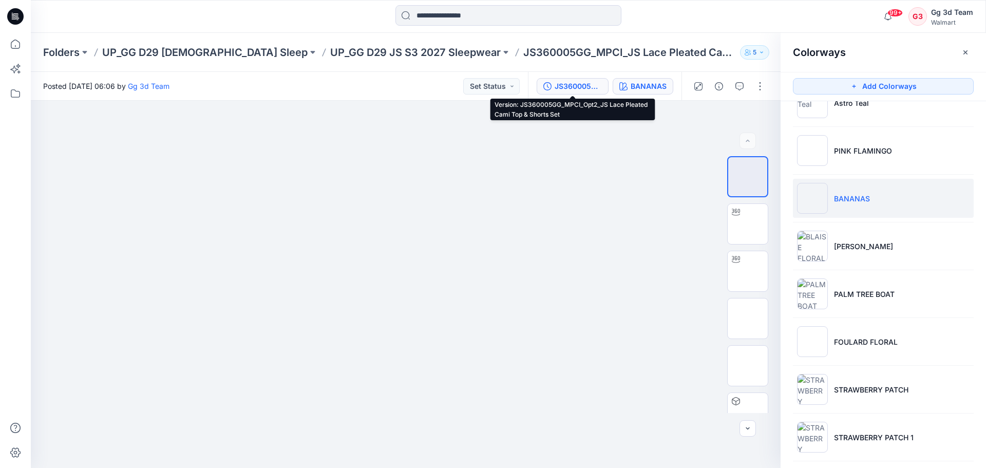
click at [587, 94] on button "JS360005GG_MPCI_Opt2_JS Lace Pleated Cami Top & Shorts Set" at bounding box center [573, 86] width 72 height 16
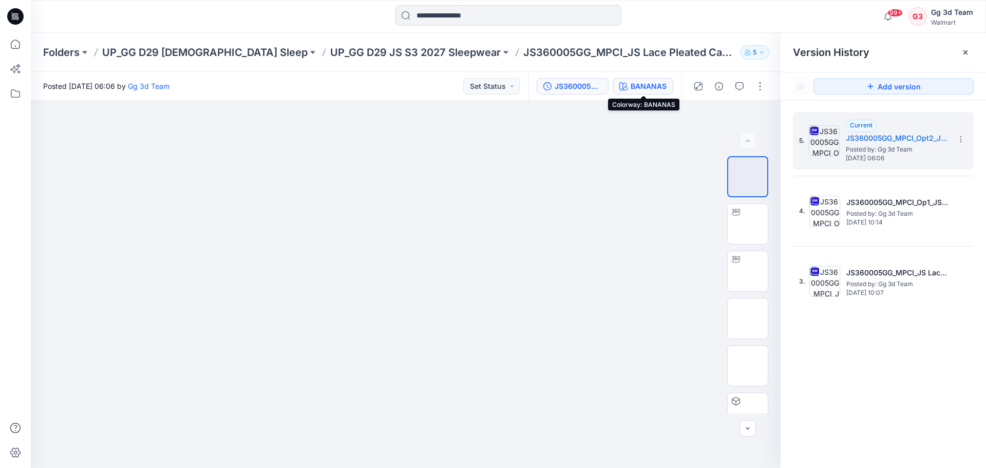
click at [639, 89] on div "BANANAS" at bounding box center [649, 86] width 36 height 11
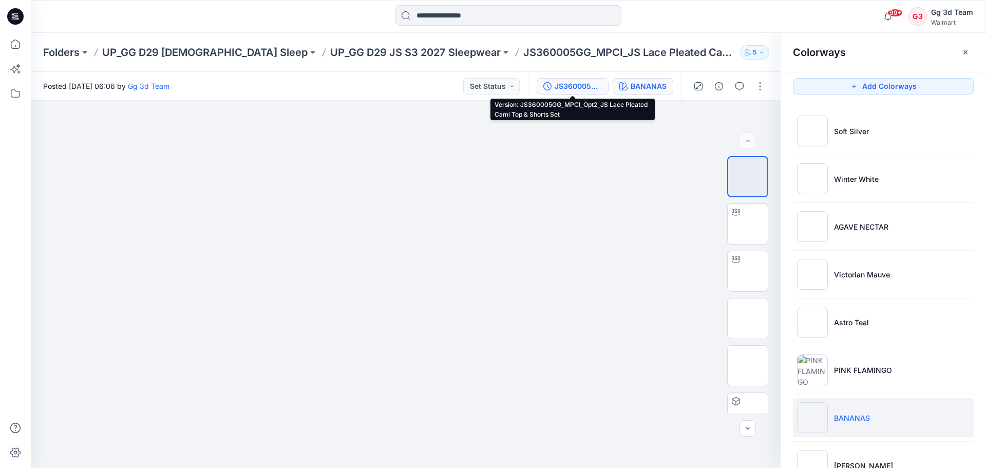
click at [561, 88] on div "JS360005GG_MPCI_Opt2_JS Lace Pleated Cami Top & Shorts Set" at bounding box center [578, 86] width 47 height 11
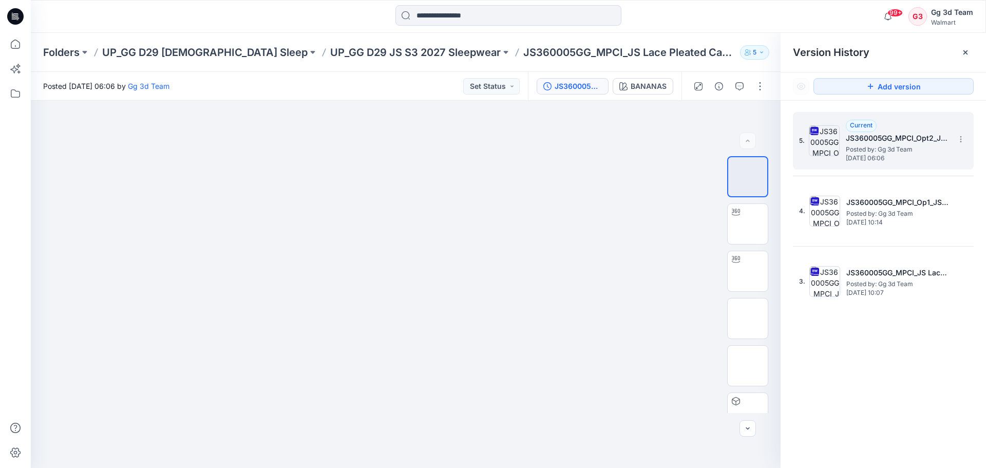
click at [875, 136] on h5 "JS360005GG_MPCI_Opt2_JS Lace Pleated Cami Top & Shorts Set" at bounding box center [897, 138] width 103 height 12
click at [832, 138] on img at bounding box center [824, 140] width 31 height 31
click at [848, 393] on div "5. Current JS360005GG_MPCI_Opt2_JS Lace Pleated Cami Top & Shorts Set Posted by…" at bounding box center [883, 292] width 205 height 382
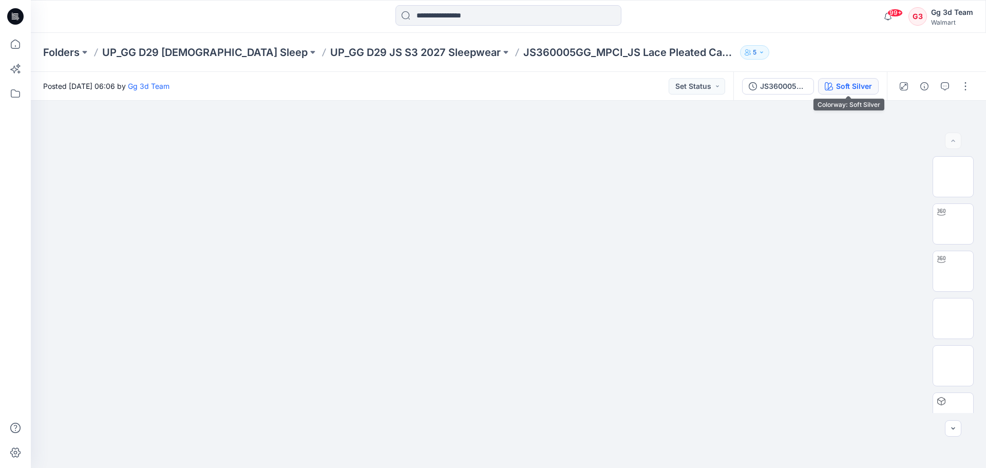
click at [849, 86] on div "Soft Silver" at bounding box center [854, 86] width 36 height 11
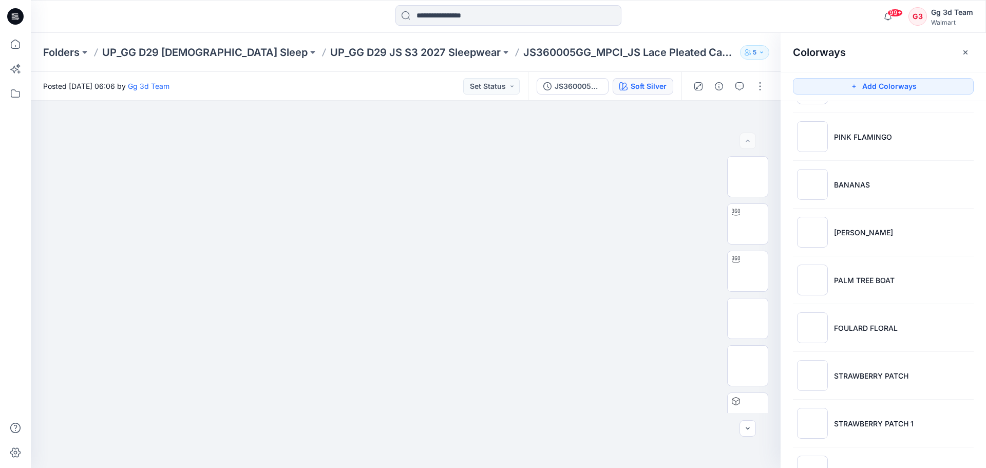
scroll to position [219, 0]
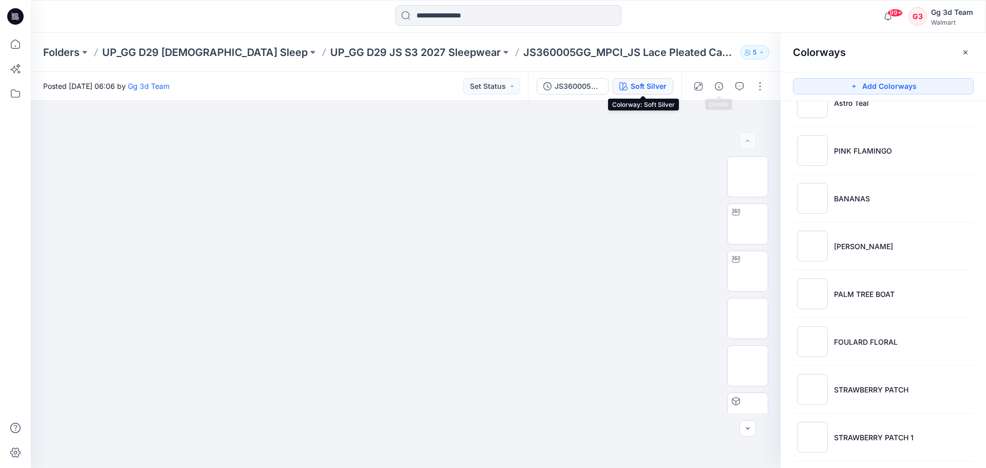
click at [717, 38] on div "Folders UP_GG D29 [DEMOGRAPHIC_DATA] Sleep UP_GG D29 JS S3 2027 Sleepwear JS360…" at bounding box center [508, 52] width 955 height 39
click at [756, 84] on button "button" at bounding box center [760, 86] width 16 height 16
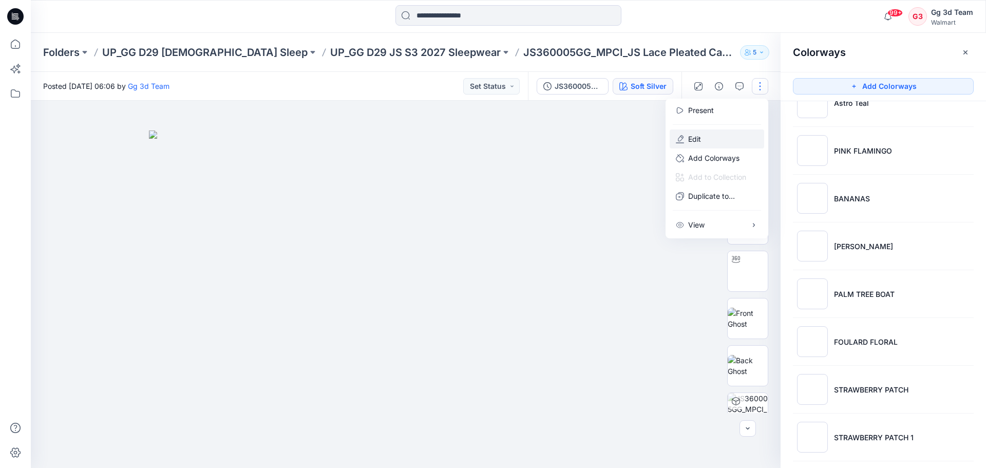
click at [711, 143] on button "Edit" at bounding box center [717, 138] width 95 height 19
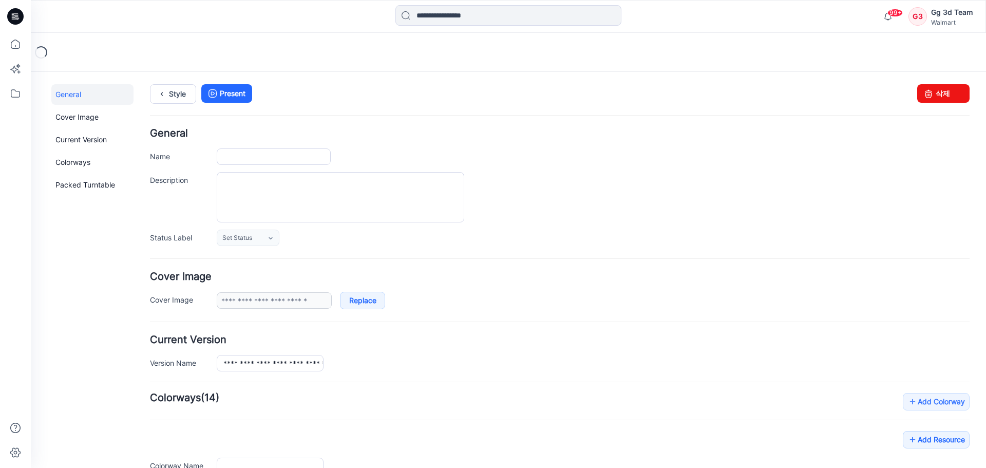
type input "**********"
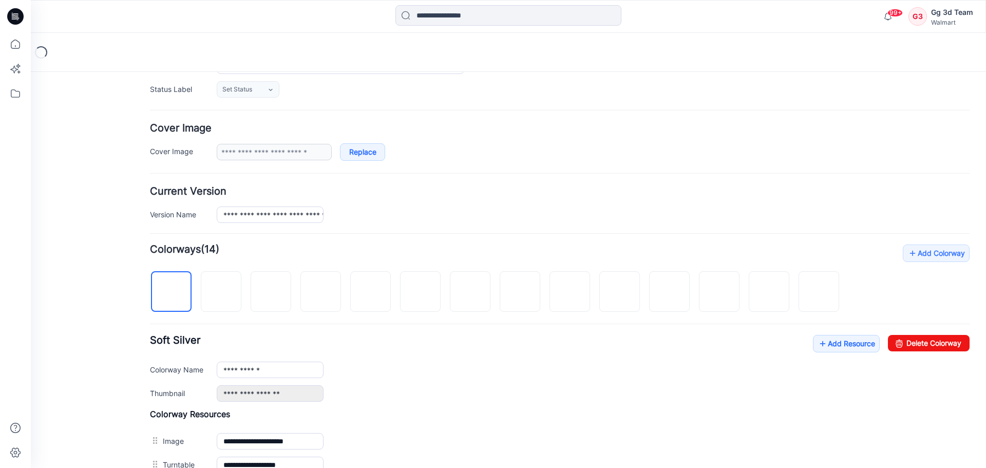
scroll to position [154, 0]
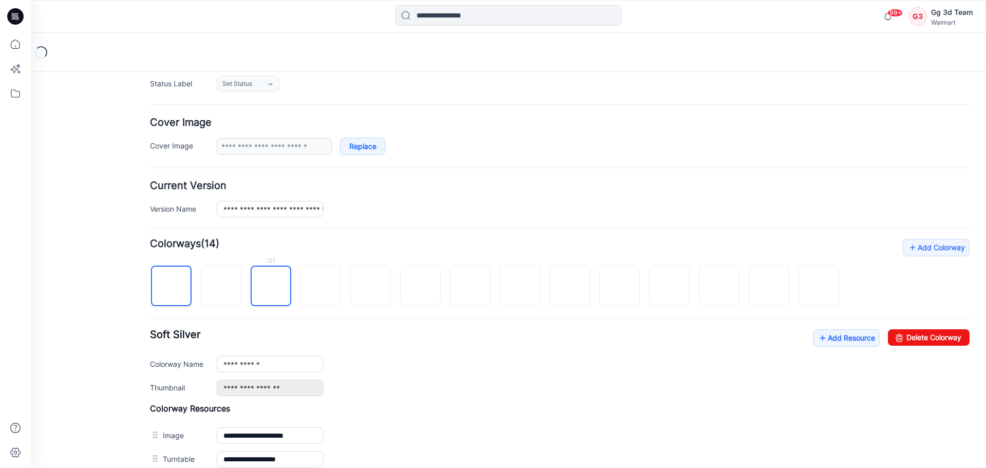
click at [271, 287] on img at bounding box center [271, 287] width 0 height 0
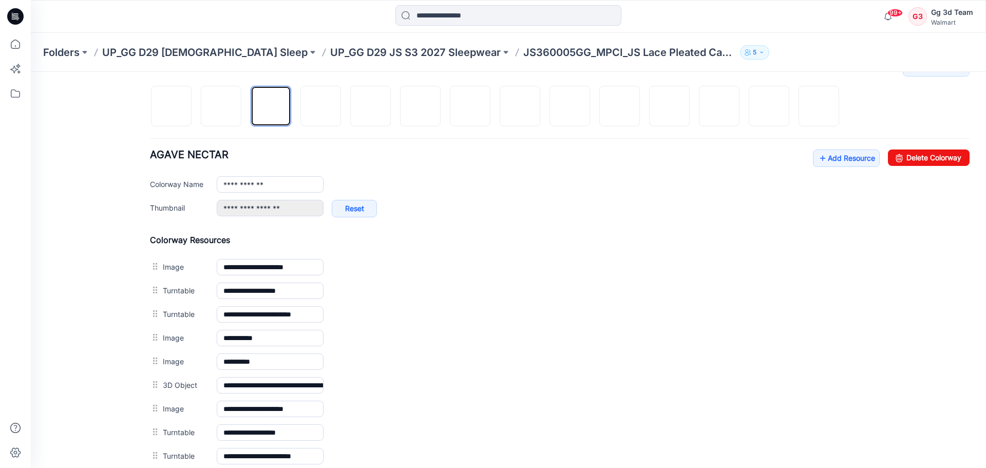
scroll to position [214, 0]
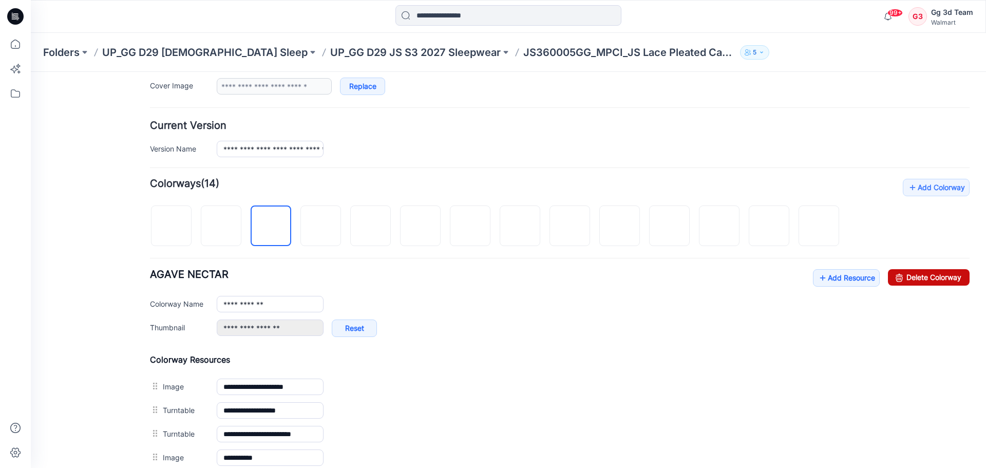
click at [892, 280] on icon at bounding box center [899, 277] width 14 height 16
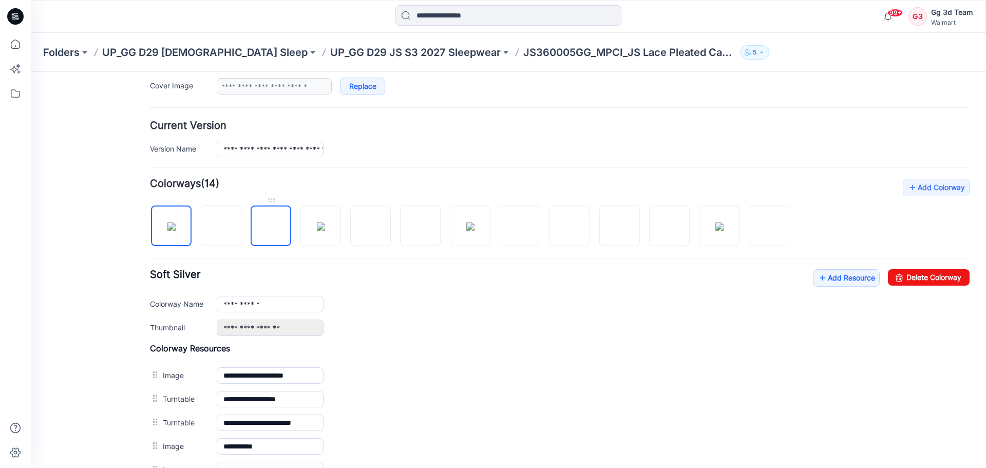
click at [271, 227] on img at bounding box center [271, 227] width 0 height 0
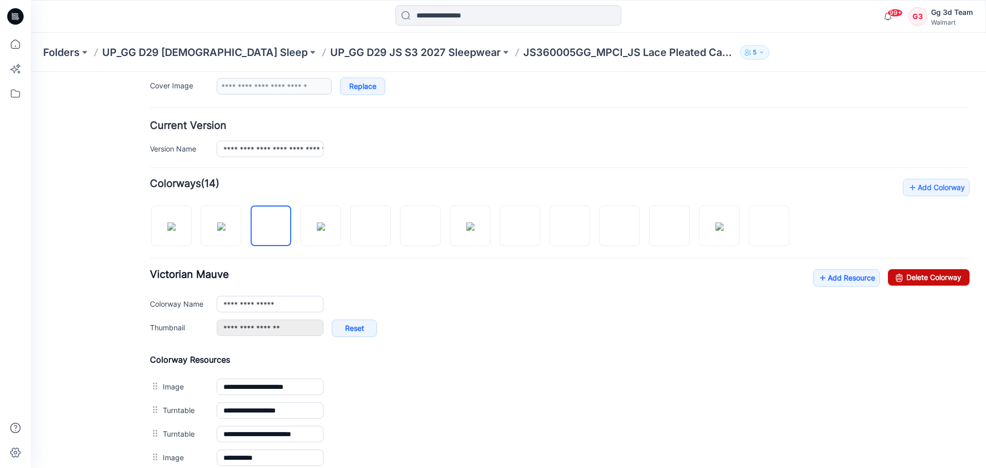
click at [902, 274] on link "Delete Colorway" at bounding box center [929, 277] width 82 height 16
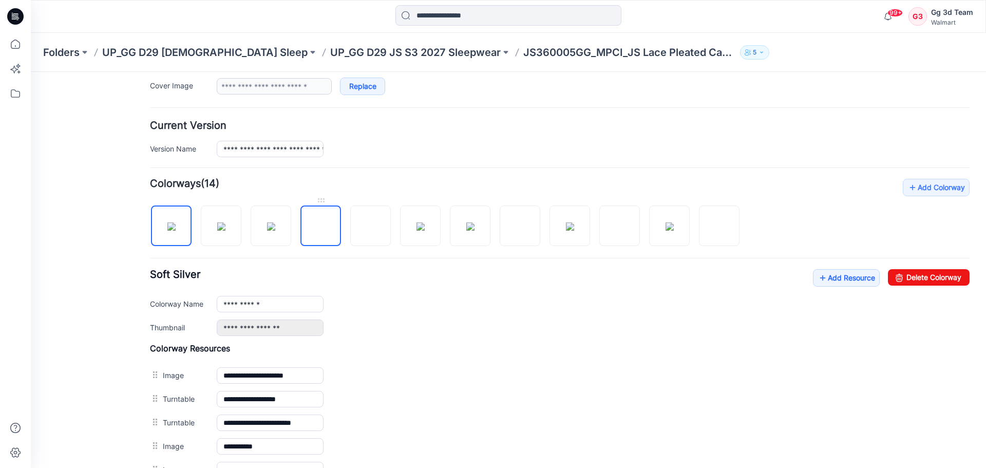
click at [321, 227] on img at bounding box center [321, 227] width 0 height 0
click at [522, 228] on img at bounding box center [520, 226] width 8 height 8
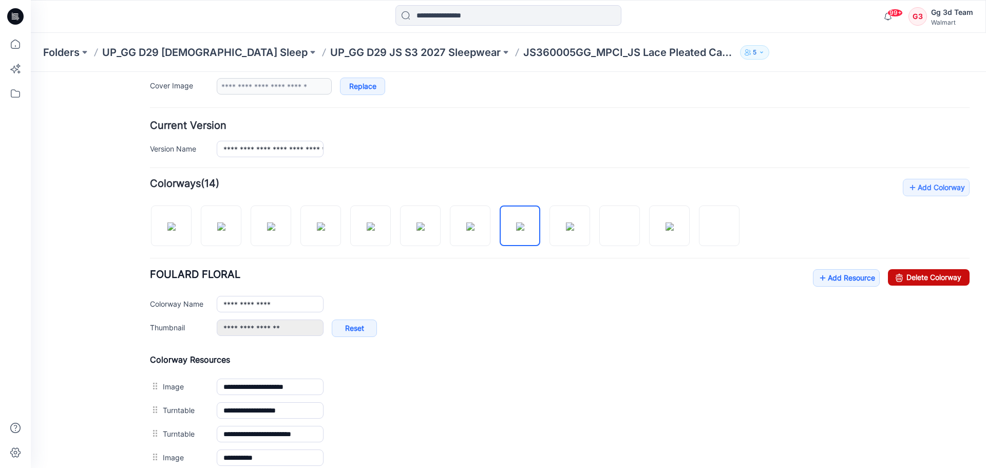
click at [915, 280] on link "Delete Colorway" at bounding box center [929, 277] width 82 height 16
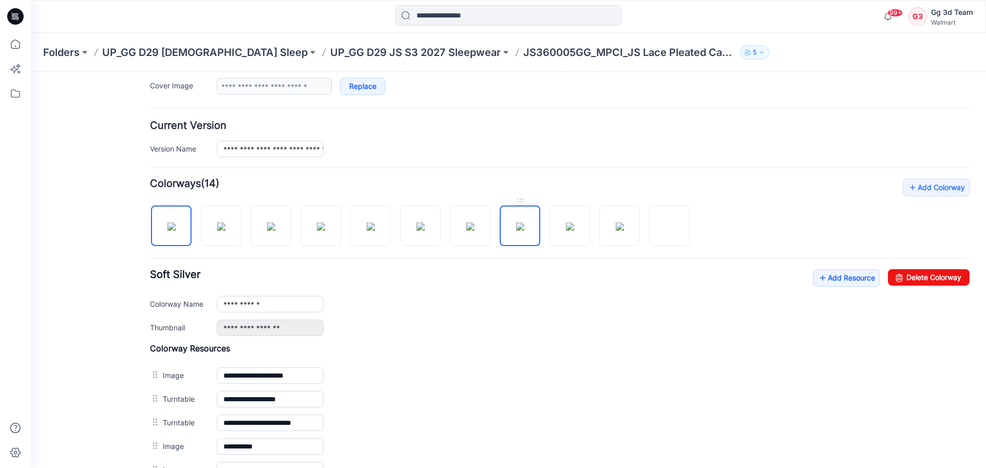
click at [524, 230] on img at bounding box center [520, 226] width 8 height 8
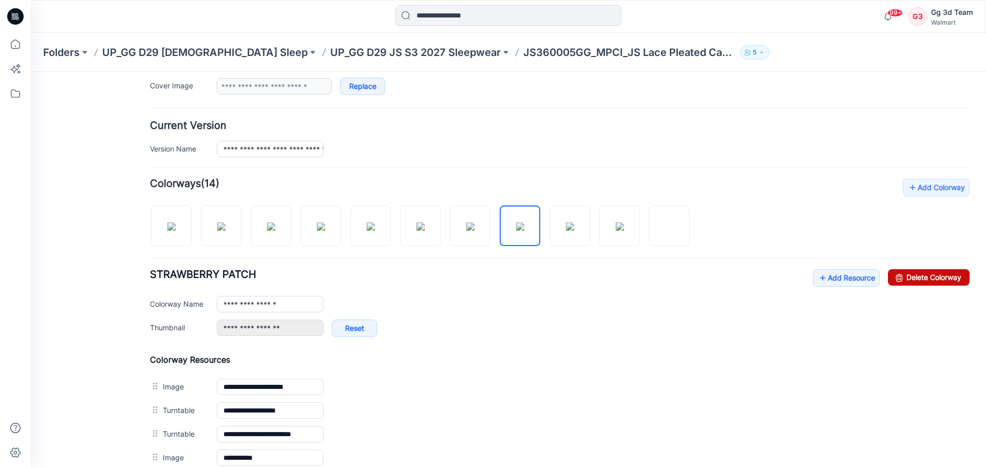
click at [912, 275] on link "Delete Colorway" at bounding box center [929, 277] width 82 height 16
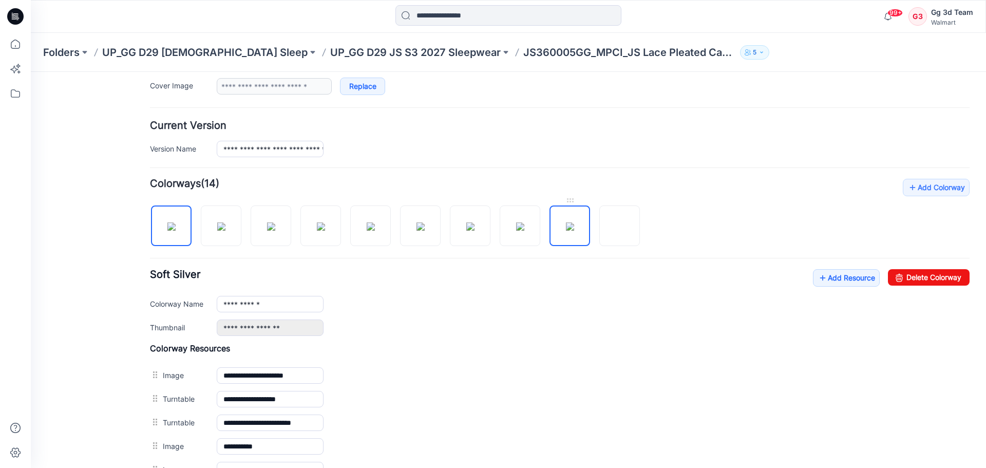
click at [625, 226] on div at bounding box center [399, 220] width 498 height 53
click at [574, 231] on img at bounding box center [570, 226] width 8 height 8
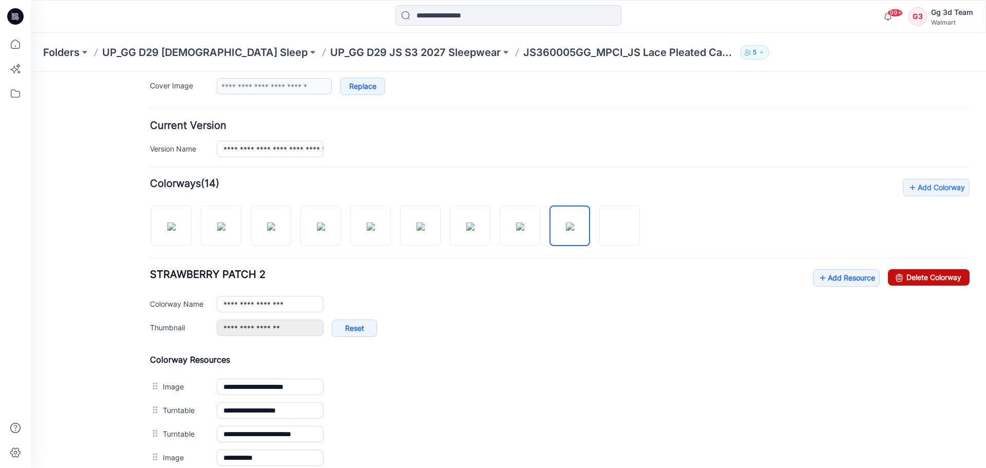
drag, startPoint x: 917, startPoint y: 274, endPoint x: 566, endPoint y: 105, distance: 390.5
click at [917, 274] on link "Delete Colorway" at bounding box center [929, 277] width 82 height 16
click at [664, 148] on div "**********" at bounding box center [593, 149] width 753 height 16
type input "**********"
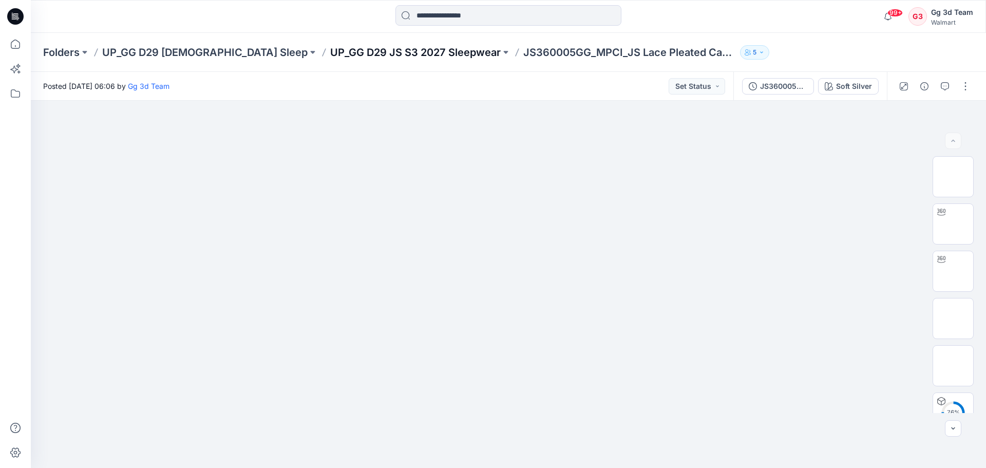
click at [367, 47] on p "UP_GG D29 JS S3 2027 Sleepwear" at bounding box center [415, 52] width 171 height 14
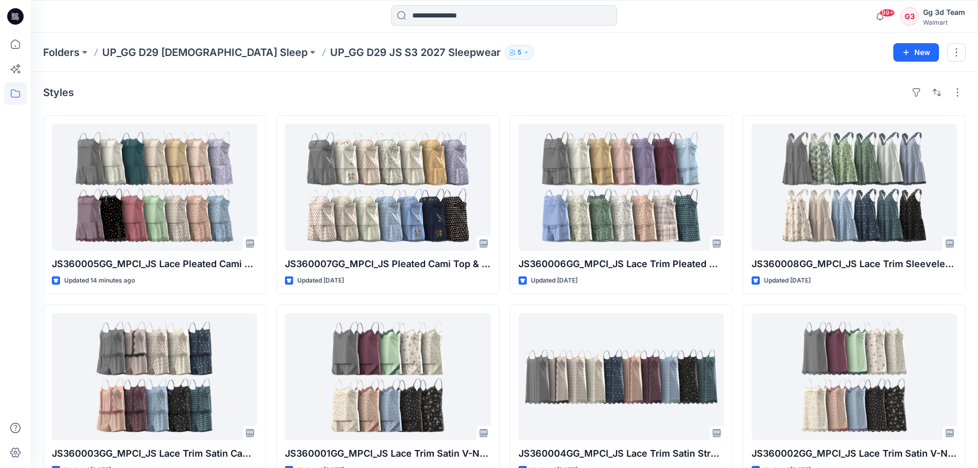
click at [698, 66] on div "Folders UP_GG D29 [DEMOGRAPHIC_DATA] Sleep UP_GG D29 JS S3 2027 Sleepwear 5 New" at bounding box center [505, 52] width 948 height 39
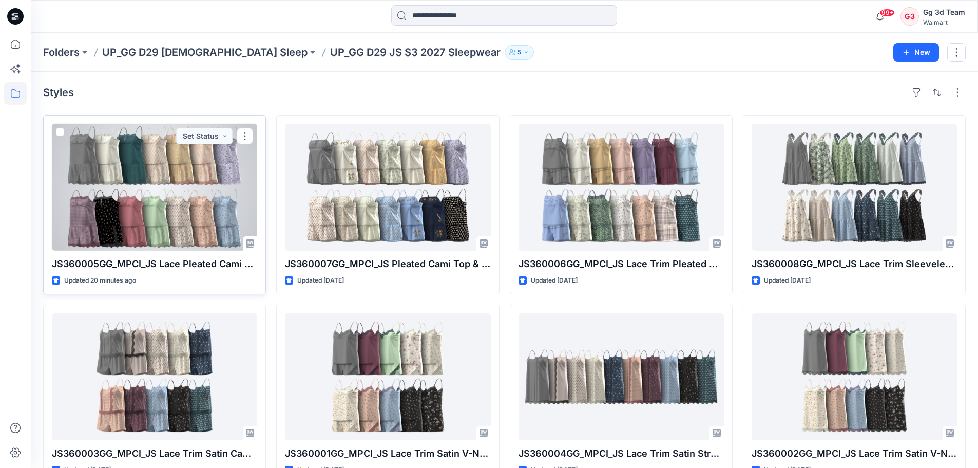
click at [168, 191] on div at bounding box center [154, 187] width 205 height 127
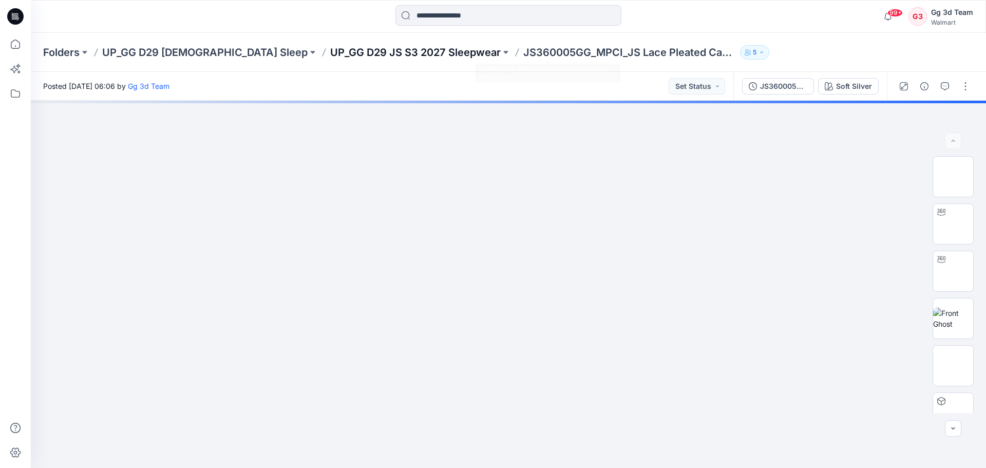
click at [338, 48] on p "UP_GG D29 JS S3 2027 Sleepwear" at bounding box center [415, 52] width 171 height 14
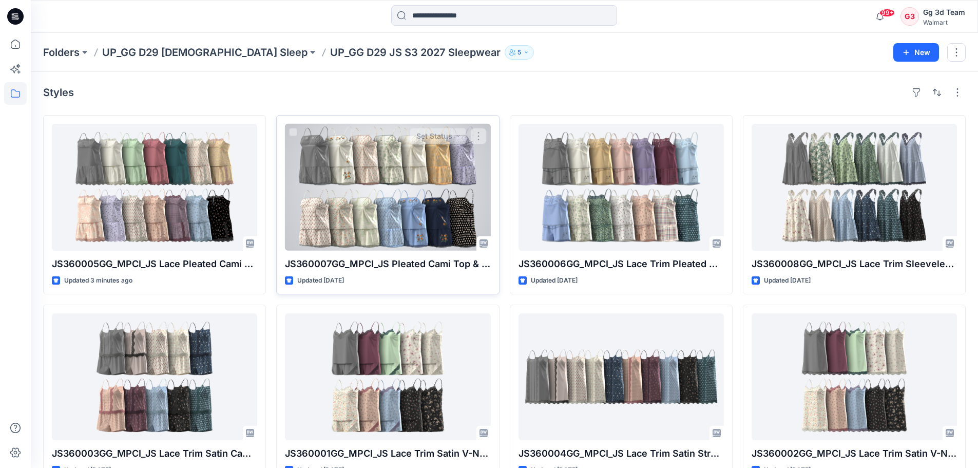
click at [446, 255] on div "JS360007GG_MPCI_JS Pleated Cami Top & Shorts Set With Embroidery Updated [DATE]…" at bounding box center [387, 204] width 223 height 179
click at [403, 205] on div at bounding box center [387, 187] width 205 height 127
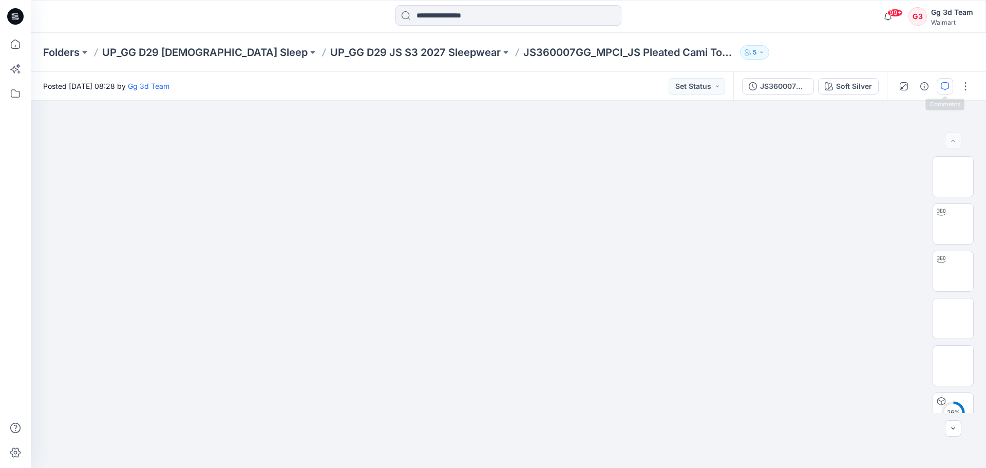
click at [953, 83] on button "button" at bounding box center [945, 86] width 16 height 16
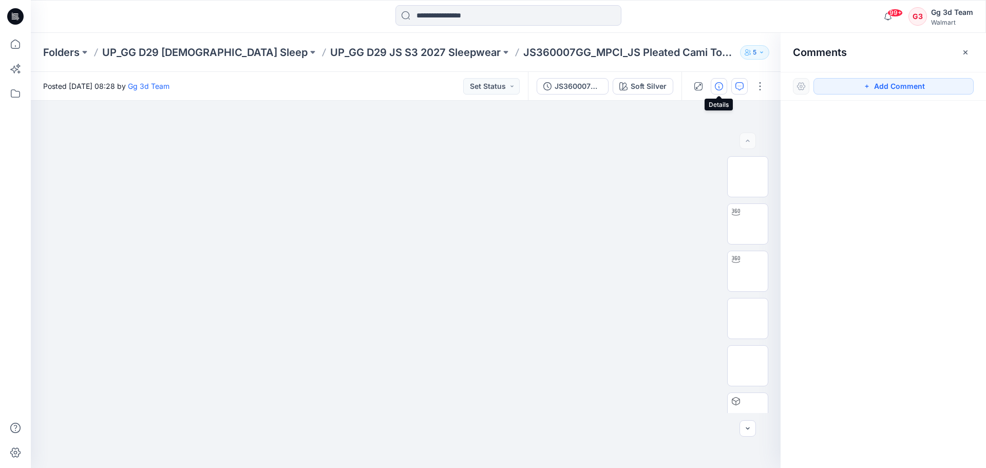
click at [724, 86] on button "button" at bounding box center [719, 86] width 16 height 16
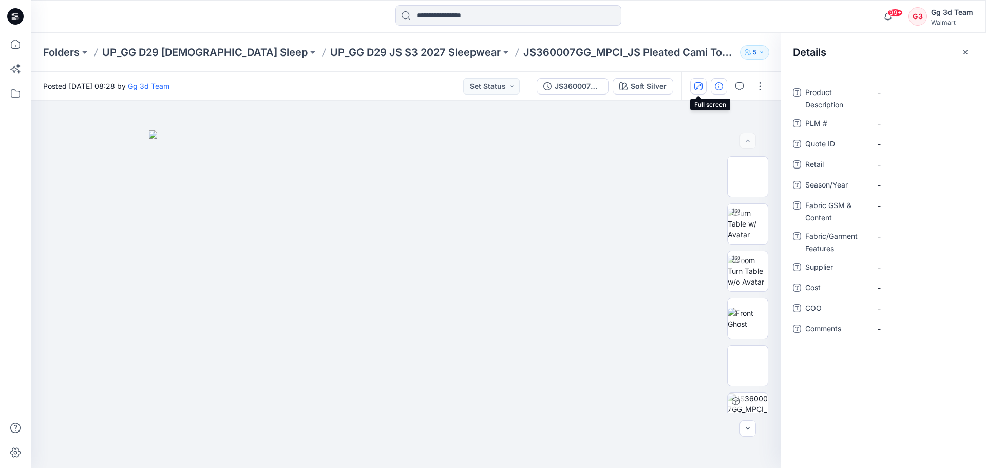
click at [700, 86] on icon "button" at bounding box center [698, 86] width 8 height 8
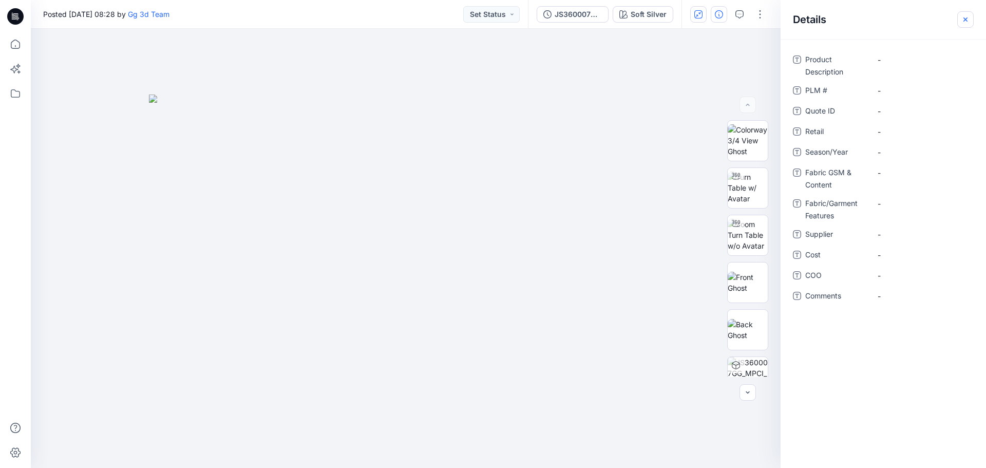
click at [969, 21] on icon "button" at bounding box center [966, 19] width 8 height 8
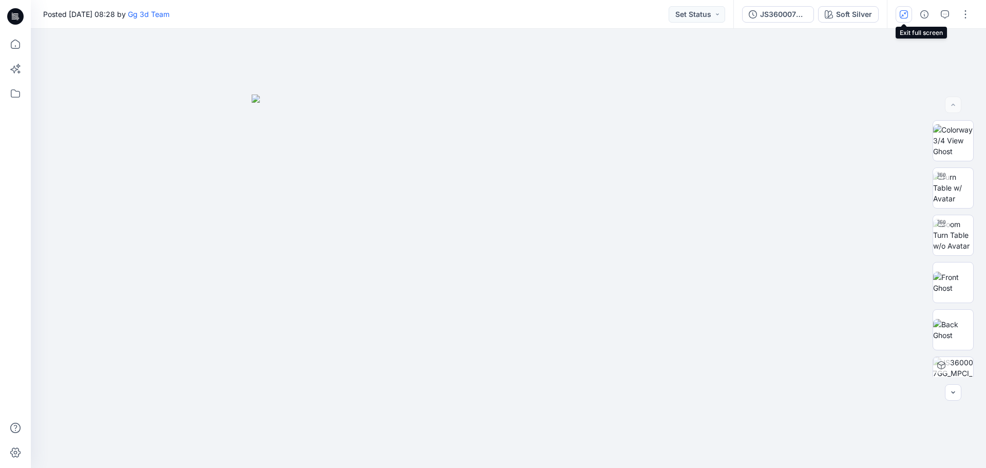
click at [903, 9] on button "button" at bounding box center [904, 14] width 16 height 16
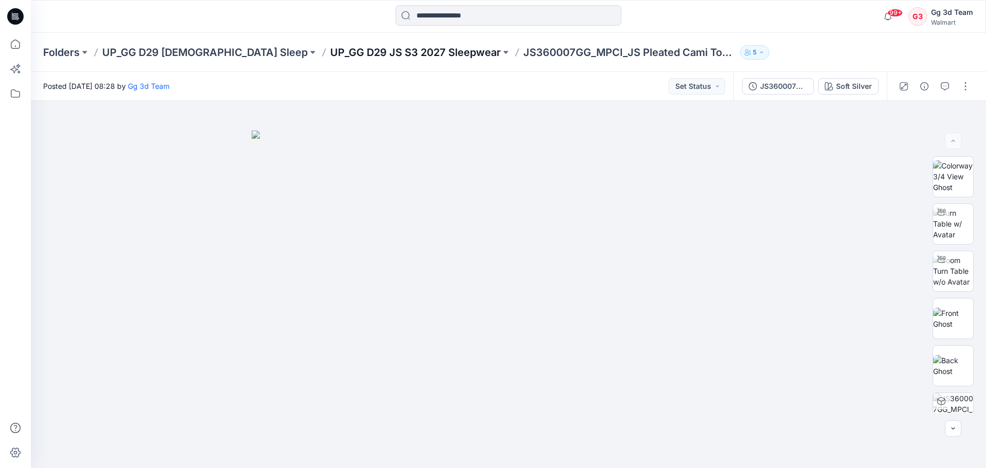
click at [330, 52] on p "UP_GG D29 JS S3 2027 Sleepwear" at bounding box center [415, 52] width 171 height 14
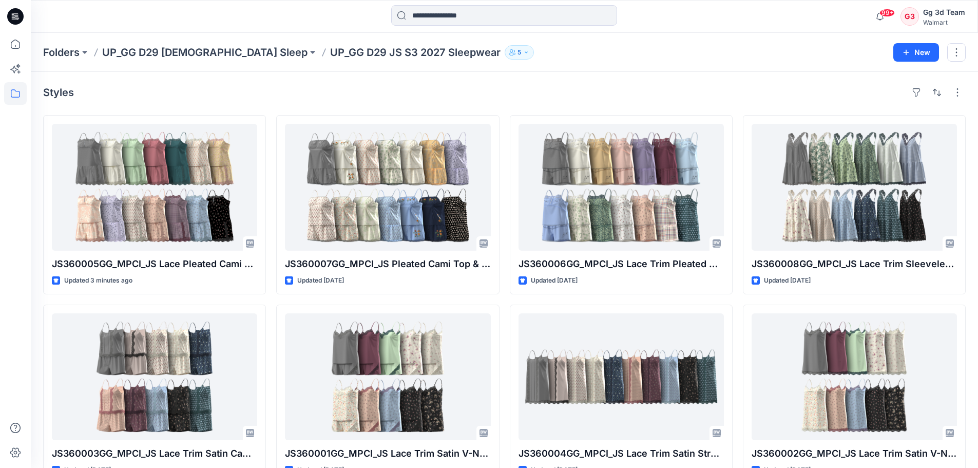
click at [599, 85] on div "Styles" at bounding box center [504, 92] width 923 height 16
click at [315, 91] on div "Styles" at bounding box center [504, 92] width 923 height 16
click at [498, 64] on div "Folders UP_GG D29 Ladies Sleep UP_GG D29 JS S3 2027 Sleepwear 5 New" at bounding box center [505, 52] width 948 height 39
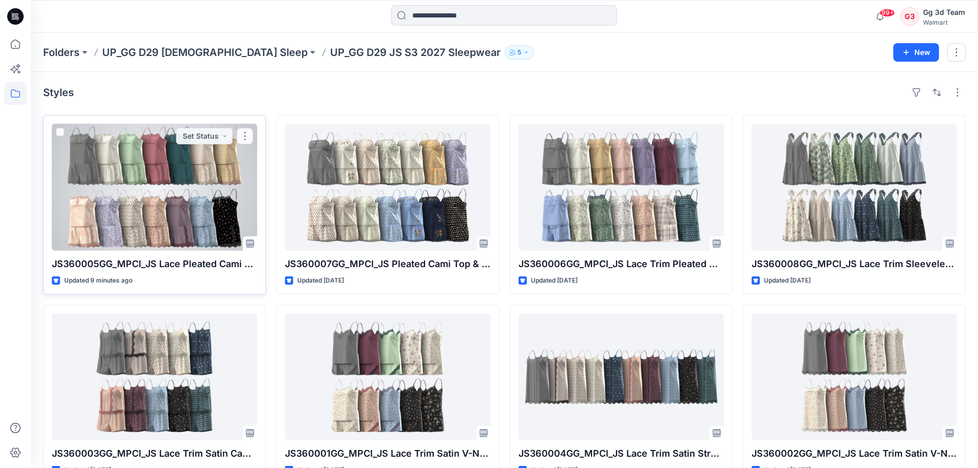
click at [186, 182] on div at bounding box center [154, 187] width 205 height 127
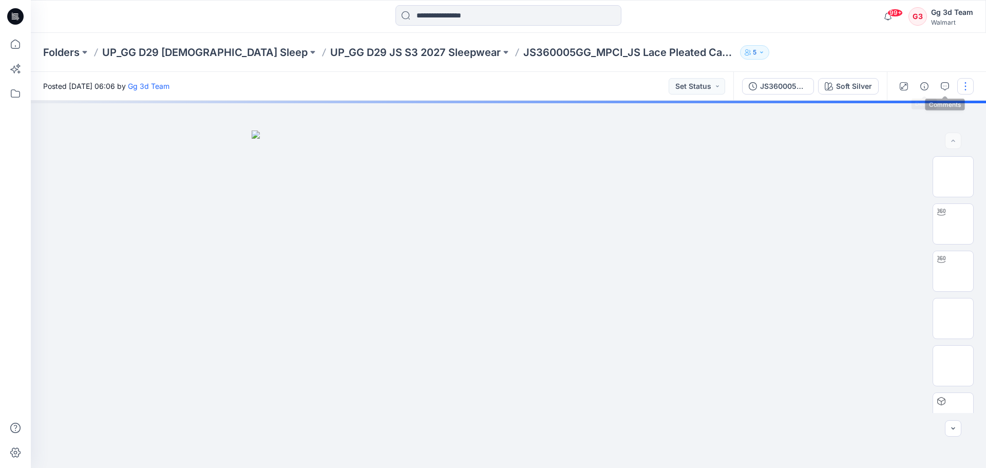
click at [966, 85] on button "button" at bounding box center [965, 86] width 16 height 16
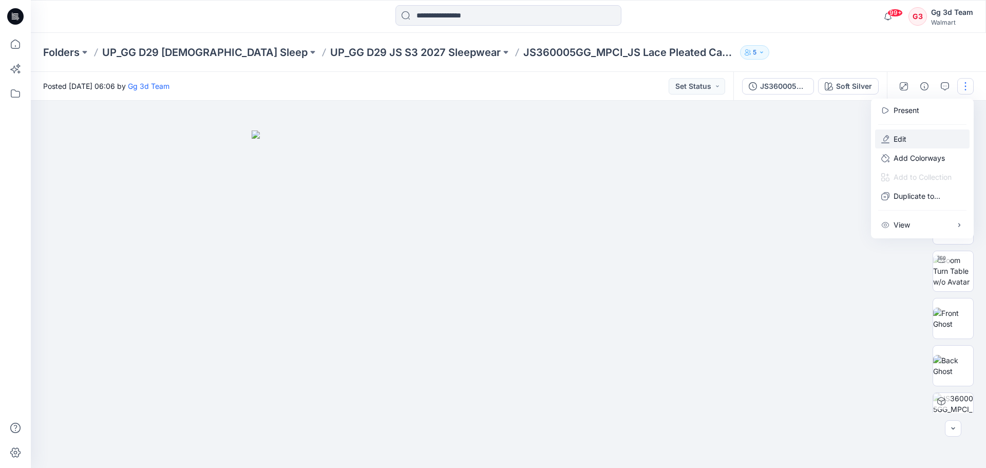
click at [921, 137] on button "Edit" at bounding box center [922, 138] width 95 height 19
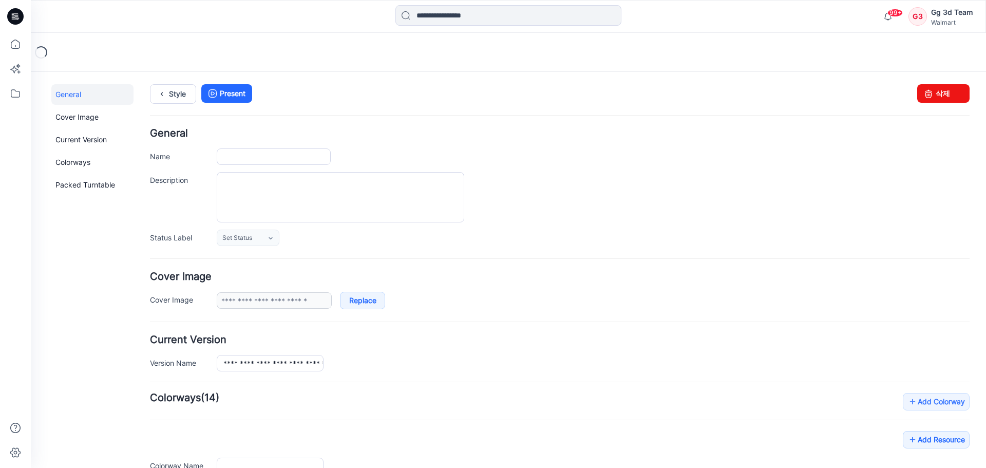
type input "**********"
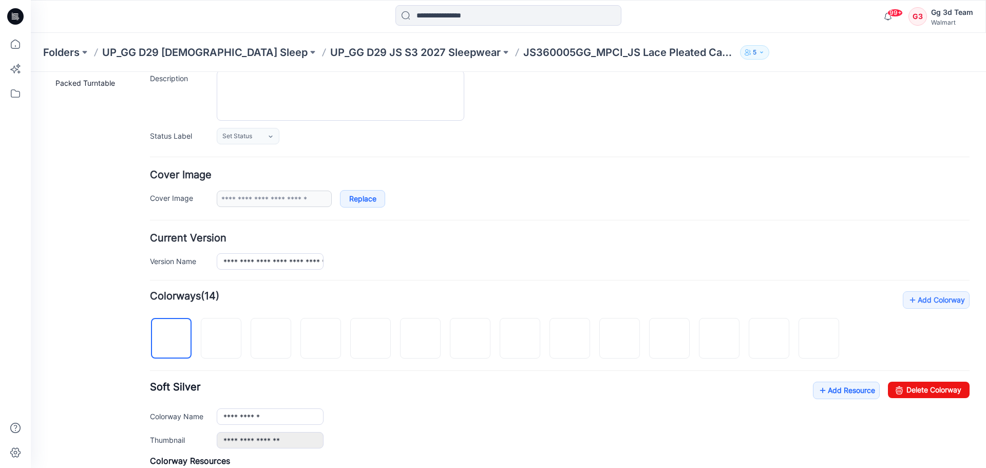
scroll to position [103, 0]
click at [795, 288] on form "**********" at bounding box center [560, 370] width 820 height 688
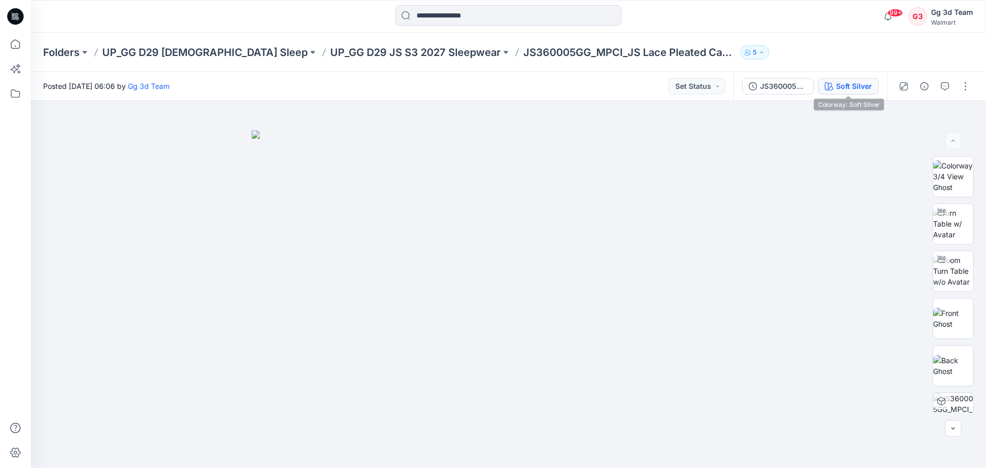
click at [853, 92] on button "Soft Silver" at bounding box center [848, 86] width 61 height 16
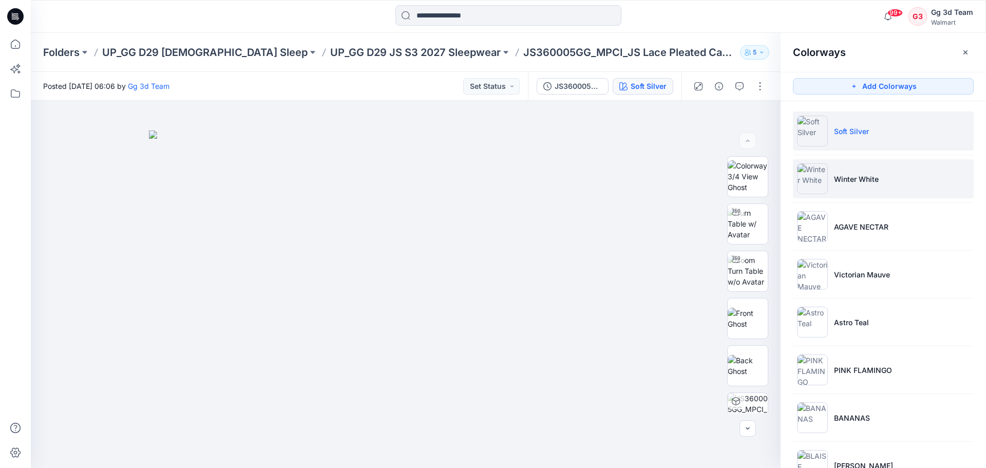
click at [813, 190] on img at bounding box center [812, 178] width 31 height 31
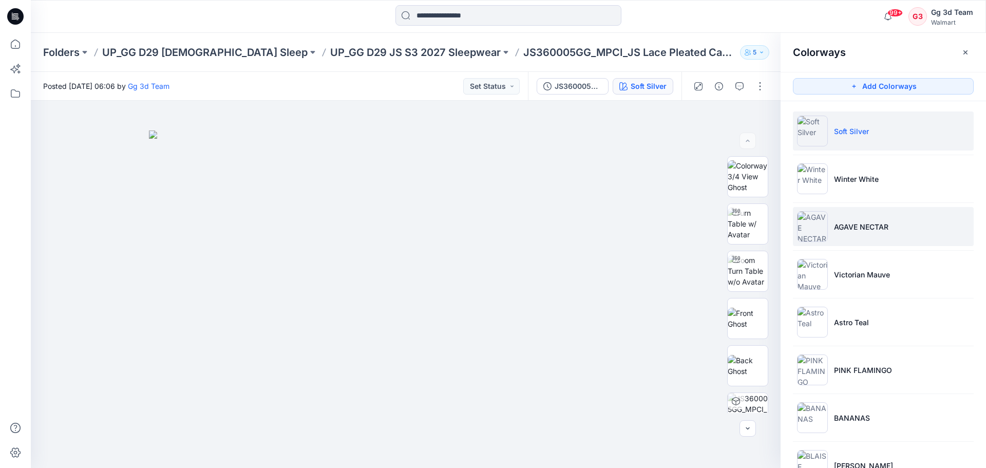
click at [812, 225] on img at bounding box center [812, 226] width 31 height 31
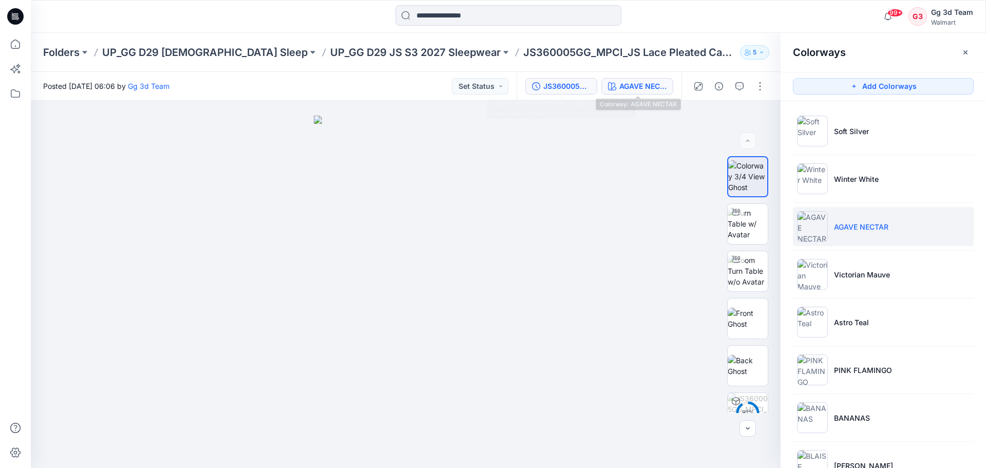
click at [577, 86] on div "JS360005GG_MPCI_Opt2_JS Lace Pleated Cami Top & Shorts Set" at bounding box center [566, 86] width 47 height 11
